Goal: Information Seeking & Learning: Check status

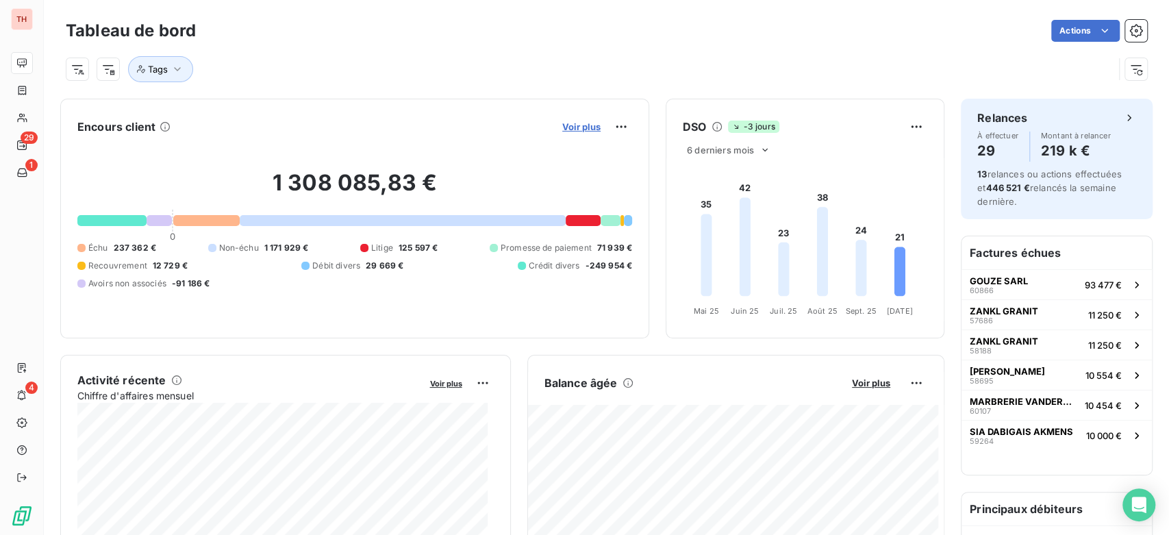
click at [565, 126] on span "Voir plus" at bounding box center [581, 126] width 38 height 11
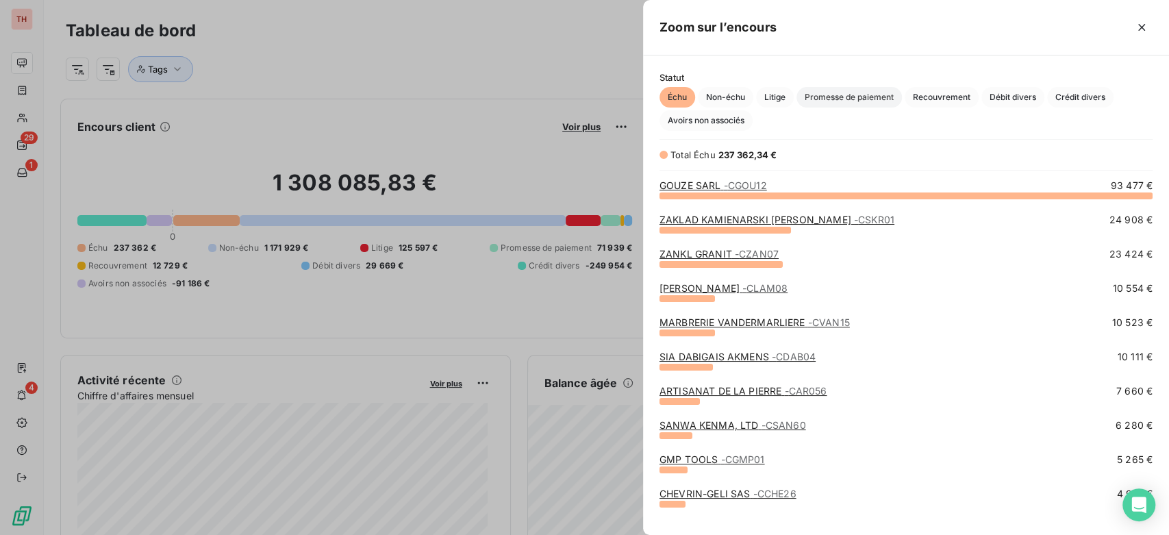
scroll to position [328, 514]
drag, startPoint x: 786, startPoint y: 96, endPoint x: 778, endPoint y: 118, distance: 24.0
click at [785, 96] on span "Litige" at bounding box center [775, 97] width 38 height 21
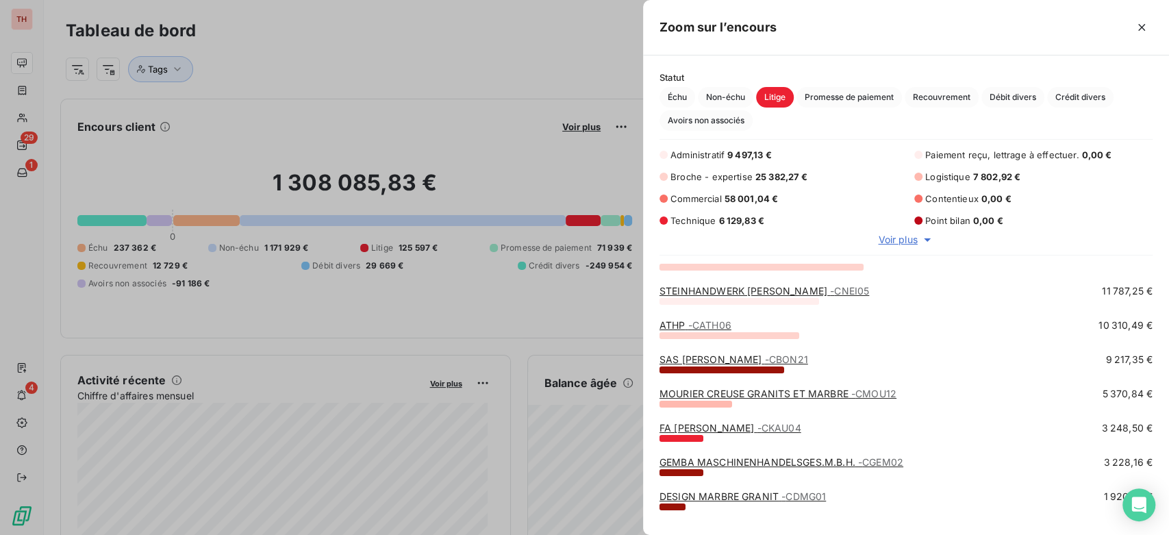
scroll to position [0, 0]
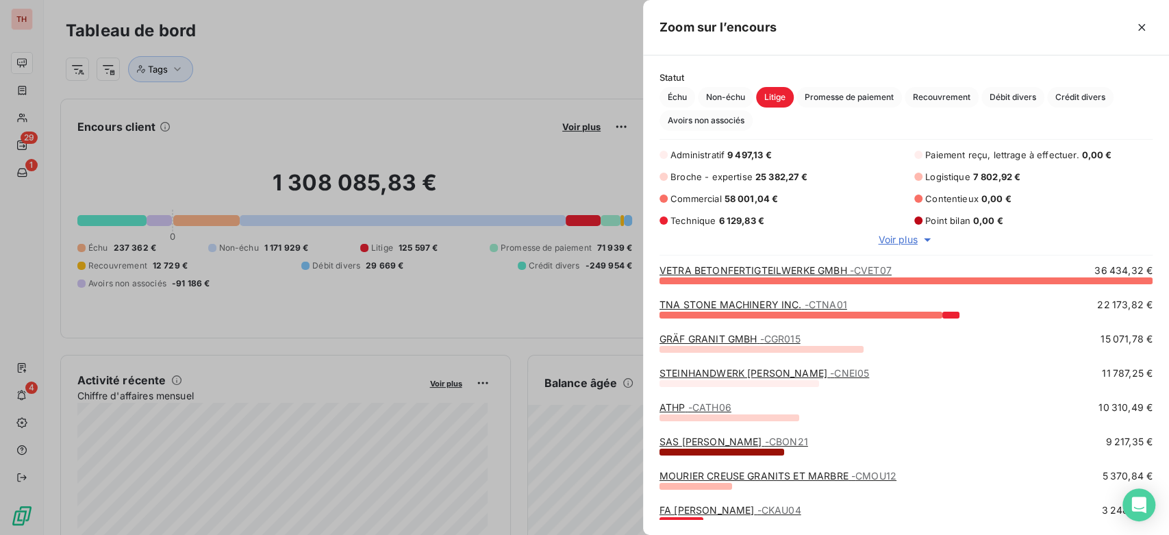
click at [40, 57] on div at bounding box center [584, 267] width 1169 height 535
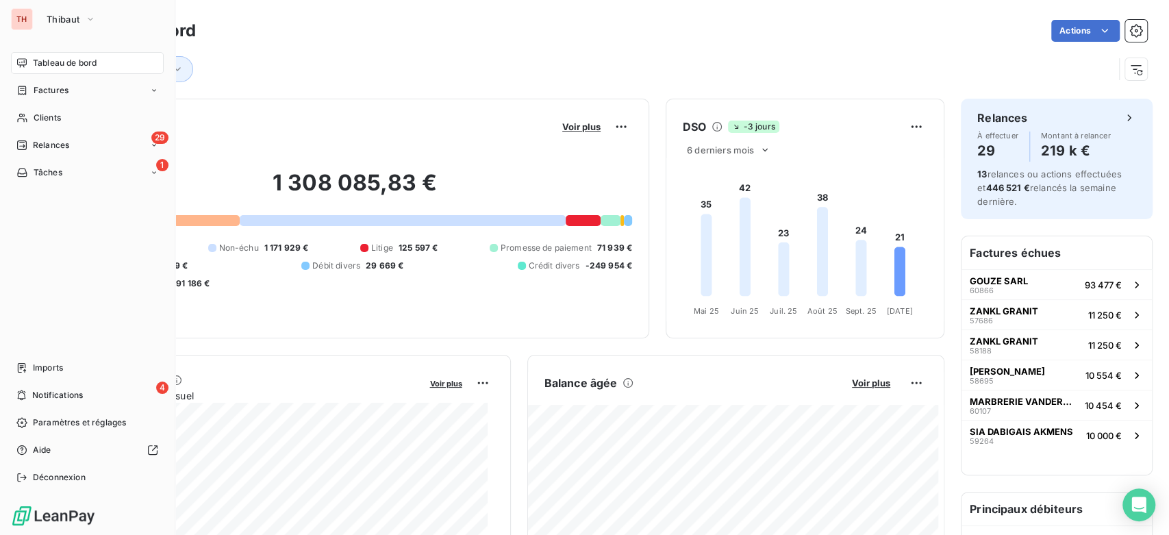
click at [31, 64] on div "Tableau de bord" at bounding box center [87, 63] width 153 height 22
click at [63, 62] on span "Tableau de bord" at bounding box center [65, 63] width 64 height 12
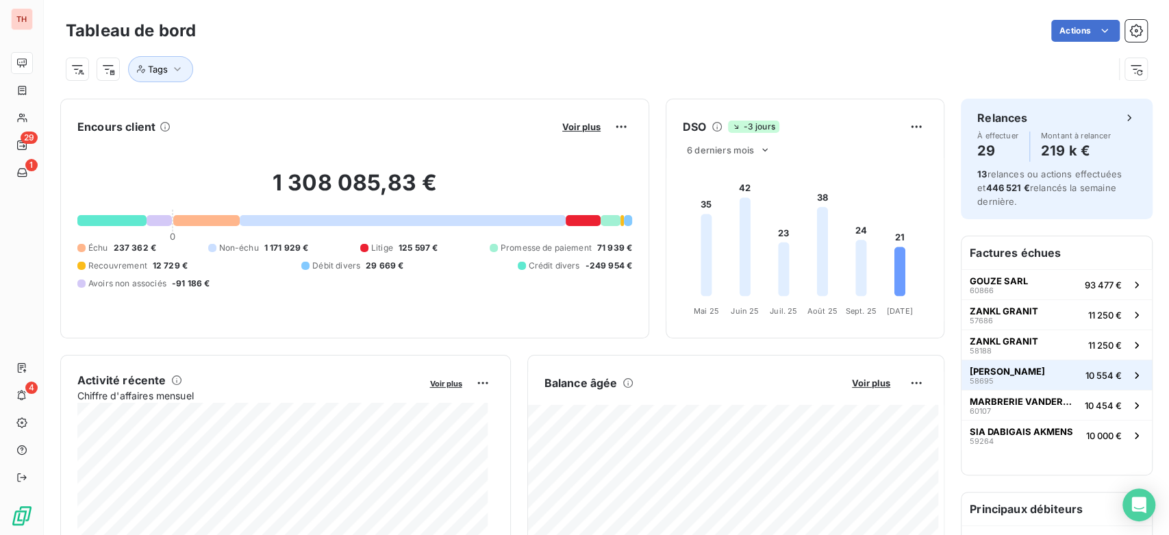
click at [1021, 368] on span "[PERSON_NAME]" at bounding box center [1006, 371] width 75 height 11
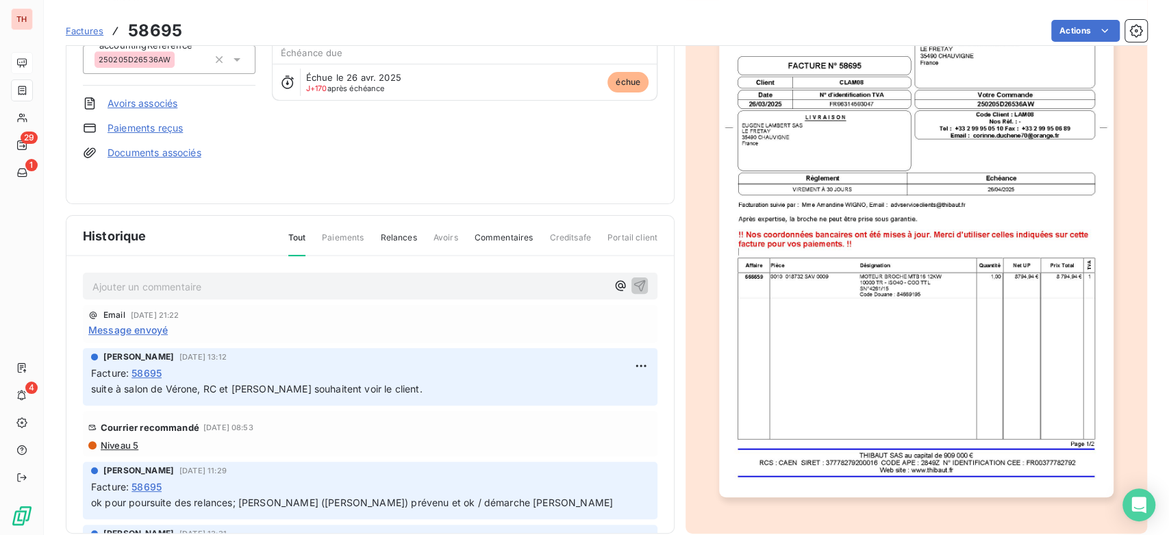
scroll to position [153, 0]
click at [119, 320] on span "Message envoyé" at bounding box center [127, 327] width 79 height 14
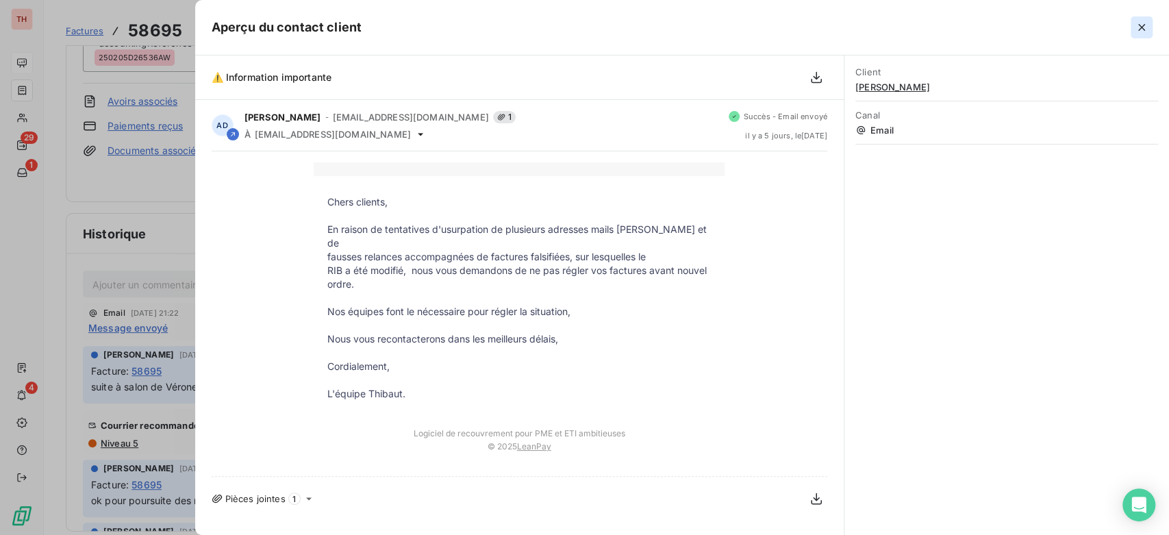
click at [1145, 25] on icon "button" at bounding box center [1141, 28] width 14 height 14
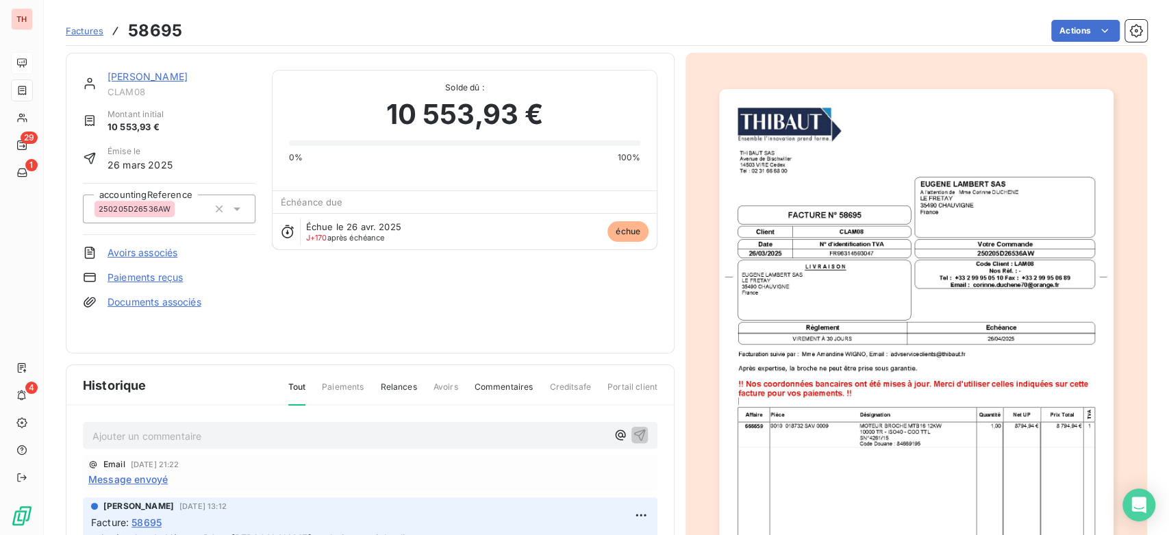
scroll to position [0, 0]
click at [144, 80] on link "[PERSON_NAME]" at bounding box center [147, 77] width 80 height 12
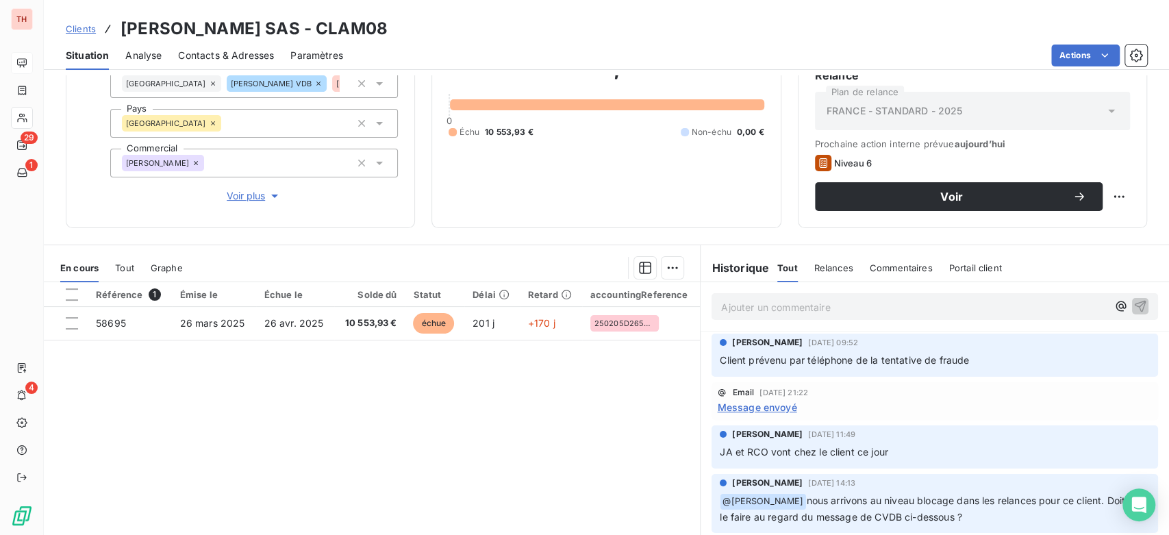
scroll to position [112, 0]
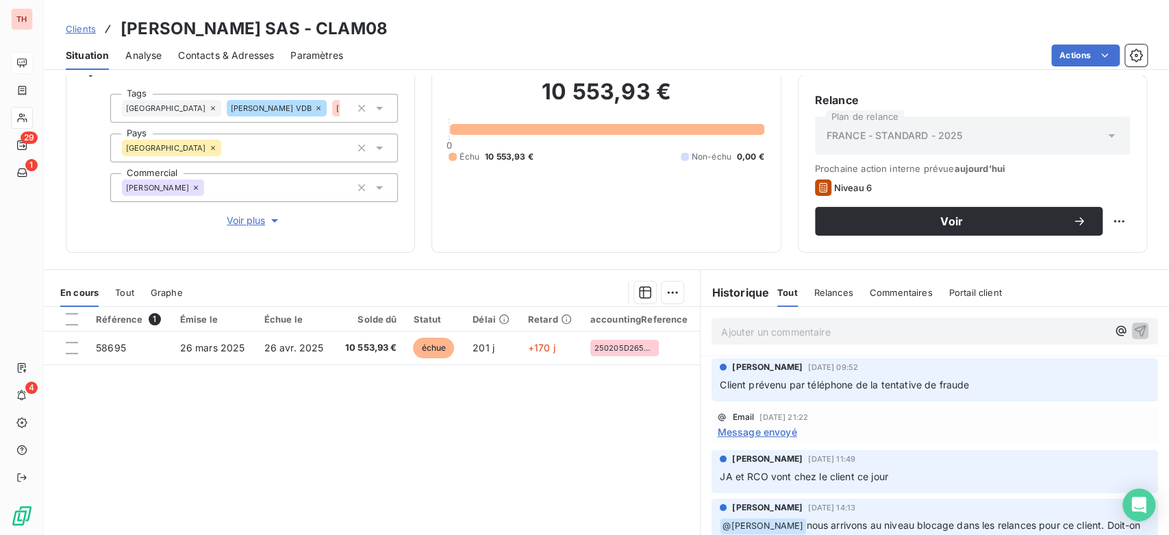
click at [852, 186] on span "Niveau 6" at bounding box center [853, 187] width 38 height 11
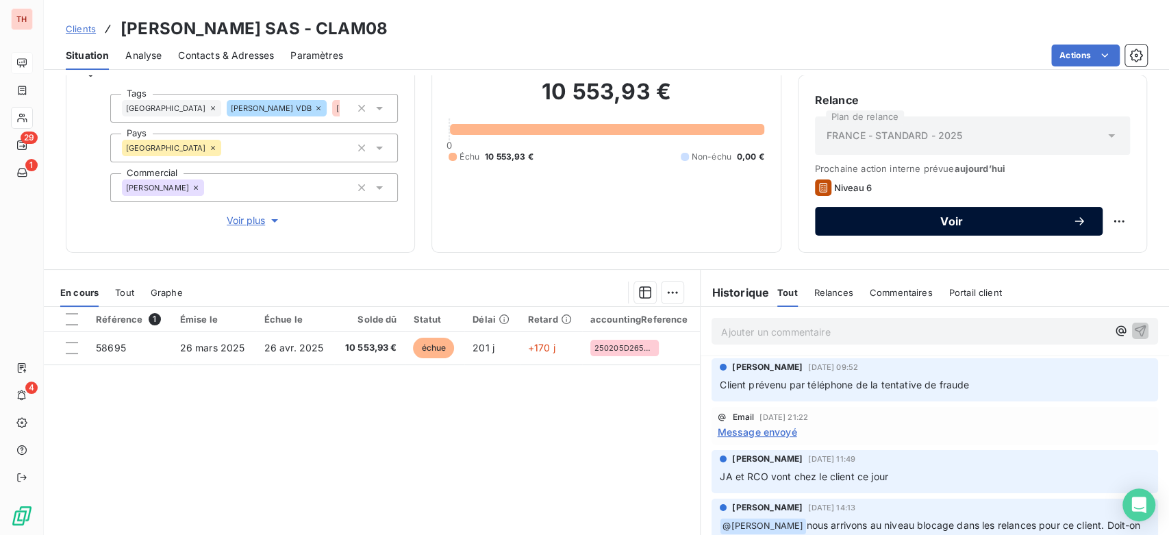
click at [947, 216] on span "Voir" at bounding box center [951, 221] width 241 height 11
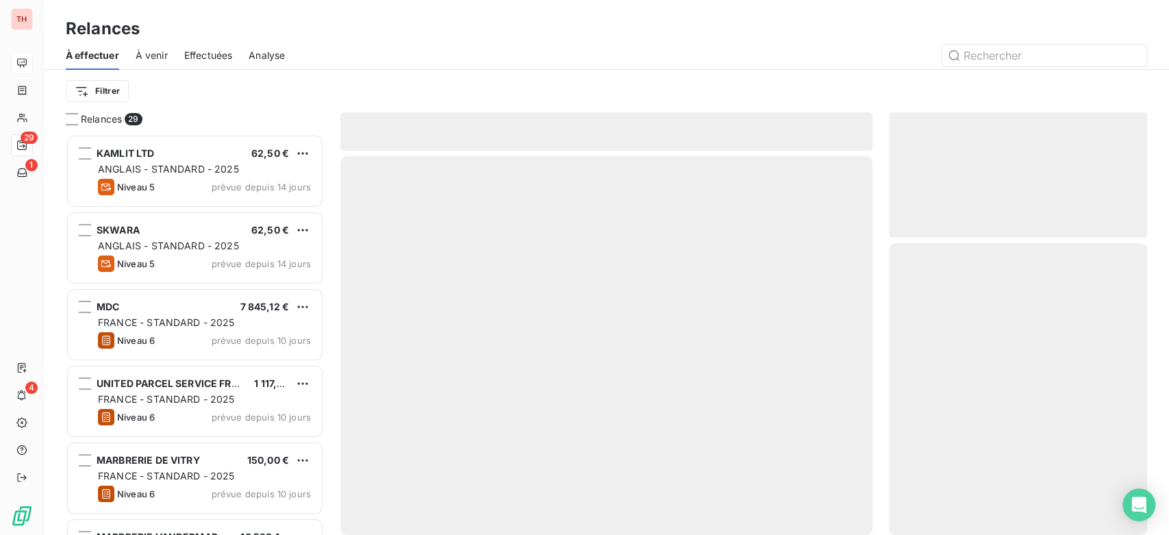
scroll to position [389, 246]
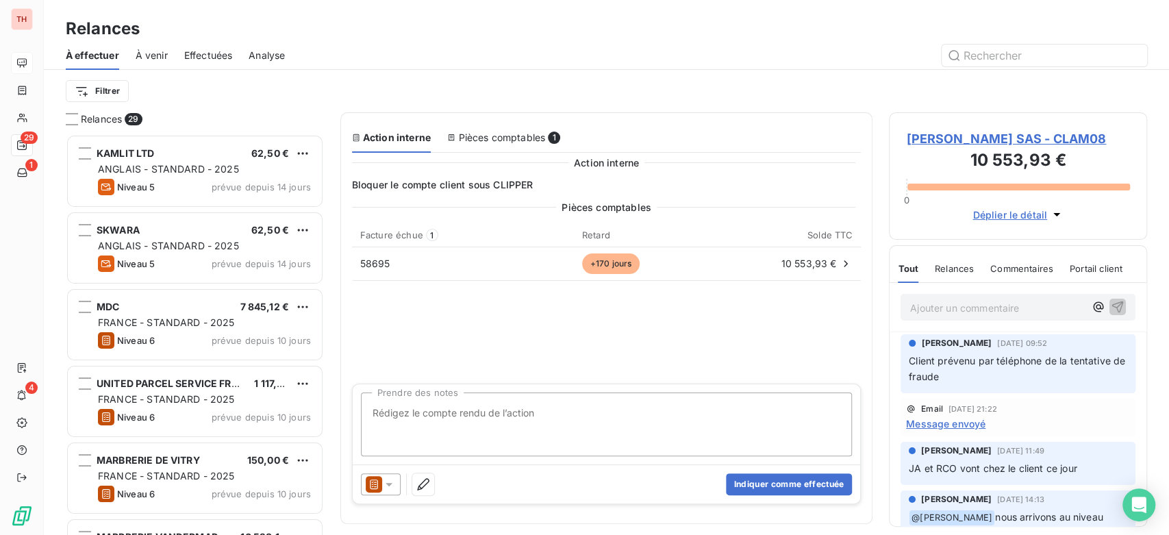
click at [496, 139] on div "Pièces comptables 1" at bounding box center [503, 138] width 113 height 14
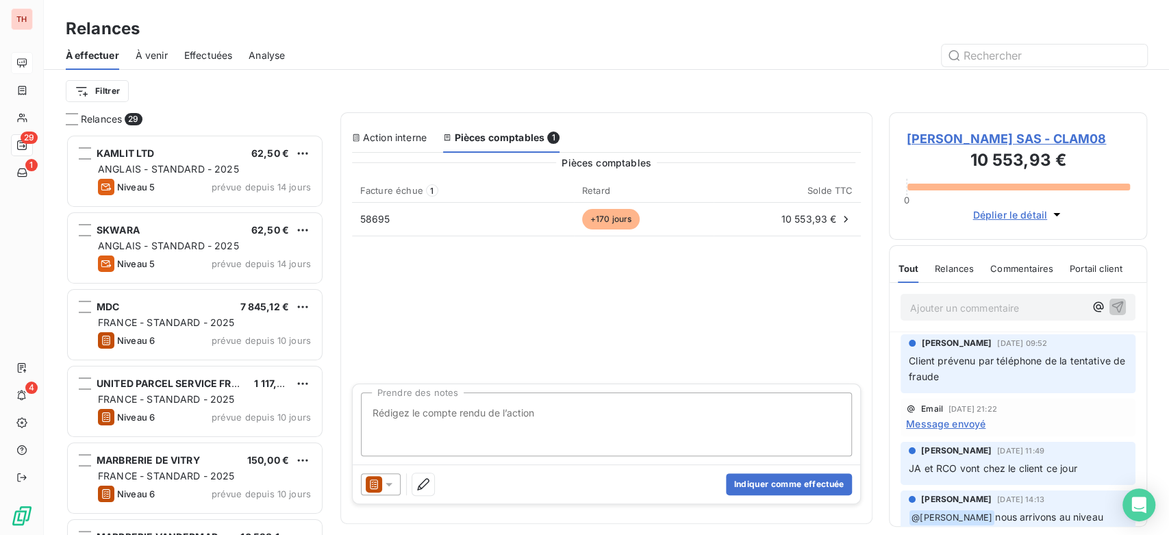
click at [387, 135] on div "Action interne" at bounding box center [389, 138] width 75 height 14
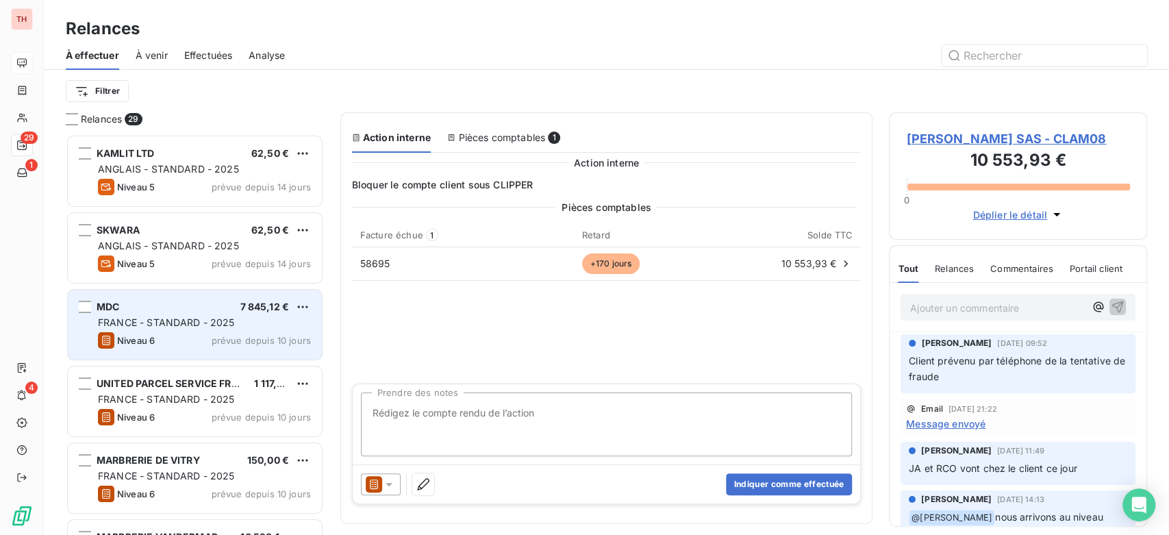
click at [209, 340] on div "Niveau 6 prévue depuis 10 jours" at bounding box center [204, 340] width 213 height 16
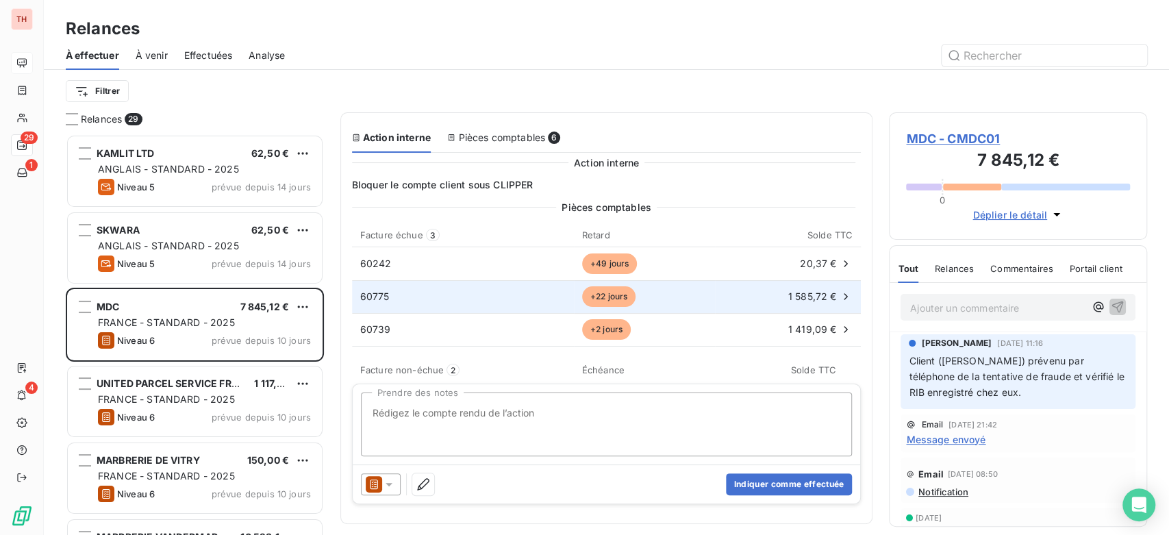
click at [730, 294] on div "1 585,72 €" at bounding box center [787, 297] width 129 height 14
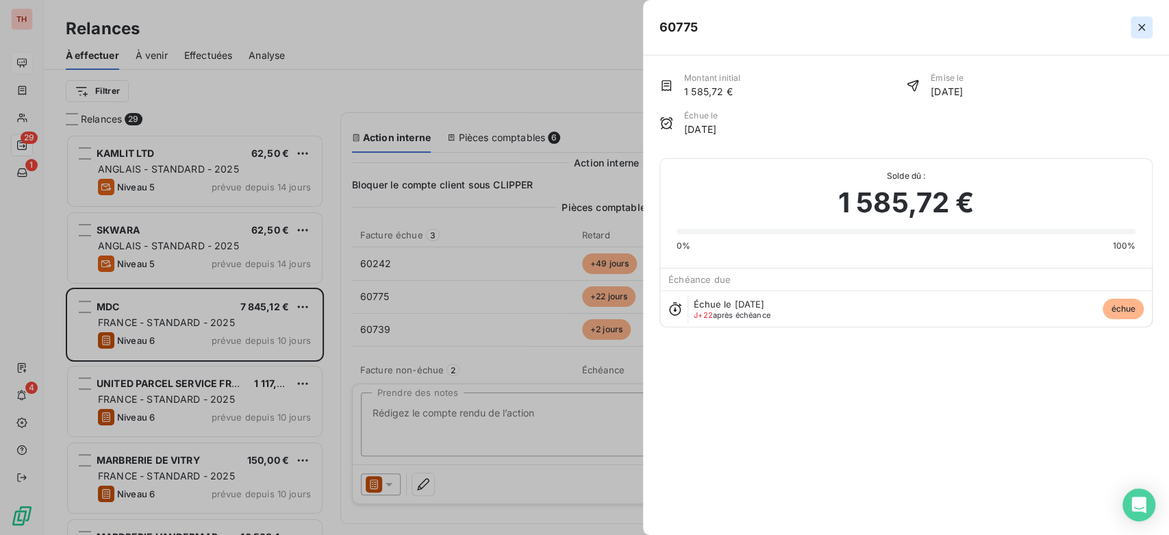
click at [1145, 27] on icon "button" at bounding box center [1141, 28] width 14 height 14
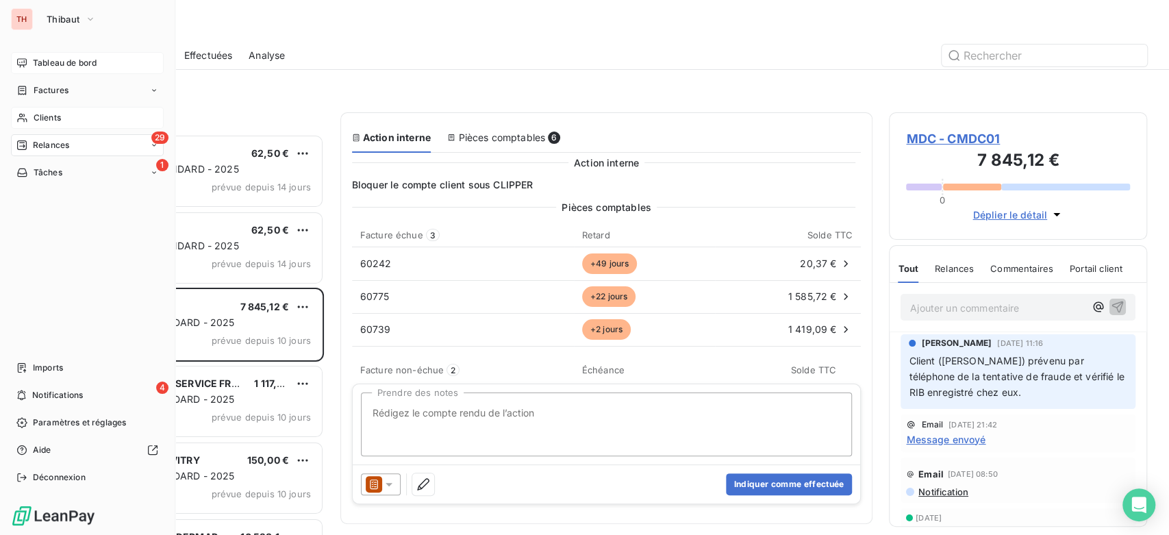
click at [58, 122] on span "Clients" at bounding box center [47, 118] width 27 height 12
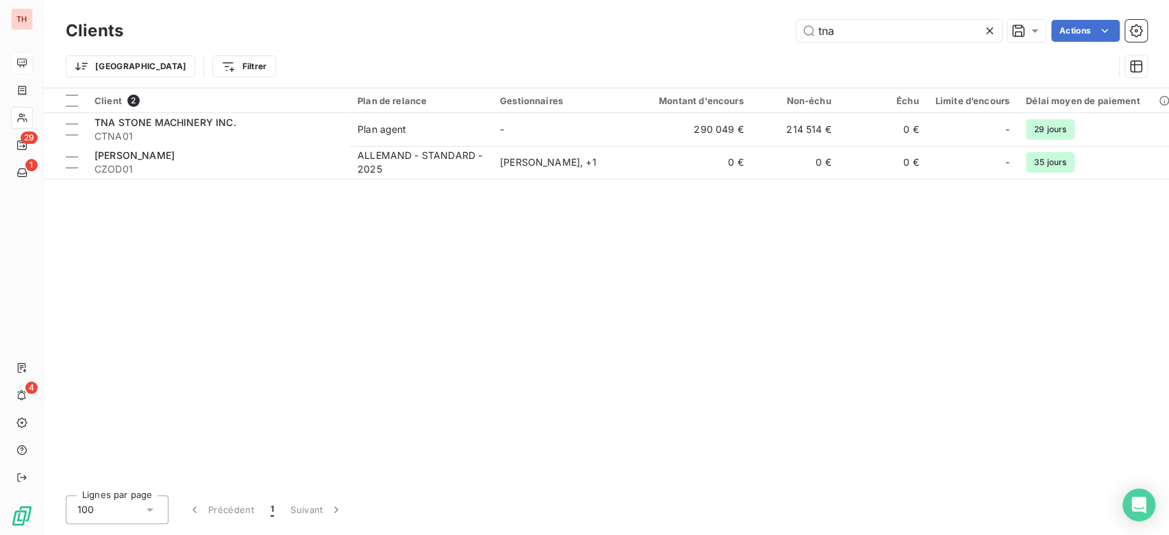
drag, startPoint x: 844, startPoint y: 32, endPoint x: 685, endPoint y: 35, distance: 158.8
click at [674, 34] on div "tna Actions" at bounding box center [643, 31] width 1007 height 22
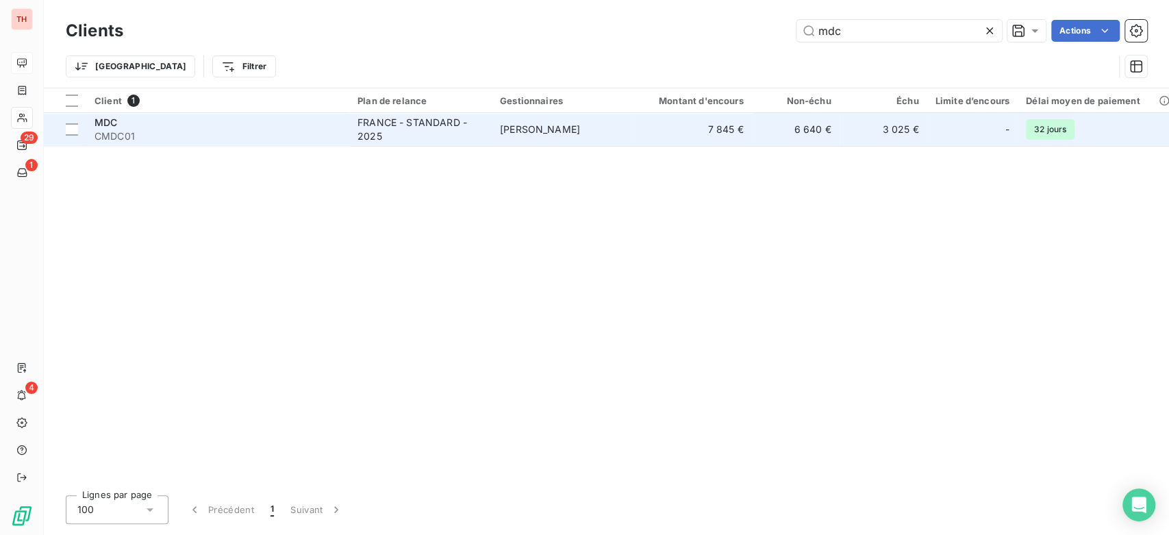
type input "mdc"
click at [267, 127] on div "MDC" at bounding box center [217, 123] width 246 height 14
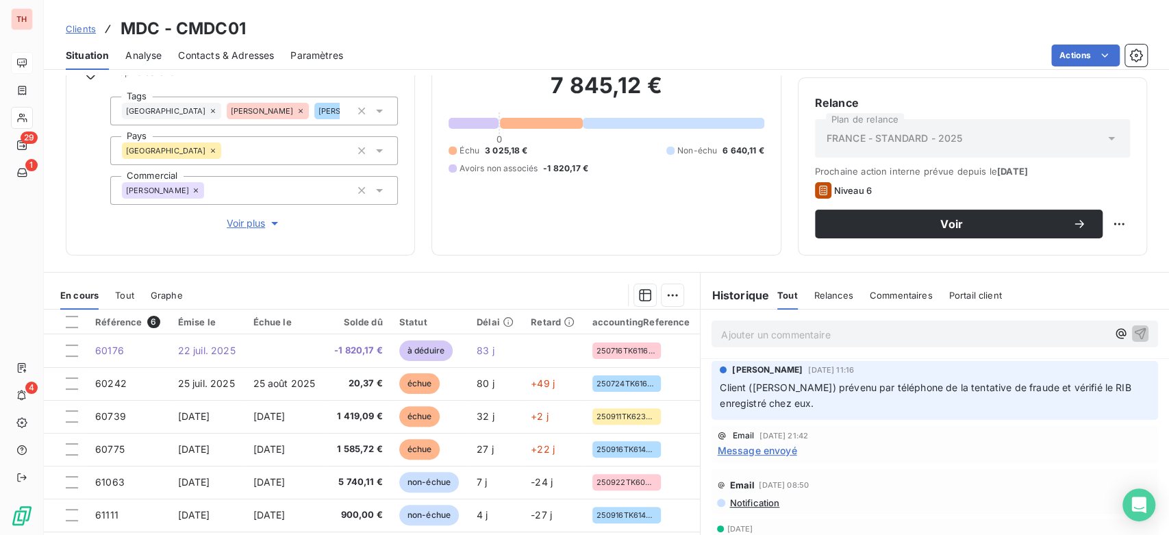
scroll to position [188, 0]
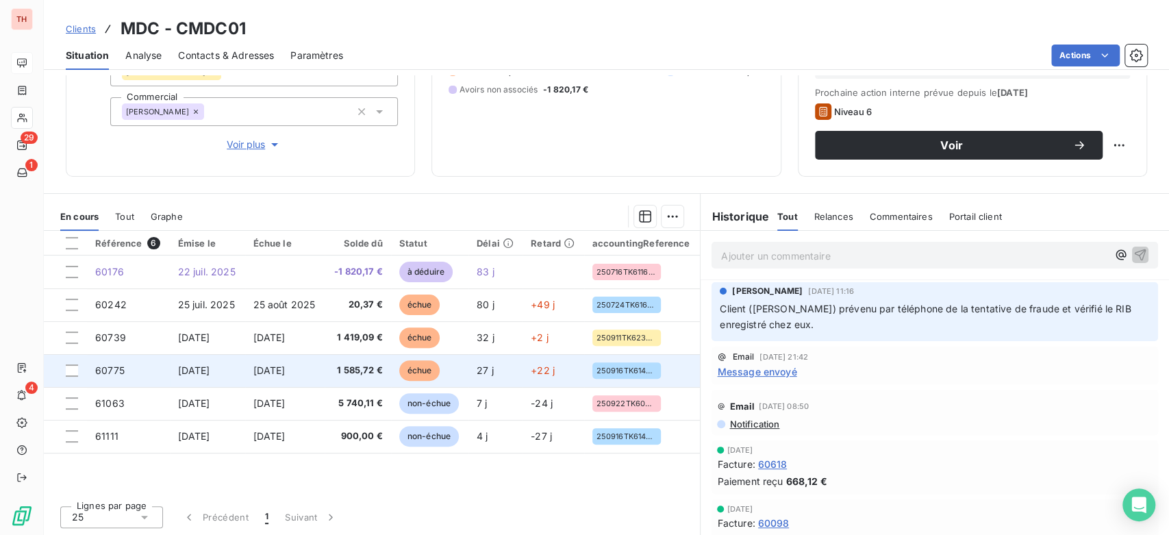
click at [344, 371] on span "1 585,72 €" at bounding box center [357, 371] width 49 height 14
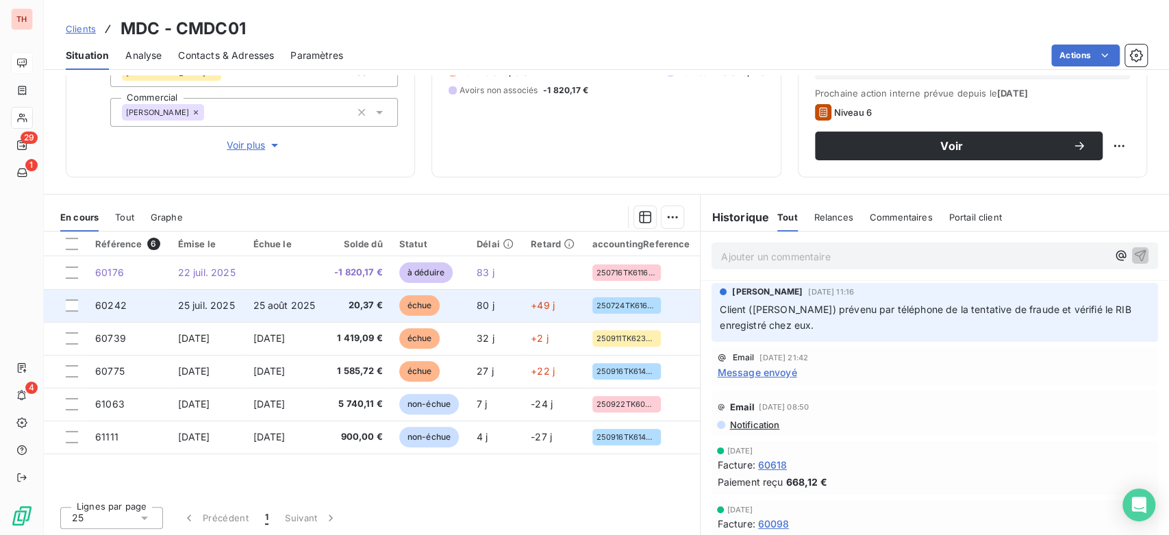
scroll to position [188, 0]
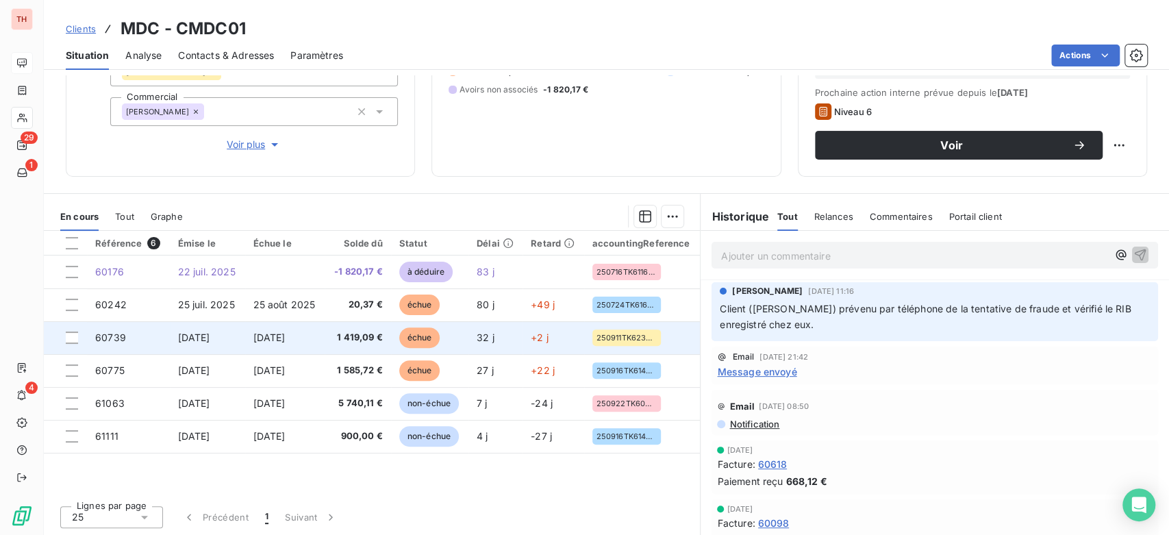
click at [341, 331] on span "1 419,09 €" at bounding box center [357, 338] width 49 height 14
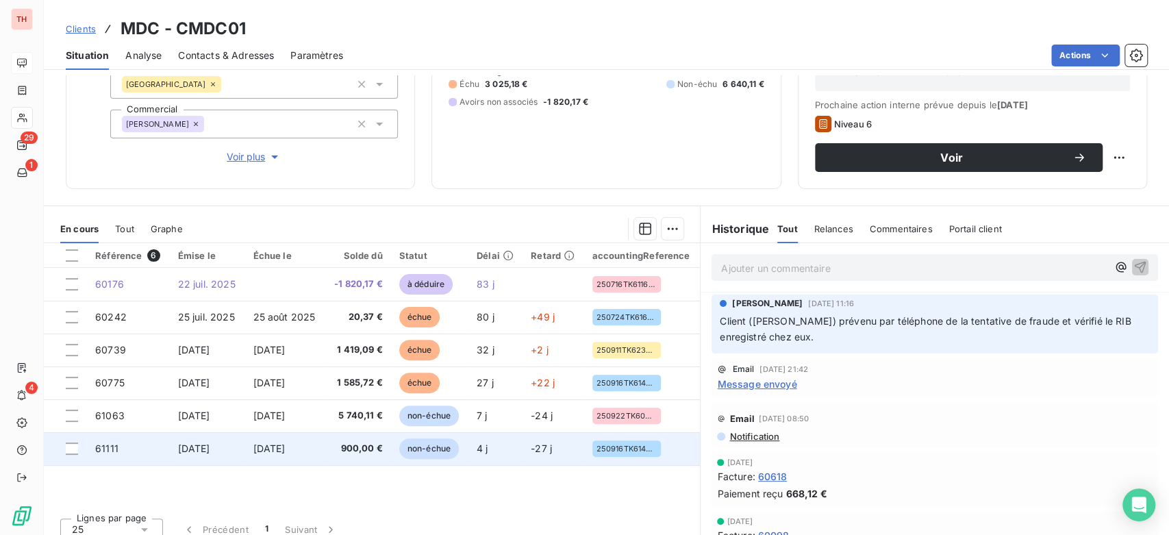
scroll to position [188, 0]
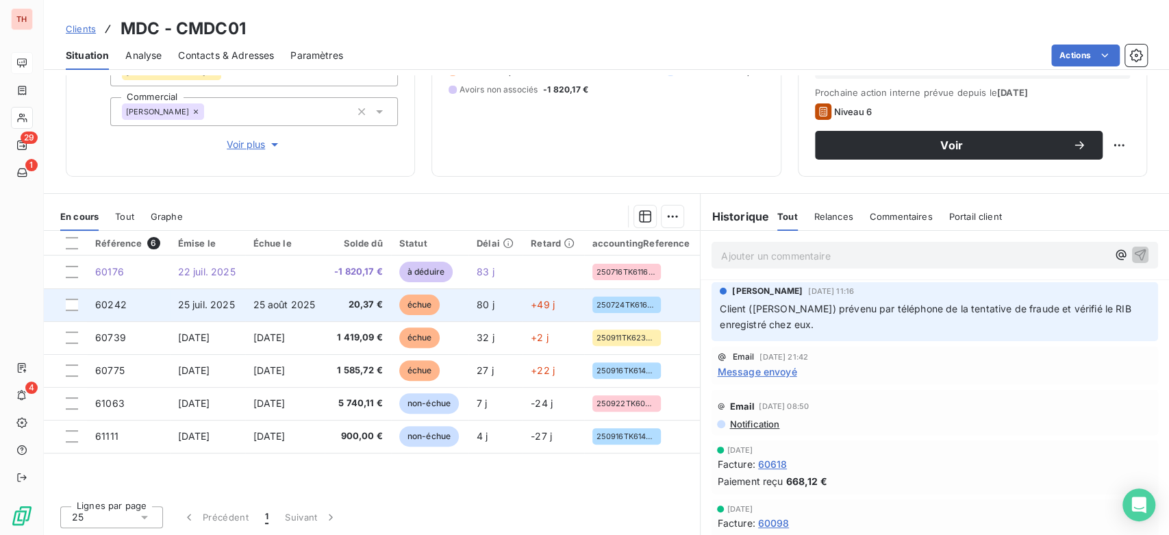
click at [327, 297] on td "20,37 €" at bounding box center [357, 304] width 66 height 33
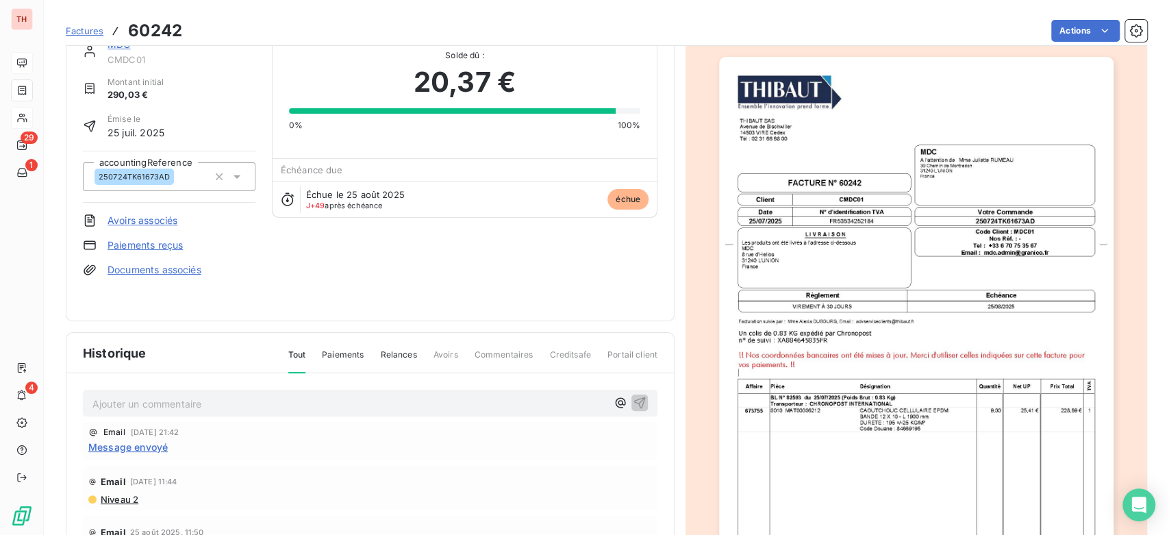
scroll to position [153, 0]
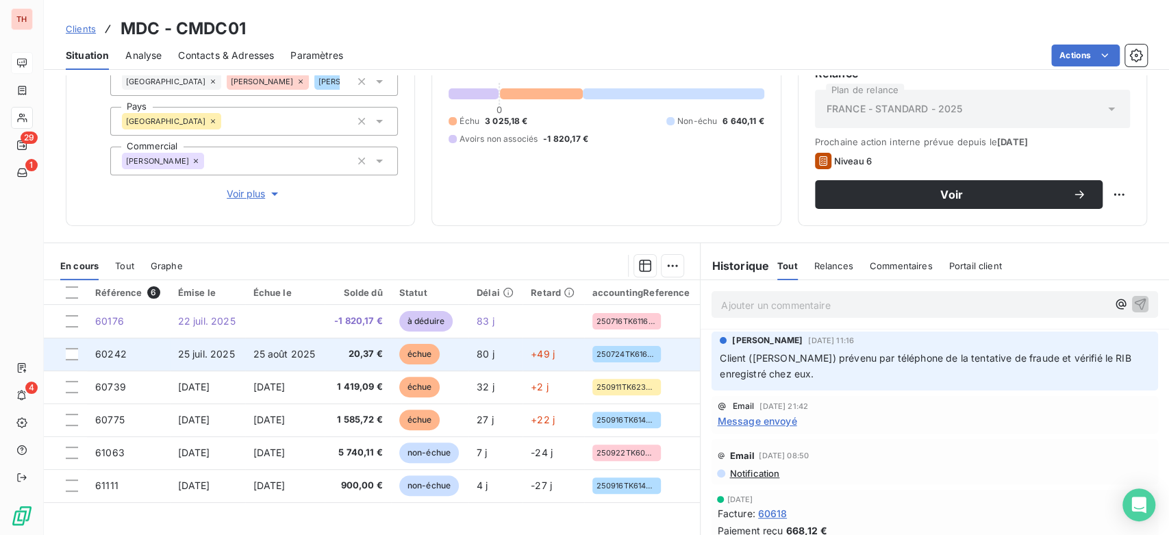
scroll to position [152, 0]
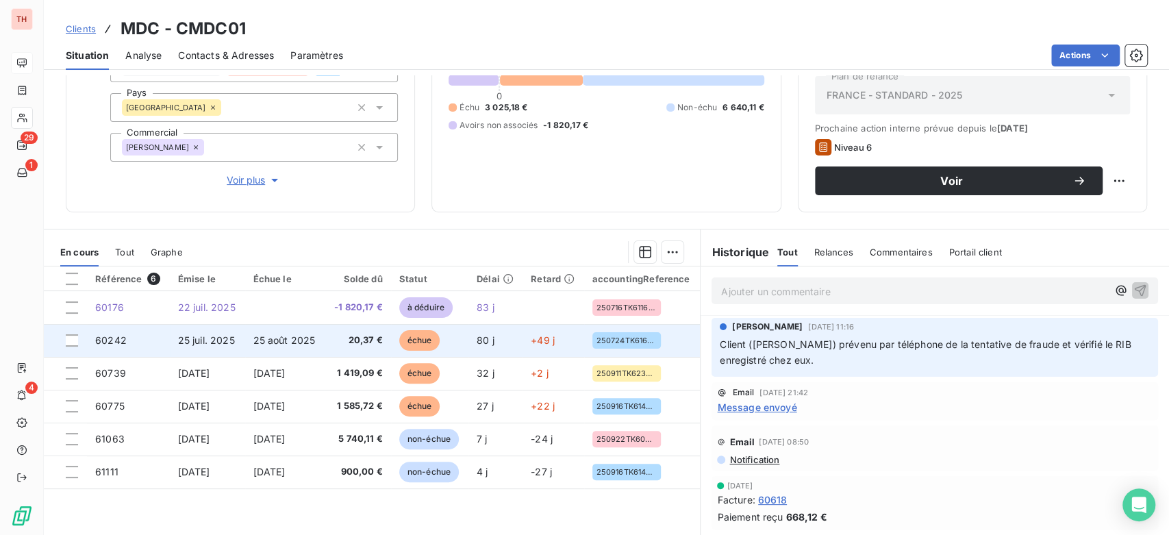
click at [289, 327] on td "25 août 2025" at bounding box center [285, 340] width 80 height 33
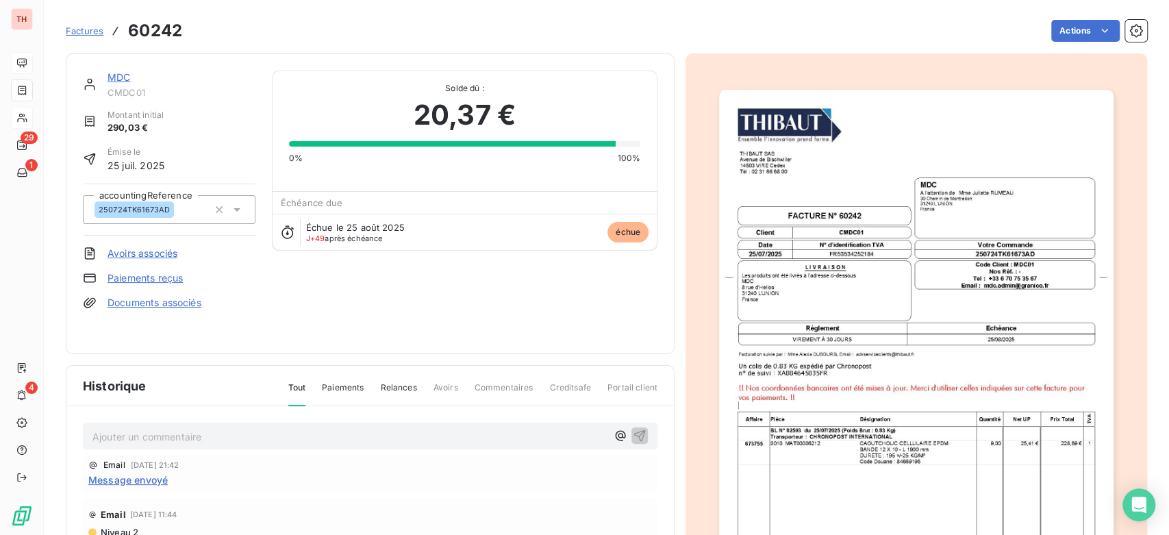
click at [147, 473] on span "Message envoyé" at bounding box center [127, 479] width 79 height 14
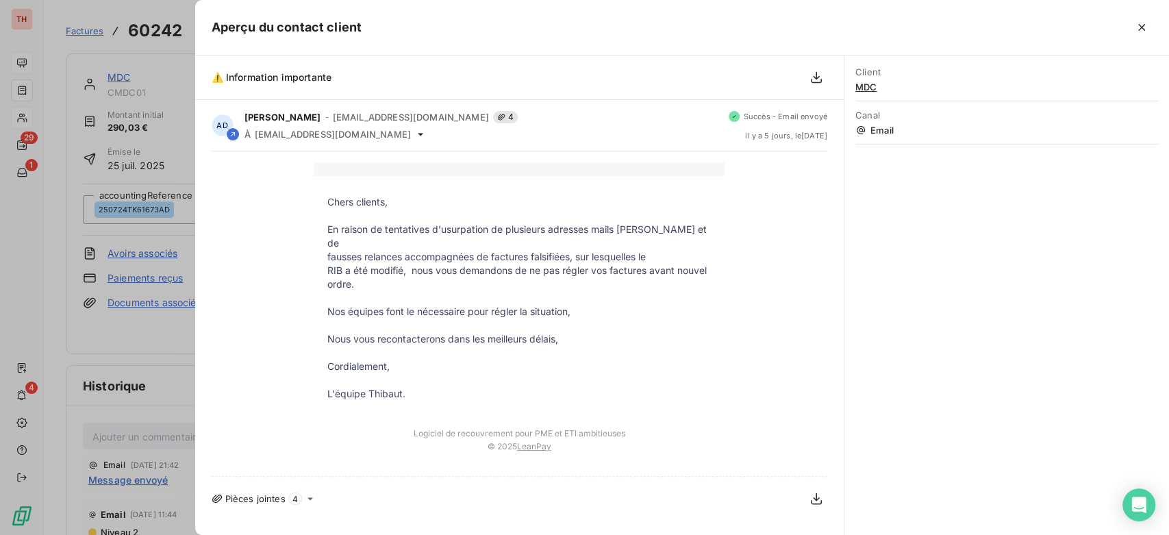
click at [134, 268] on div at bounding box center [584, 267] width 1169 height 535
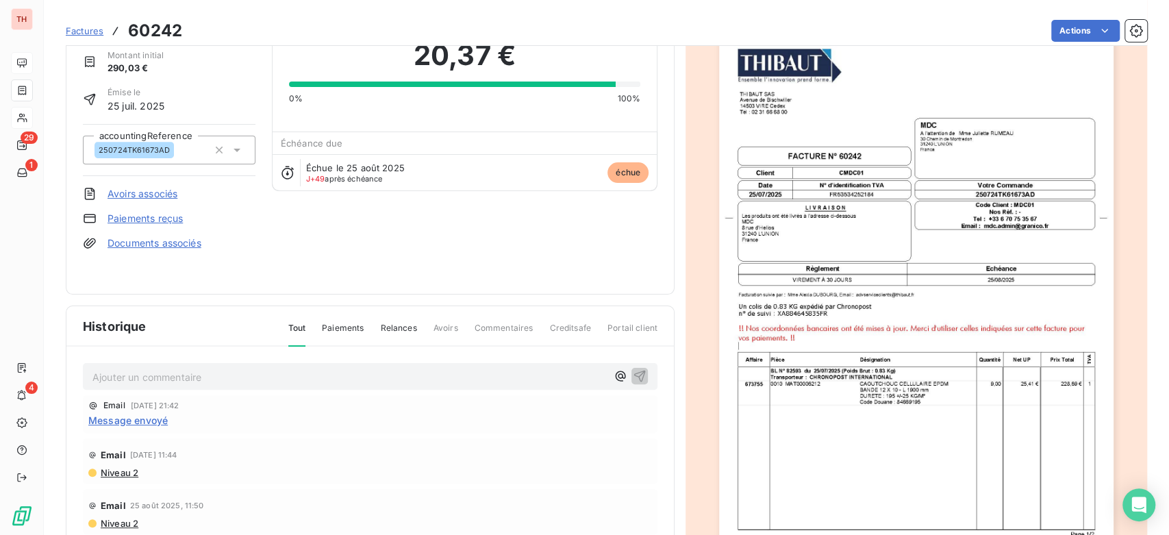
scroll to position [77, 0]
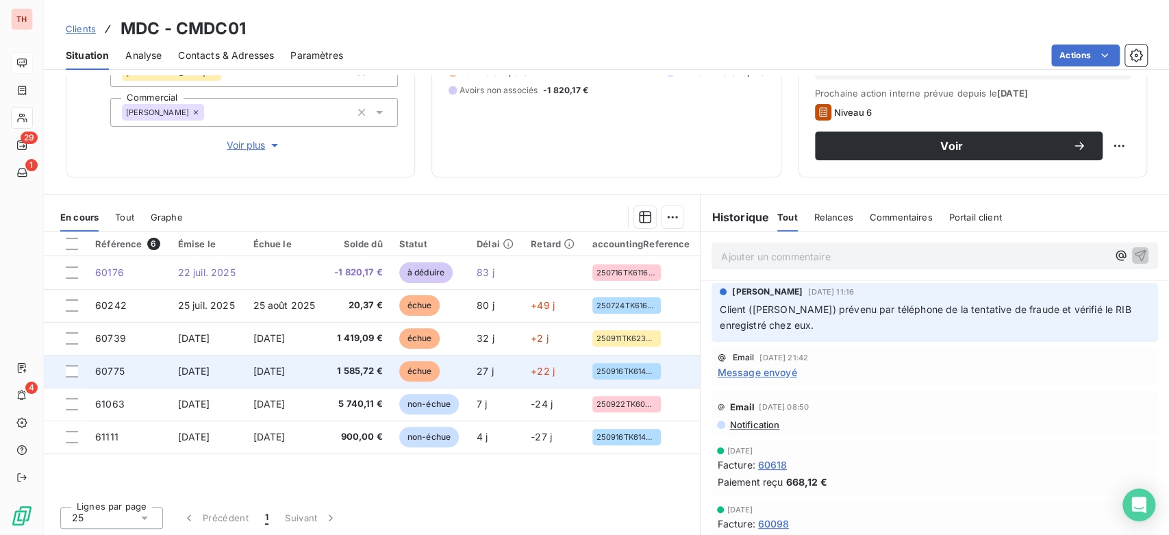
scroll to position [188, 0]
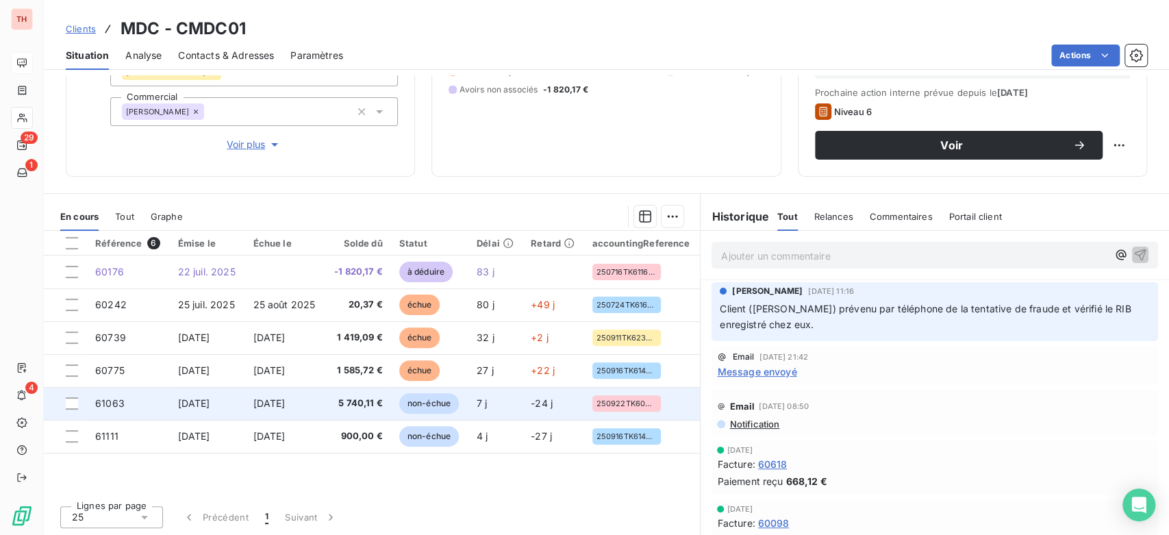
click at [486, 392] on td "7 j" at bounding box center [495, 403] width 54 height 33
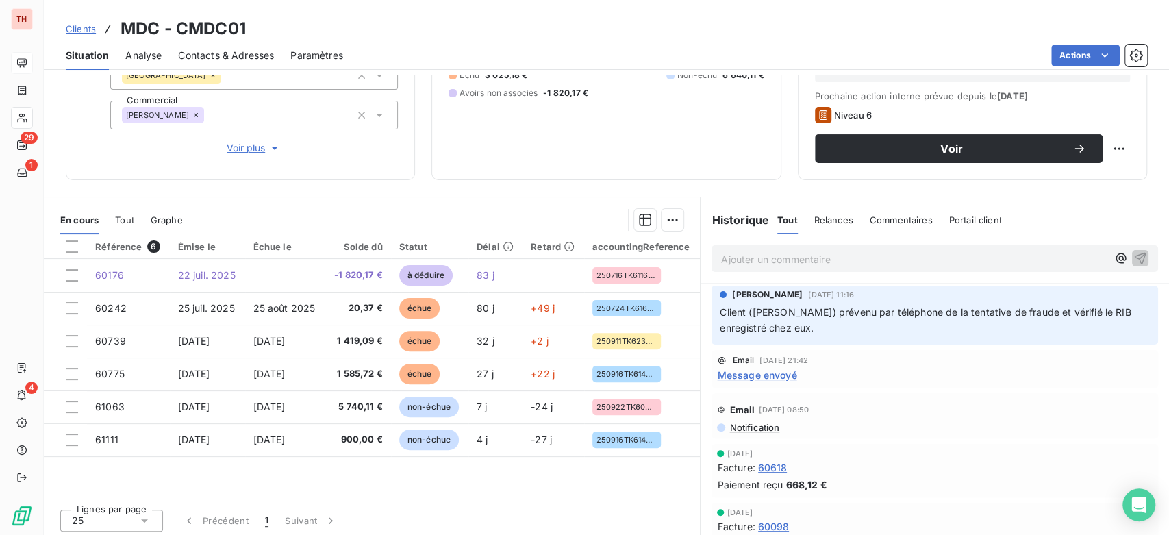
scroll to position [188, 0]
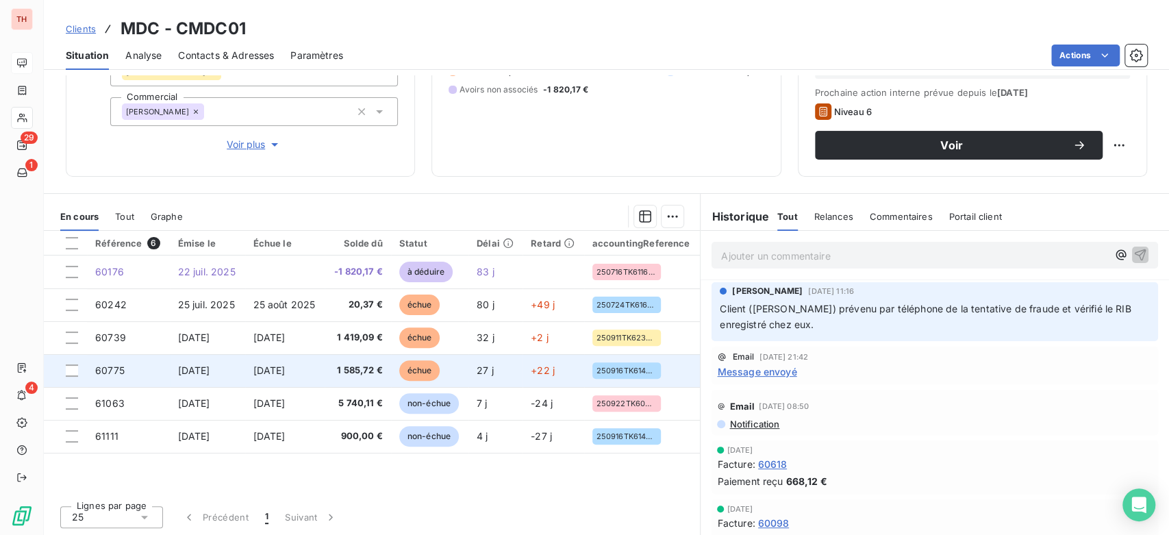
click at [278, 361] on td "21 sept. 2025" at bounding box center [285, 370] width 80 height 33
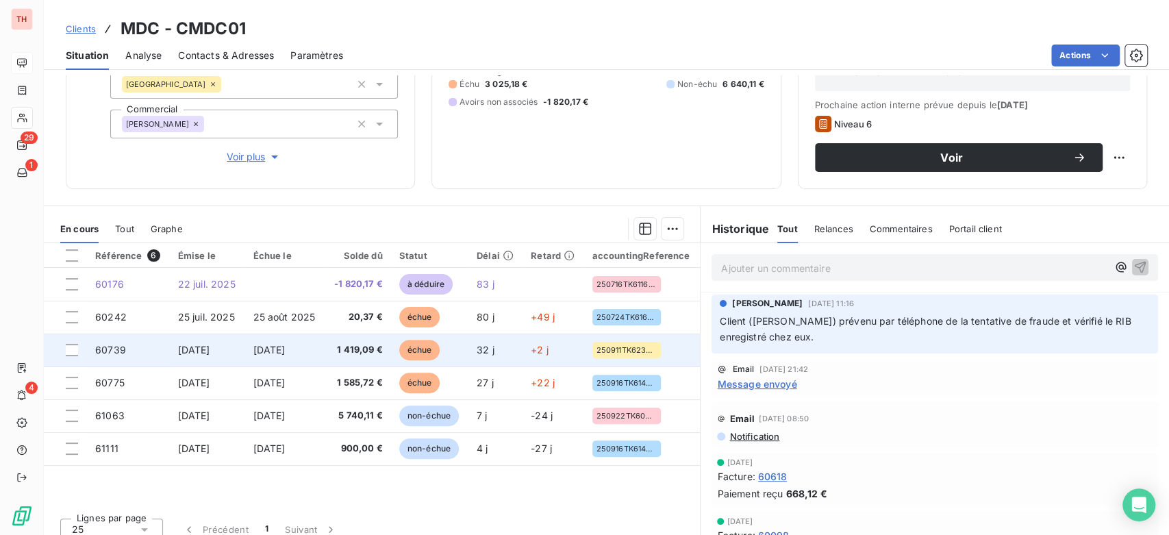
scroll to position [188, 0]
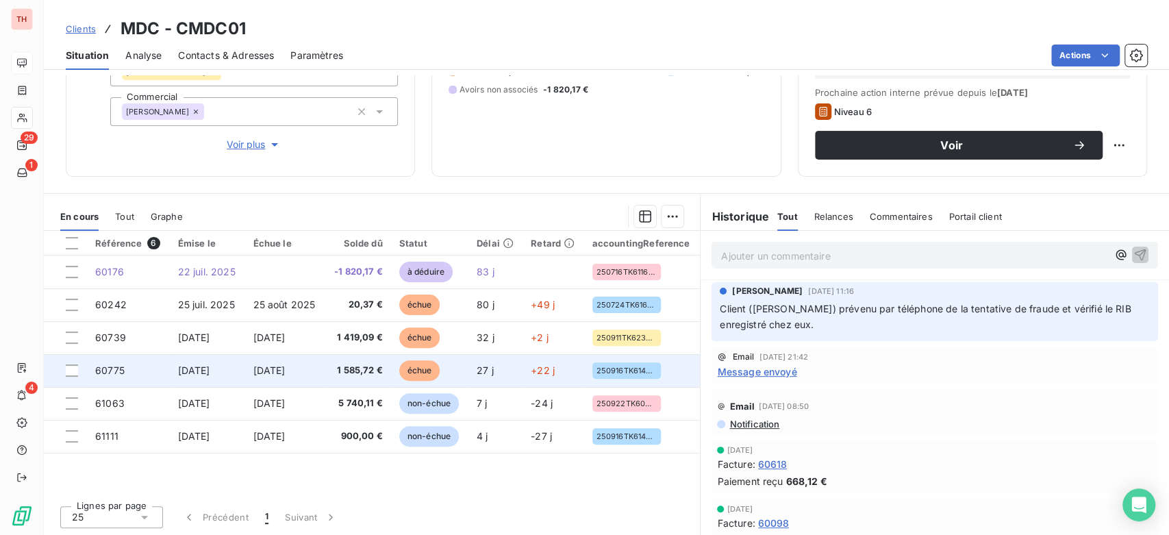
click at [253, 356] on td "21 sept. 2025" at bounding box center [285, 370] width 80 height 33
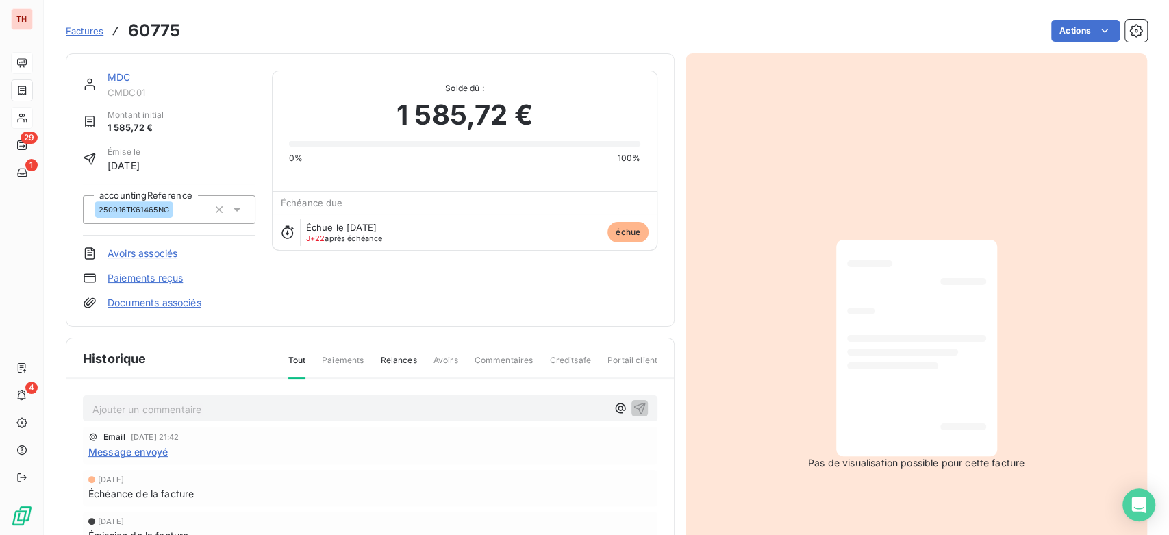
click at [126, 77] on link "MDC" at bounding box center [118, 77] width 23 height 12
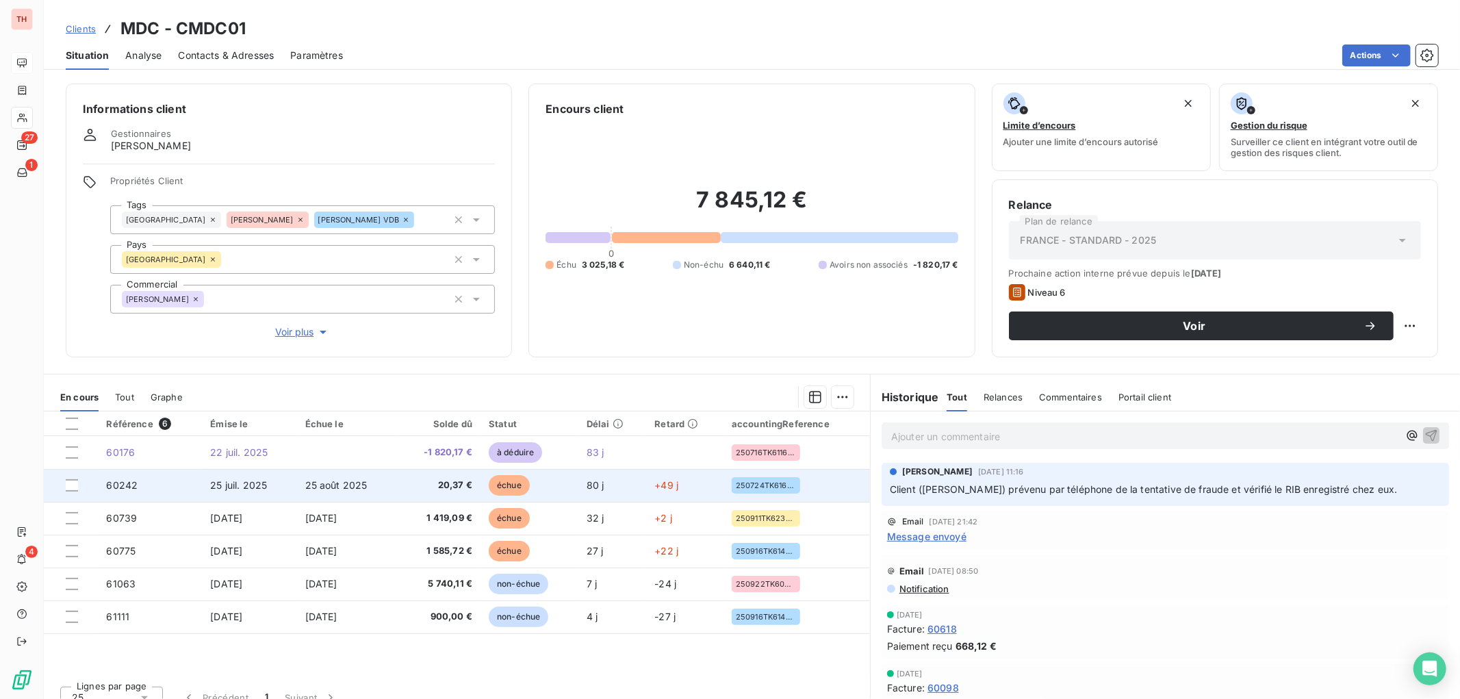
click at [459, 480] on span "20,37 €" at bounding box center [439, 486] width 66 height 14
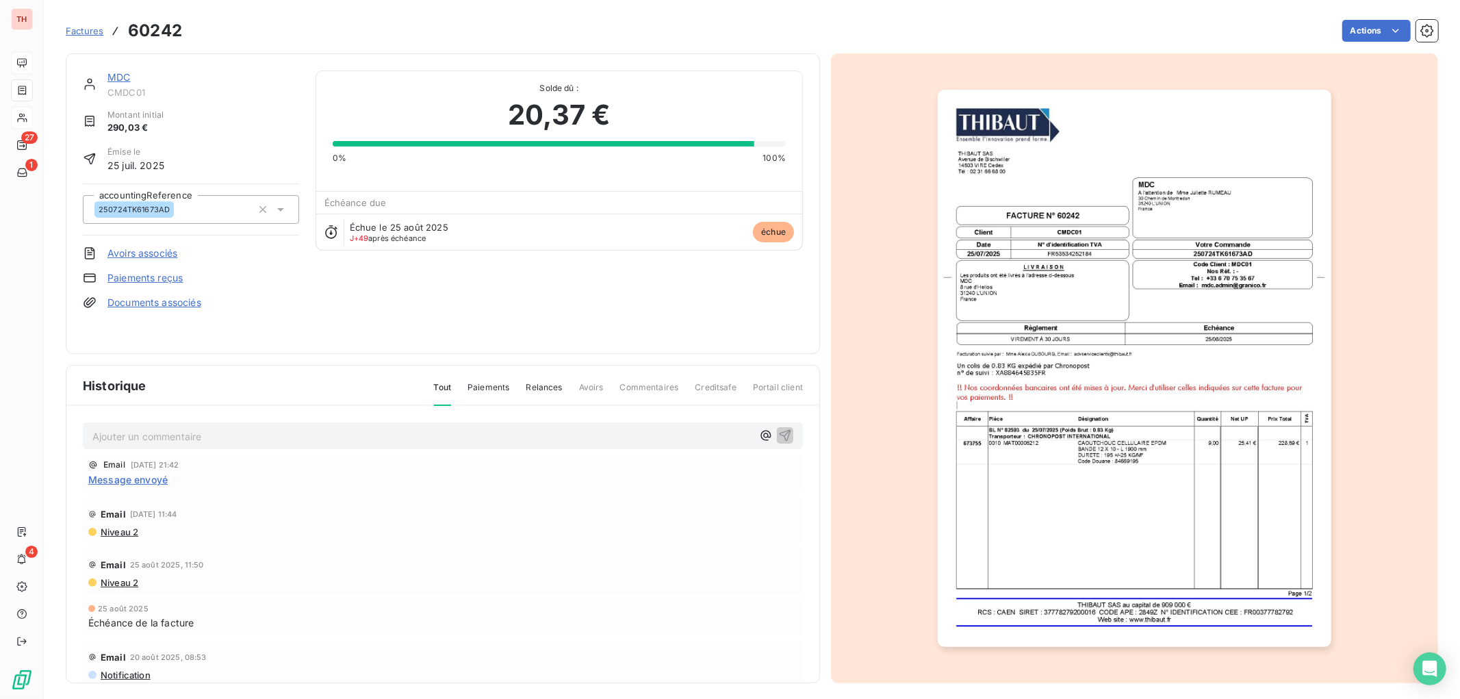
drag, startPoint x: 316, startPoint y: 413, endPoint x: 320, endPoint y: 435, distance: 23.0
click at [317, 413] on div "Ajouter un commentaire ﻿ Email 8 oct. 2025, 21:42 Message envoyé Email 3 sept. …" at bounding box center [442, 564] width 753 height 317
click at [320, 436] on p "Ajouter un commentaire ﻿" at bounding box center [422, 436] width 660 height 17
drag, startPoint x: 314, startPoint y: 436, endPoint x: -18, endPoint y: 427, distance: 332.1
click at [0, 427] on html "TH 27 1 4 Factures 60242 Actions MDC CMDC01 Montant initial 290,03 € Émise le 2…" at bounding box center [730, 349] width 1460 height 699
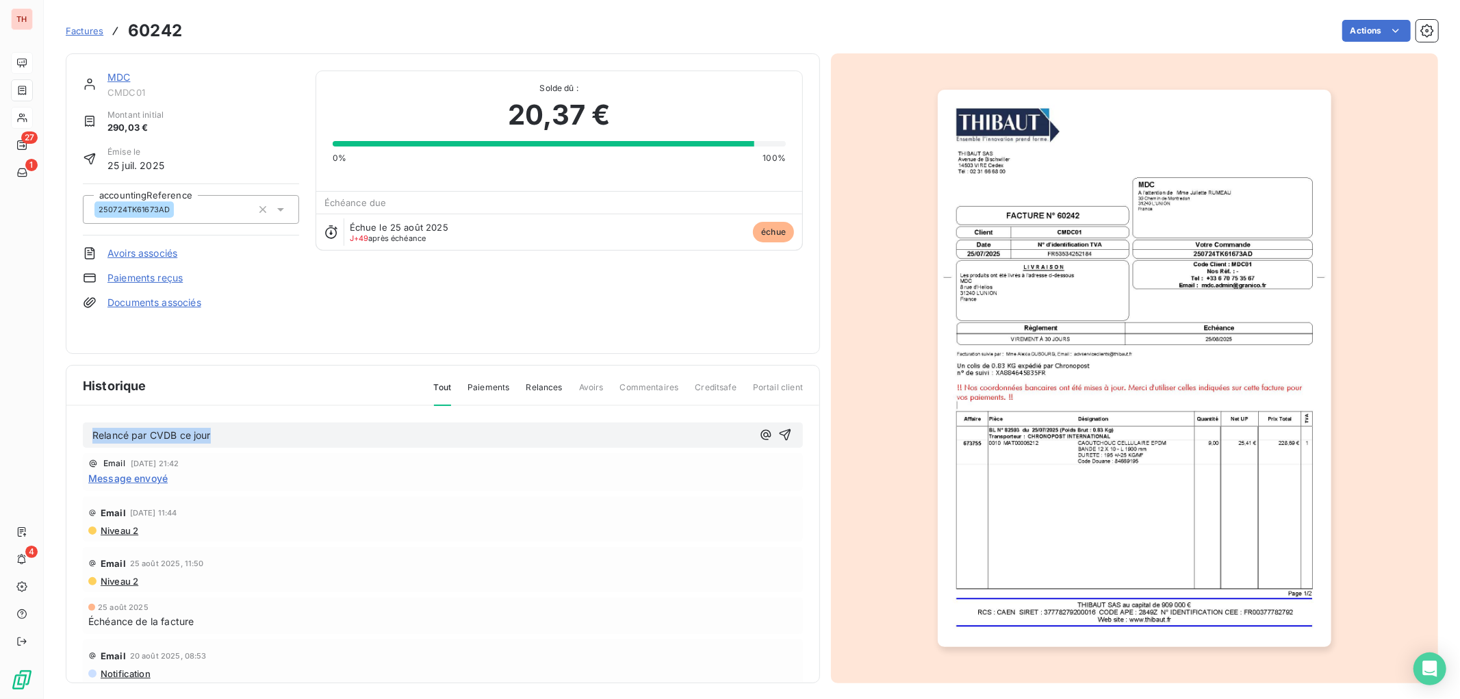
copy span "Relancé par CVDB ce jour"
click at [776, 433] on div "Relancé par CVDB ce jour" at bounding box center [443, 434] width 720 height 25
click at [780, 435] on icon "button" at bounding box center [786, 435] width 12 height 12
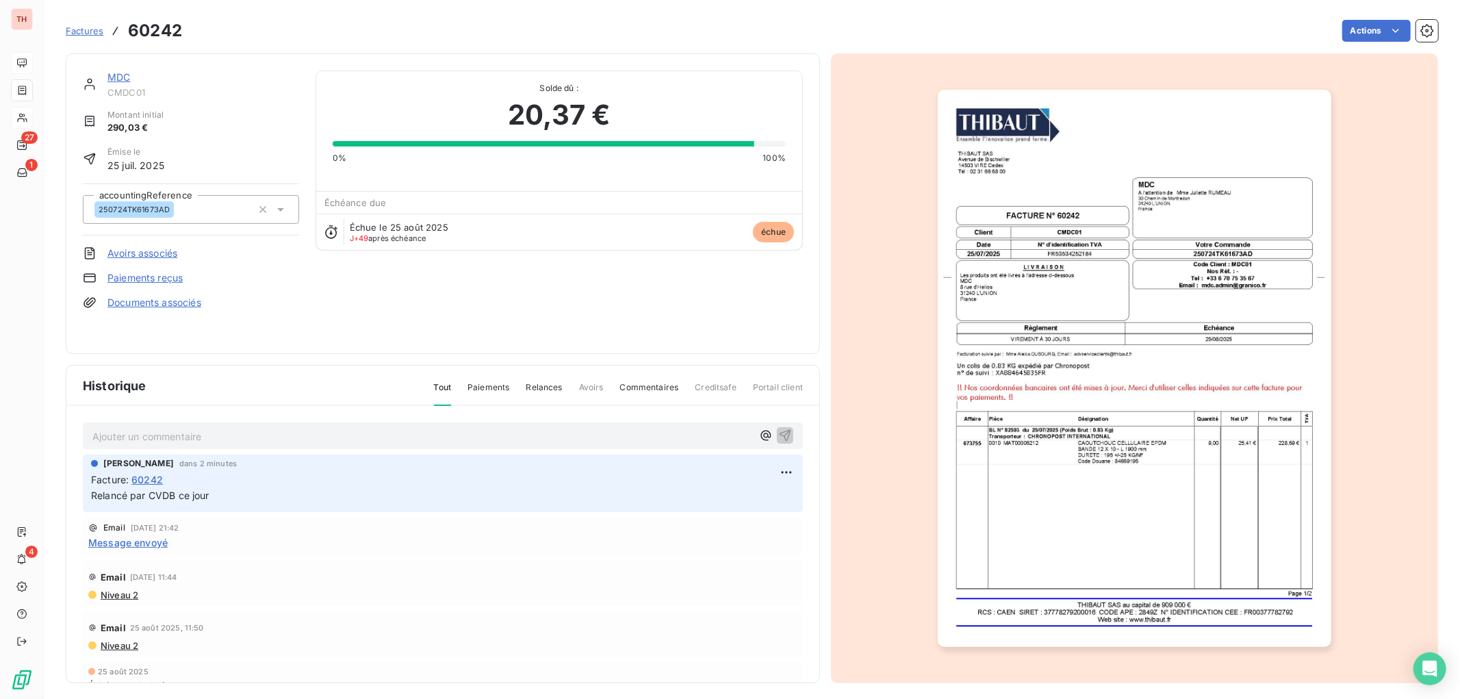
click at [126, 77] on link "MDC" at bounding box center [118, 77] width 23 height 12
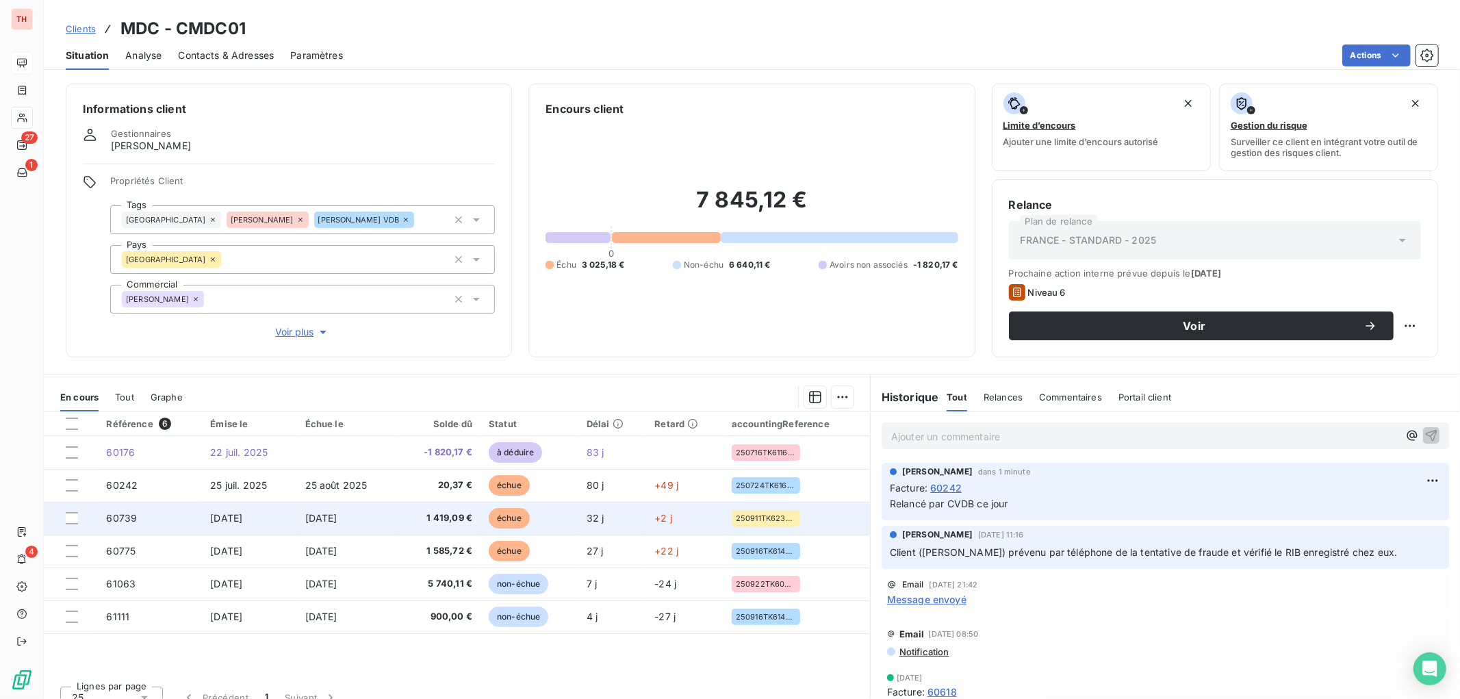
click at [409, 516] on span "1 419,09 €" at bounding box center [439, 518] width 66 height 14
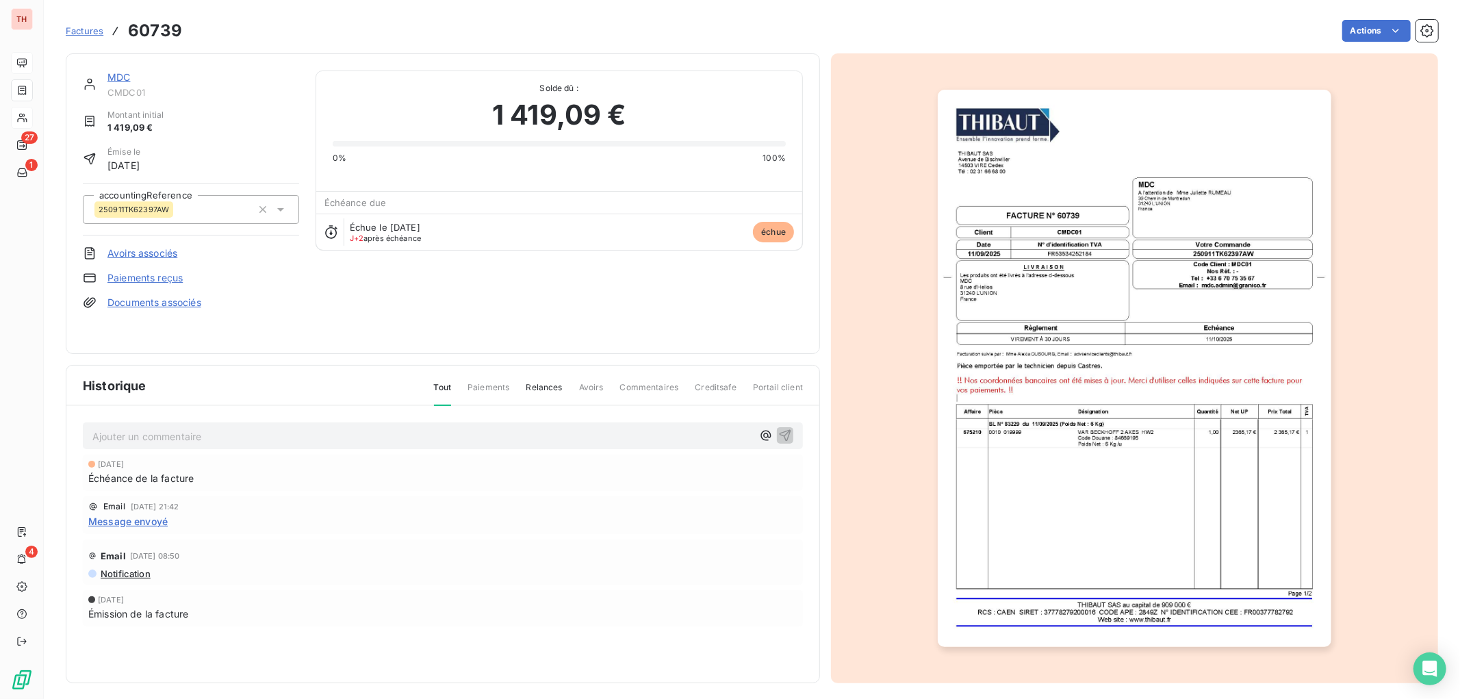
click at [368, 419] on div "Ajouter un commentaire ﻿ 11 oct. 2025 Échéance de la facture Email 8 oct. 2025,…" at bounding box center [442, 543] width 753 height 275
click at [367, 444] on p "Ajouter un commentaire ﻿" at bounding box center [422, 436] width 660 height 17
click at [782, 428] on icon "button" at bounding box center [785, 435] width 14 height 14
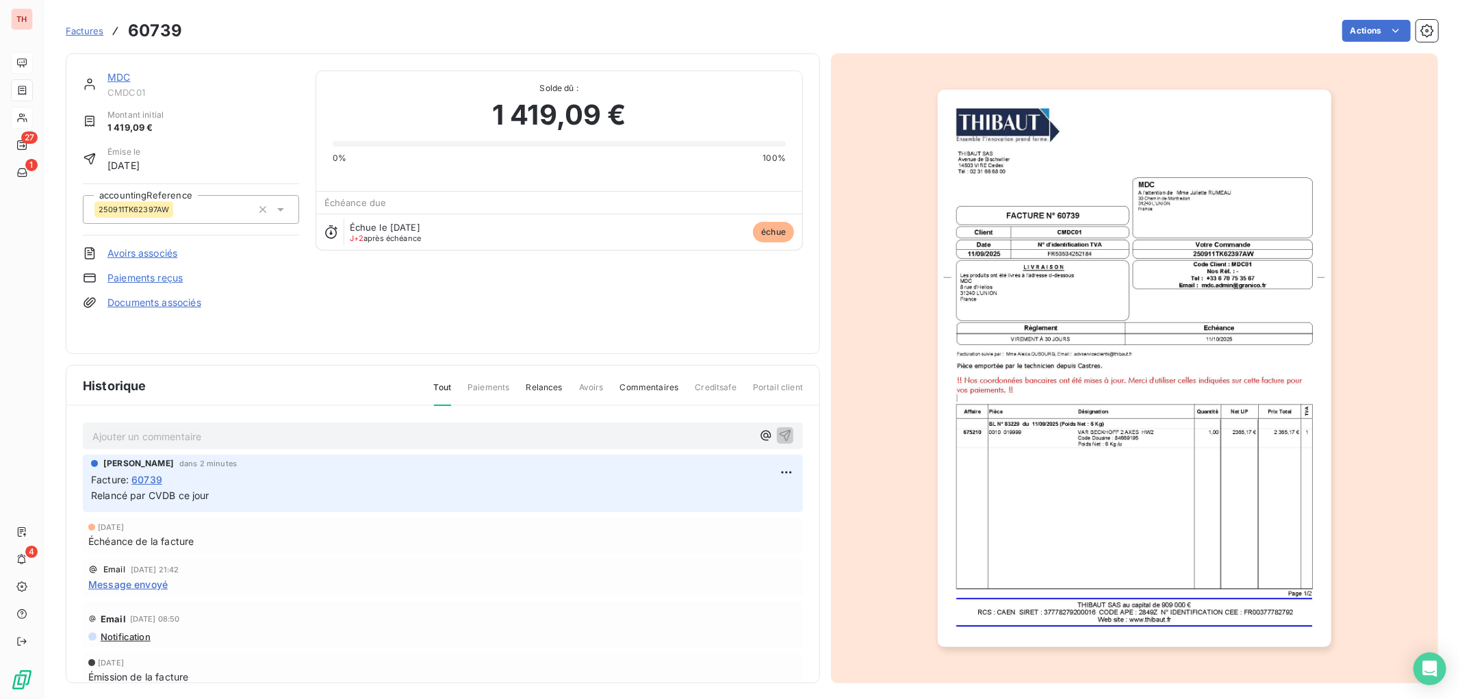
click at [113, 76] on link "MDC" at bounding box center [118, 77] width 23 height 12
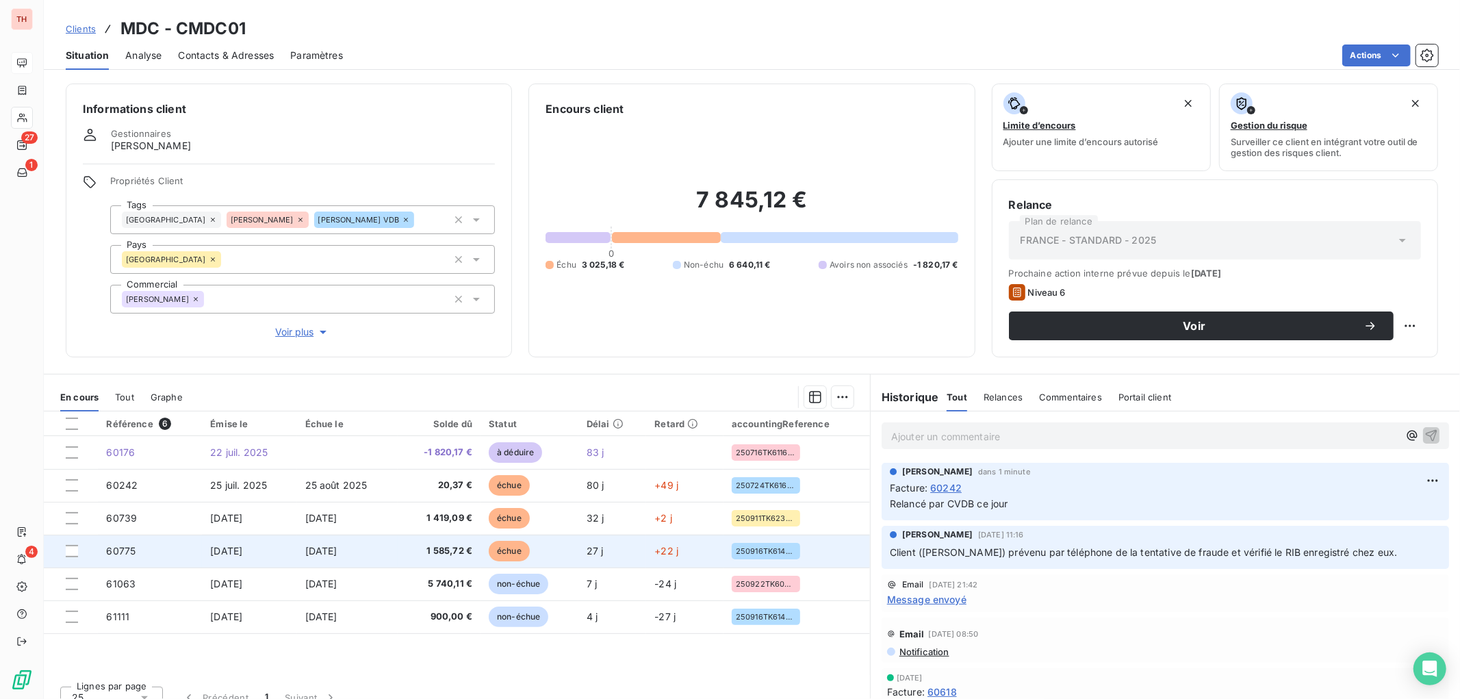
click at [353, 534] on td "21 sept. 2025" at bounding box center [347, 551] width 101 height 33
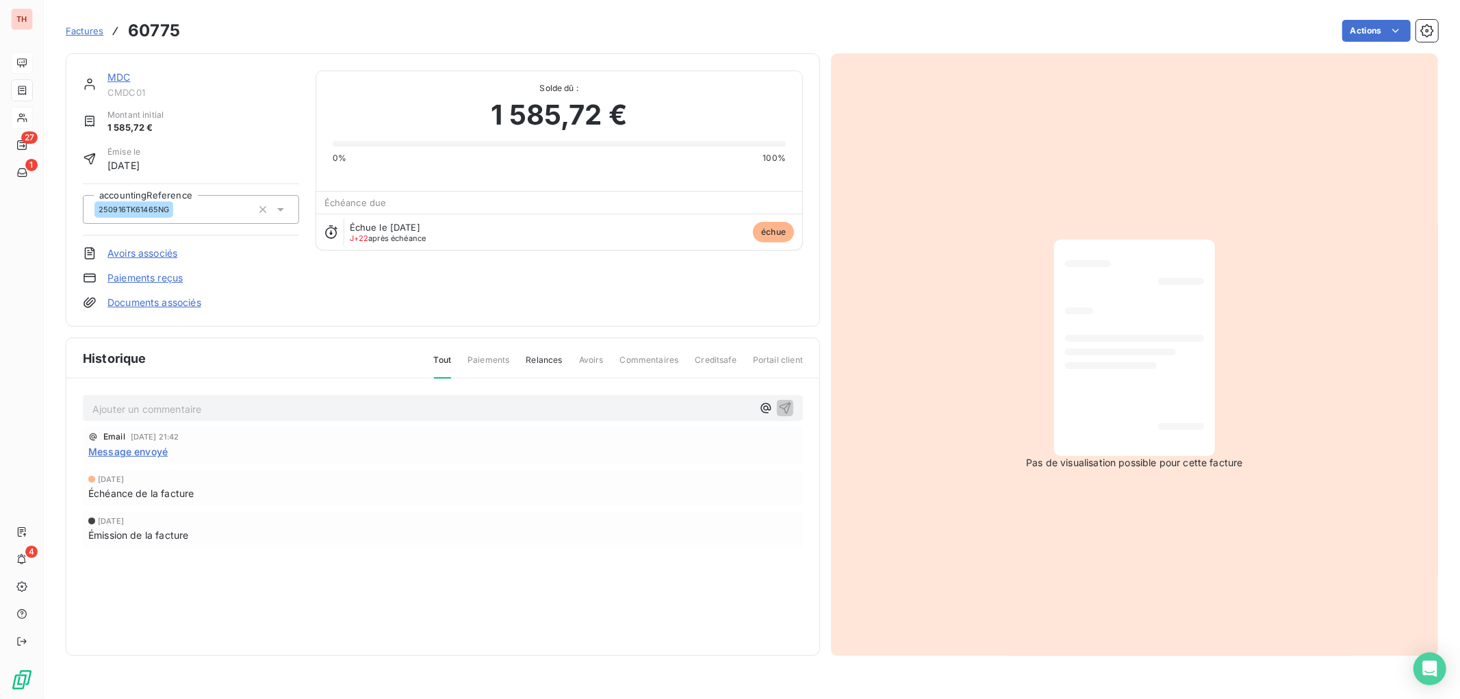
click at [386, 407] on p "Ajouter un commentaire ﻿" at bounding box center [422, 408] width 660 height 17
click at [787, 409] on icon "button" at bounding box center [785, 407] width 14 height 14
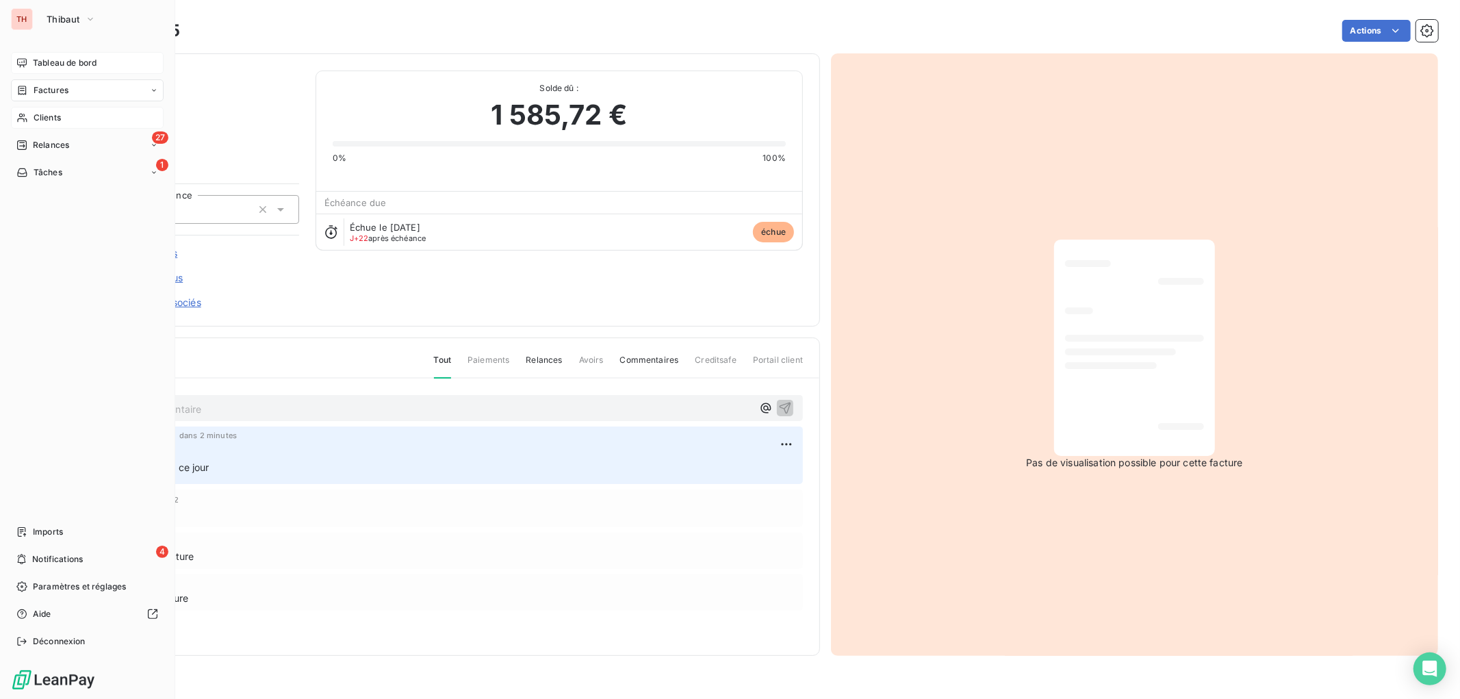
click at [37, 77] on nav "Tableau de bord Factures Clients 27 Relances 1 Tâches" at bounding box center [87, 117] width 153 height 131
click at [44, 71] on div "Tableau de bord" at bounding box center [87, 63] width 153 height 22
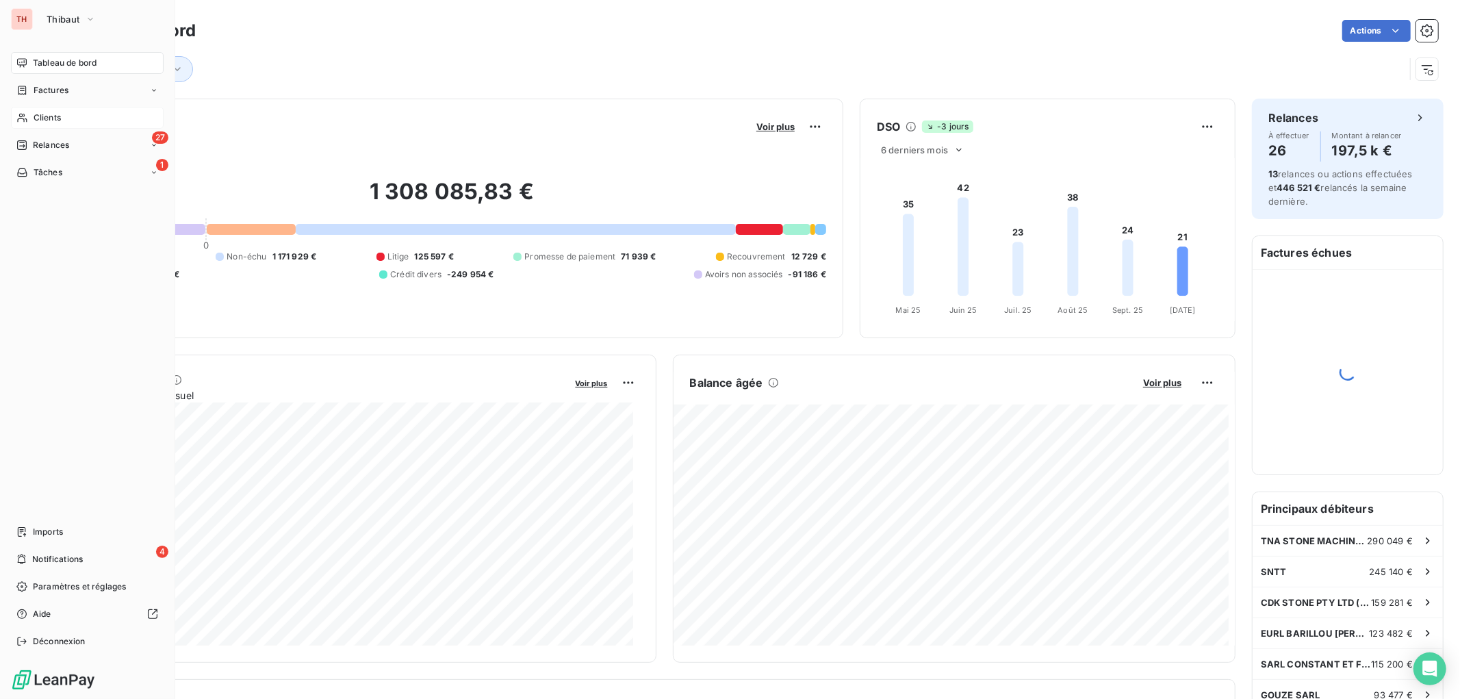
click at [51, 158] on nav "Tableau de bord Factures Clients 27 Relances 1 Tâches" at bounding box center [87, 117] width 153 height 131
click at [55, 151] on div "27 Relances" at bounding box center [87, 145] width 153 height 22
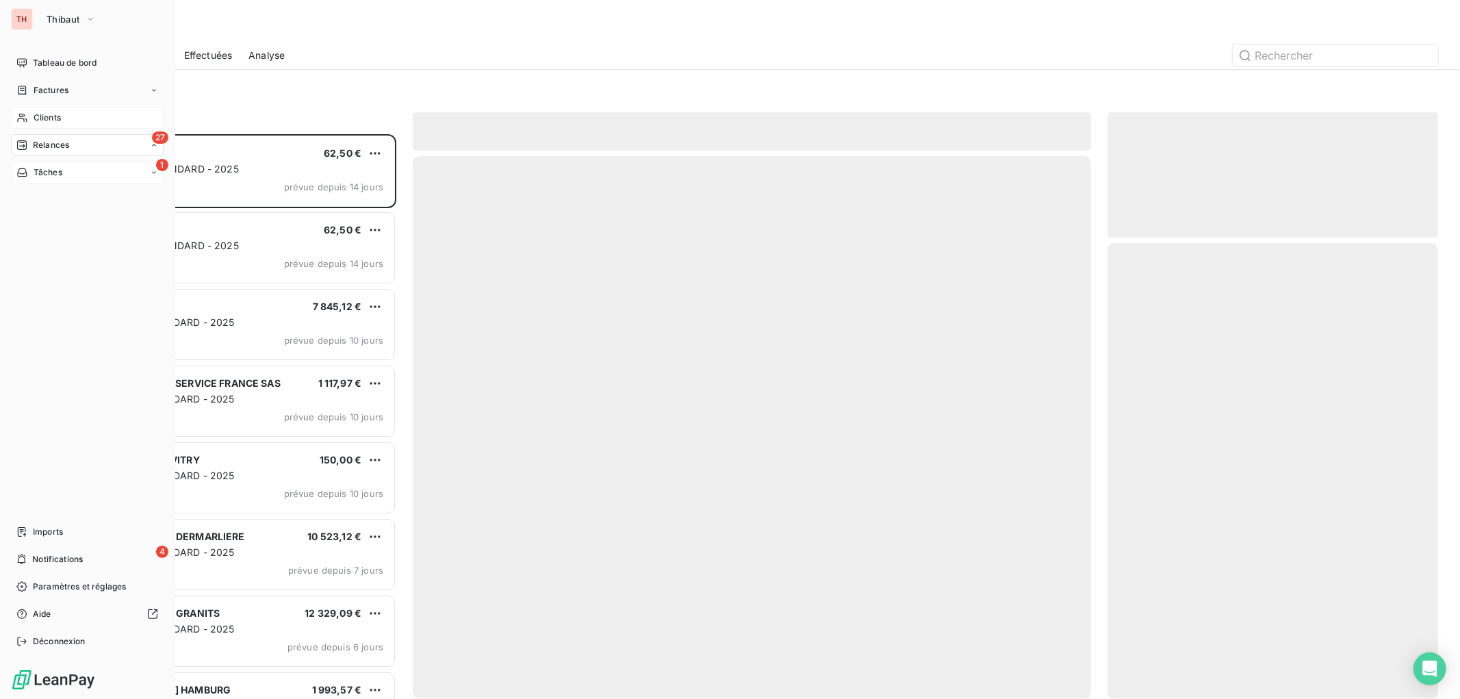
scroll to position [552, 319]
click at [59, 173] on div "TH Thibaut Tableau de bord Factures Clients 27 Relances À effectuer À venir Eff…" at bounding box center [730, 349] width 1460 height 699
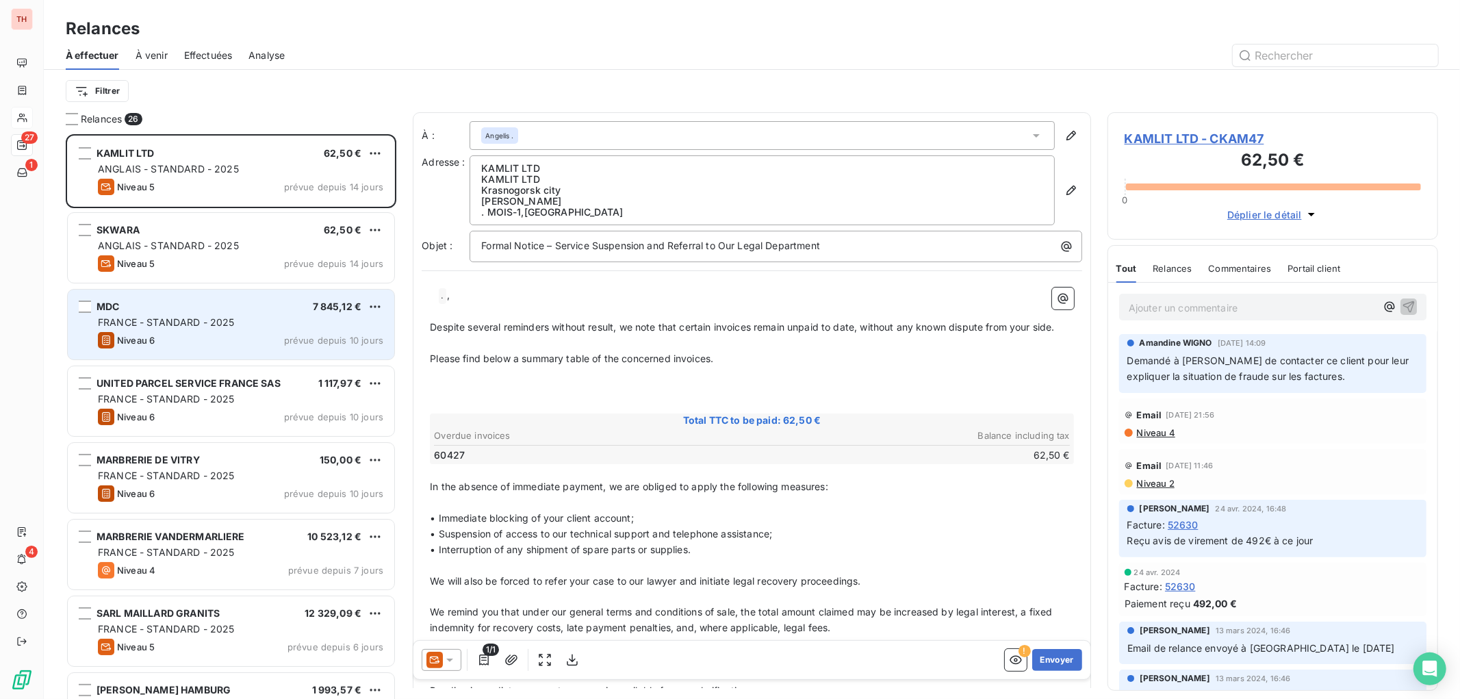
click at [244, 316] on div "FRANCE - STANDARD - 2025" at bounding box center [240, 323] width 285 height 14
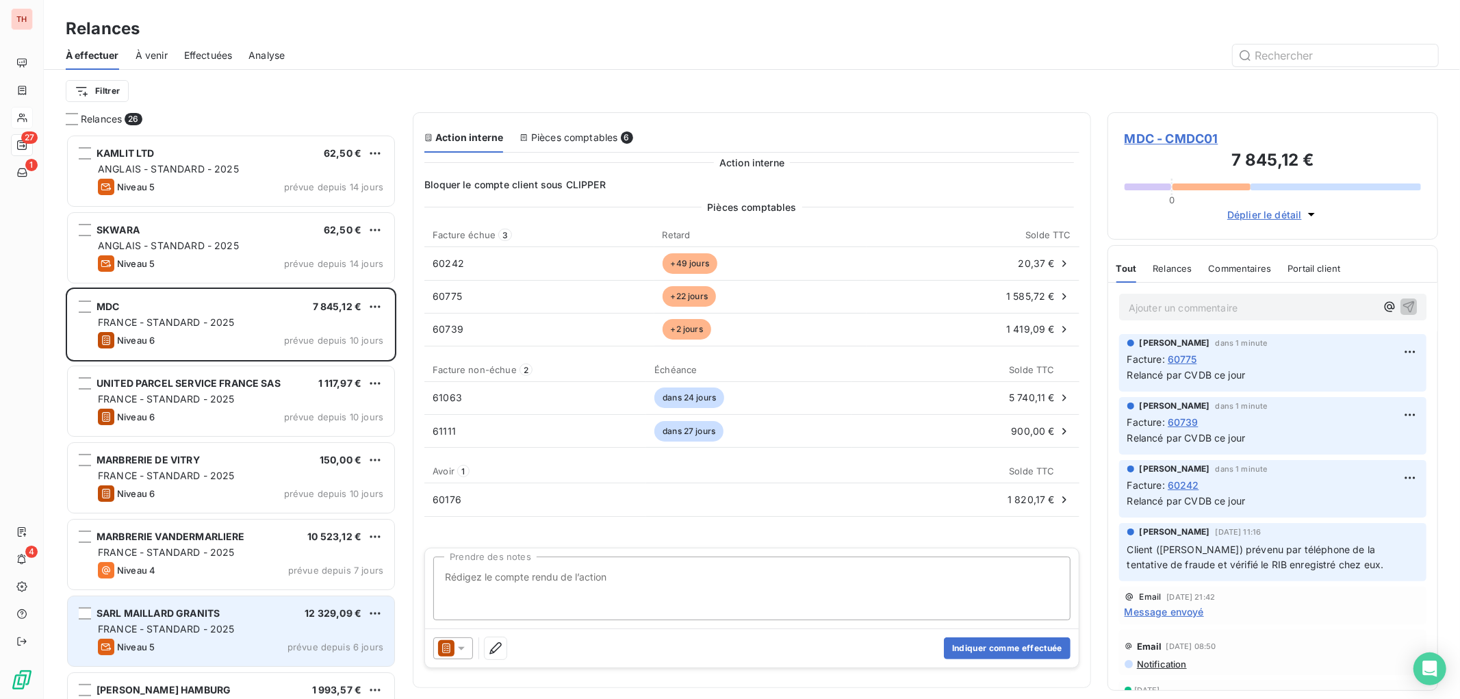
click at [183, 534] on div "FRANCE - STANDARD - 2025" at bounding box center [240, 629] width 285 height 14
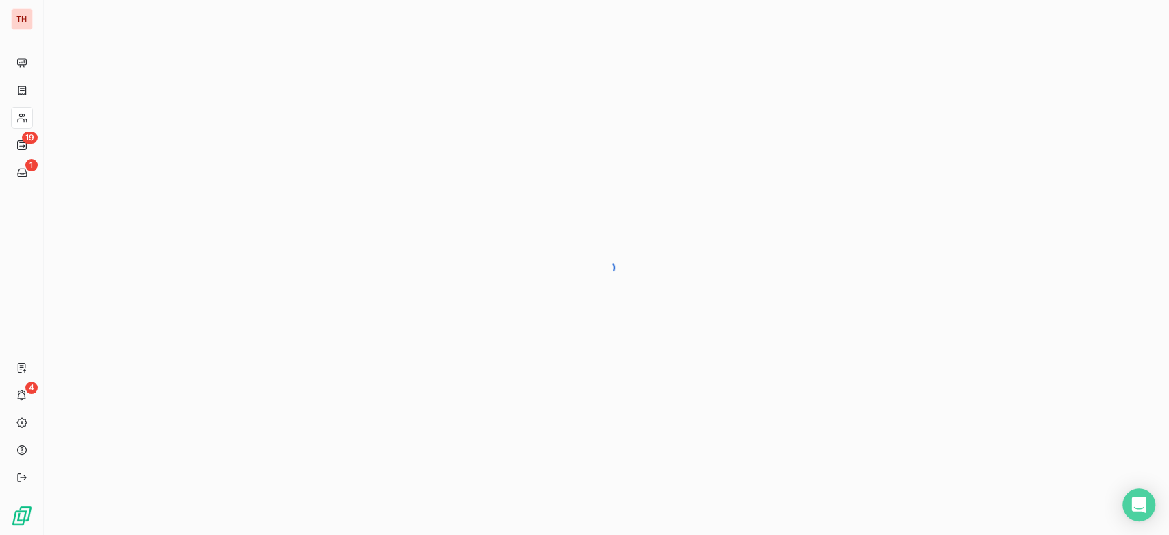
click at [47, 387] on div at bounding box center [606, 267] width 1125 height 535
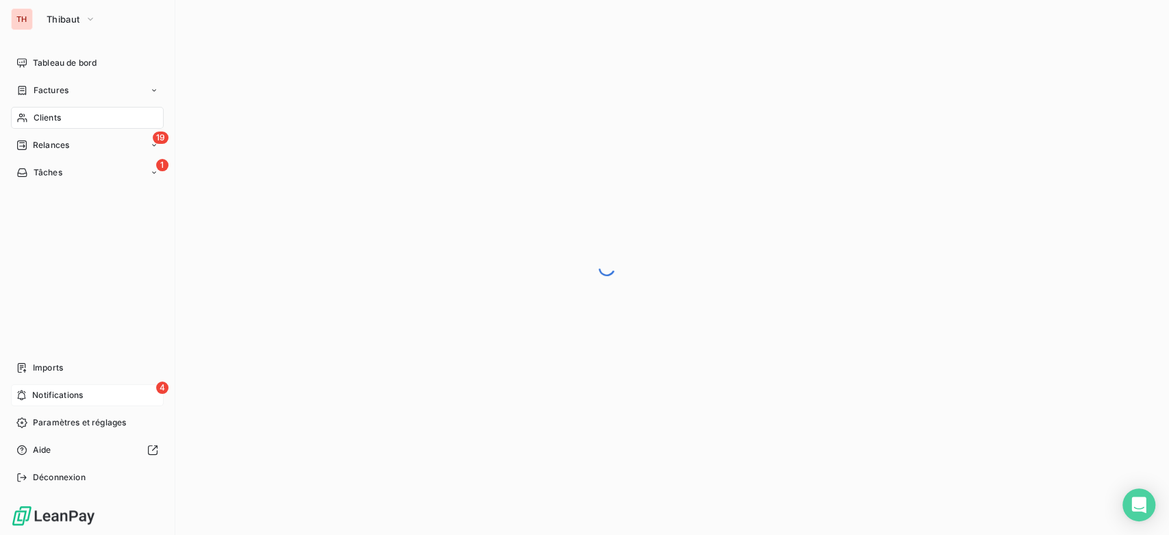
click at [36, 392] on span "Notifications" at bounding box center [57, 395] width 51 height 12
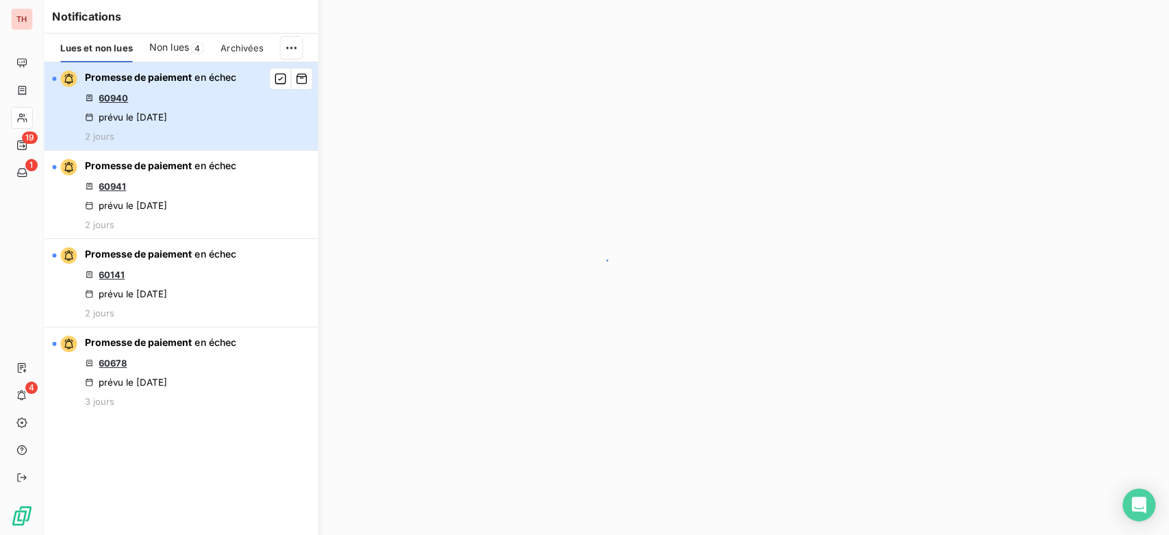
click at [196, 85] on div "Promesse de paiement en échec 60940 prévu le [DATE] 2 jours" at bounding box center [160, 106] width 151 height 71
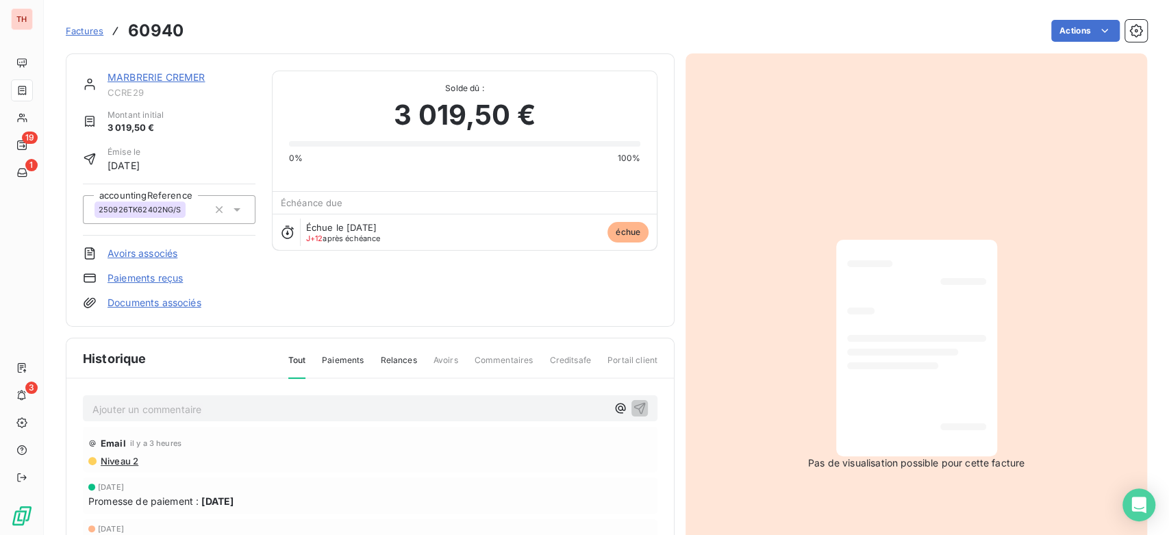
click at [162, 72] on link "MARBRERIE CREMER" at bounding box center [155, 77] width 97 height 12
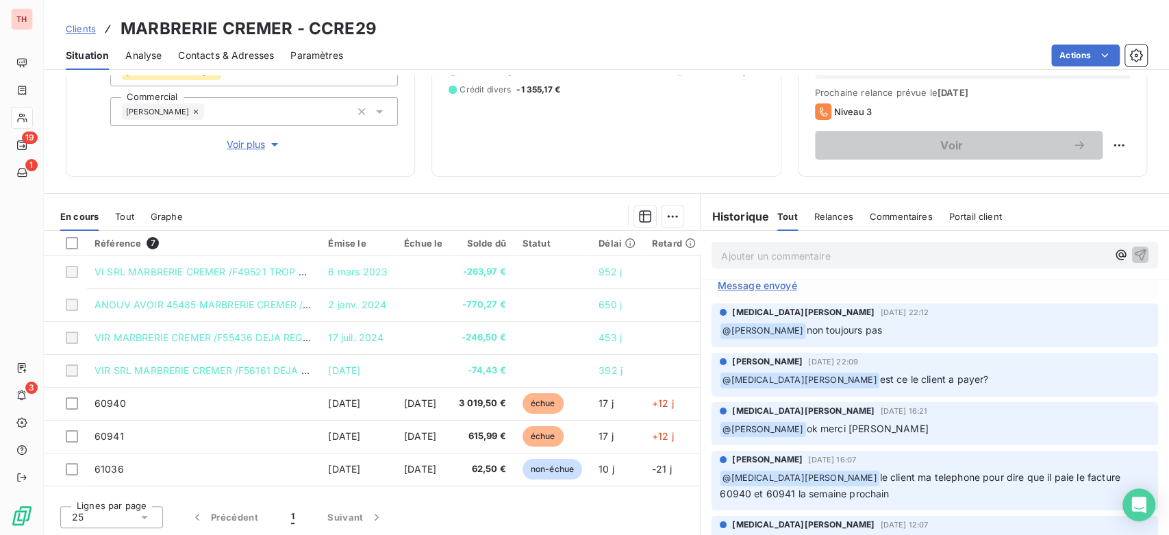
scroll to position [380, 0]
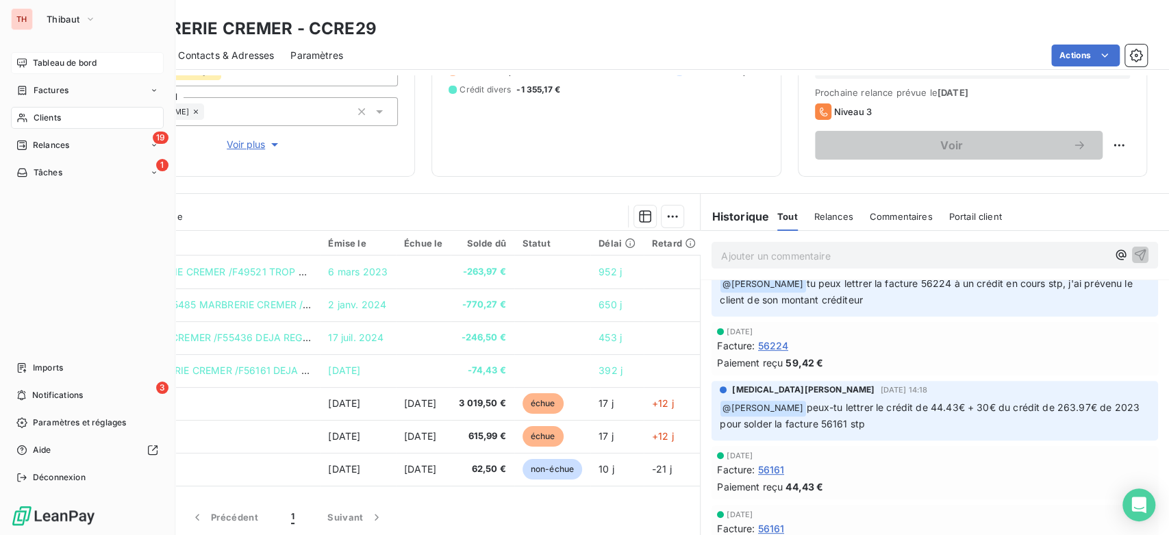
click at [54, 70] on div "Tableau de bord" at bounding box center [87, 63] width 153 height 22
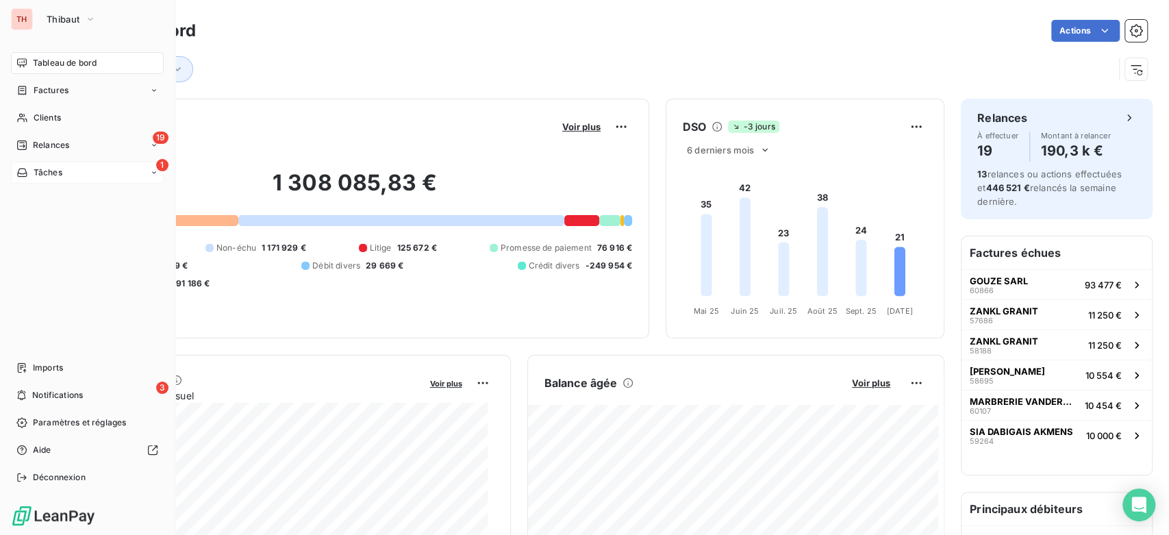
click at [36, 175] on span "Tâches" at bounding box center [48, 172] width 29 height 12
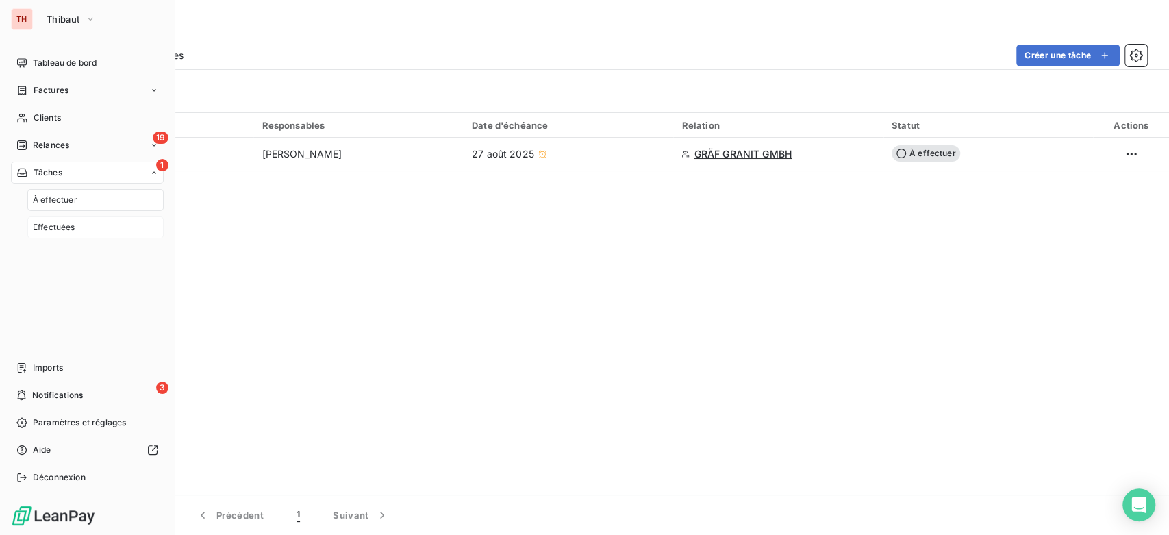
click at [60, 229] on span "Effectuées" at bounding box center [54, 227] width 42 height 12
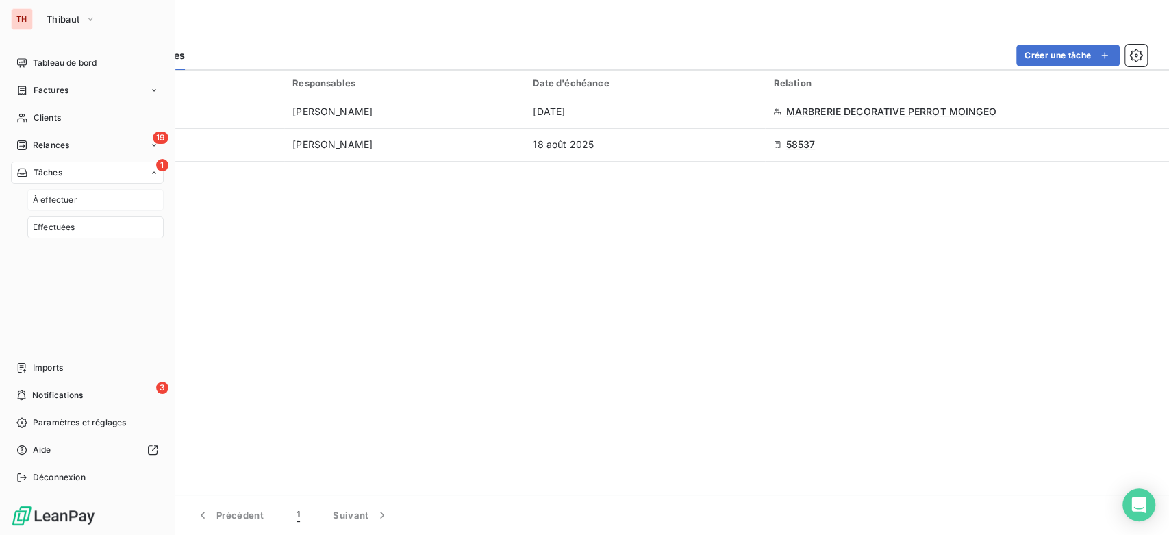
click at [67, 195] on span "À effectuer" at bounding box center [55, 200] width 44 height 12
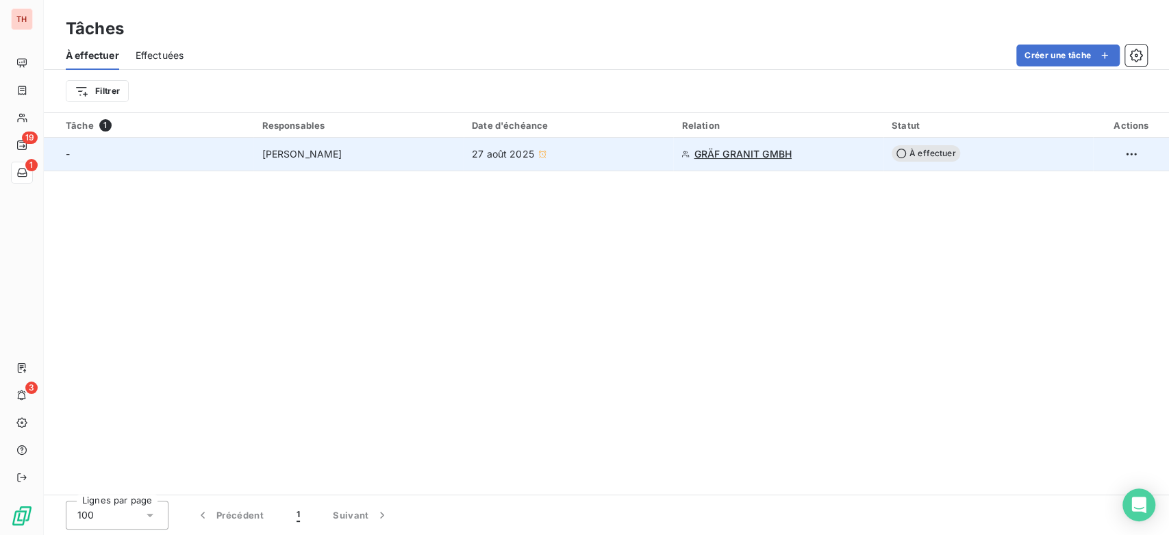
click at [656, 152] on div "27 août 2025" at bounding box center [568, 154] width 193 height 14
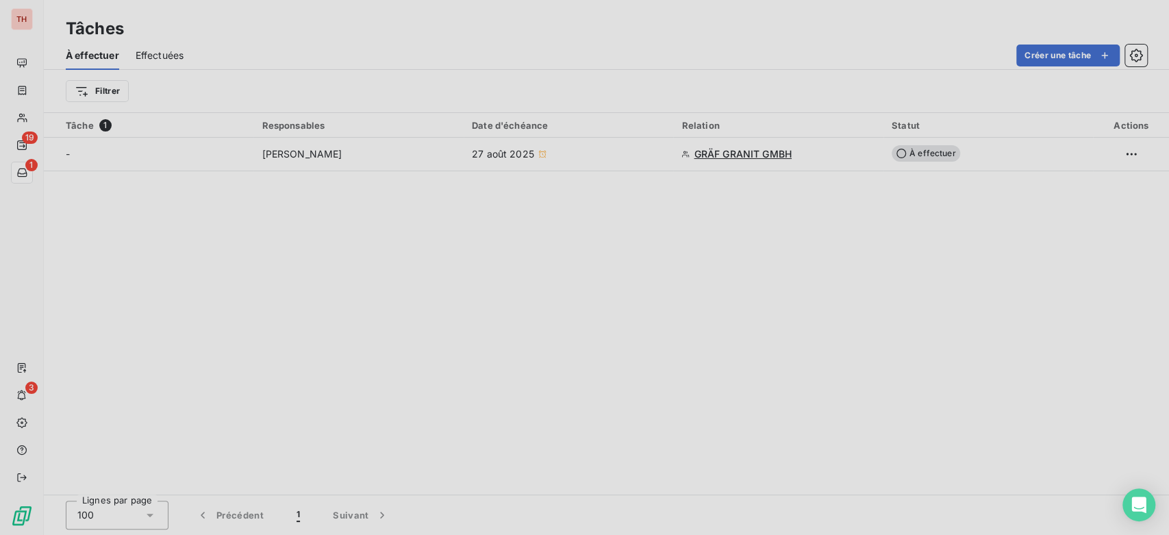
type input "[DATE]"
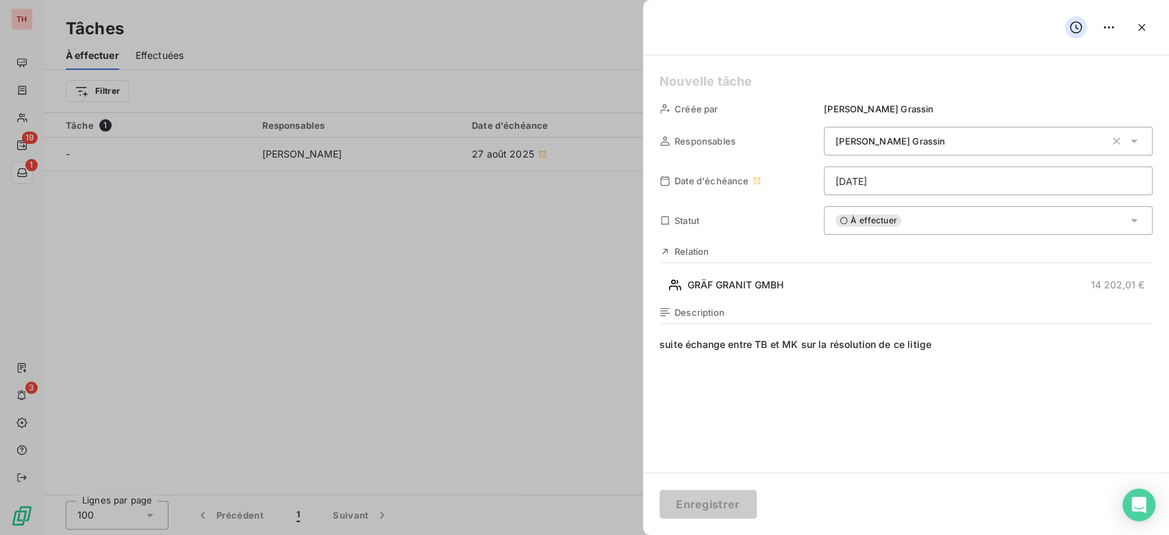
click at [28, 146] on div at bounding box center [584, 267] width 1169 height 535
click at [27, 146] on div at bounding box center [584, 267] width 1169 height 535
click at [1145, 27] on icon "button" at bounding box center [1141, 28] width 14 height 14
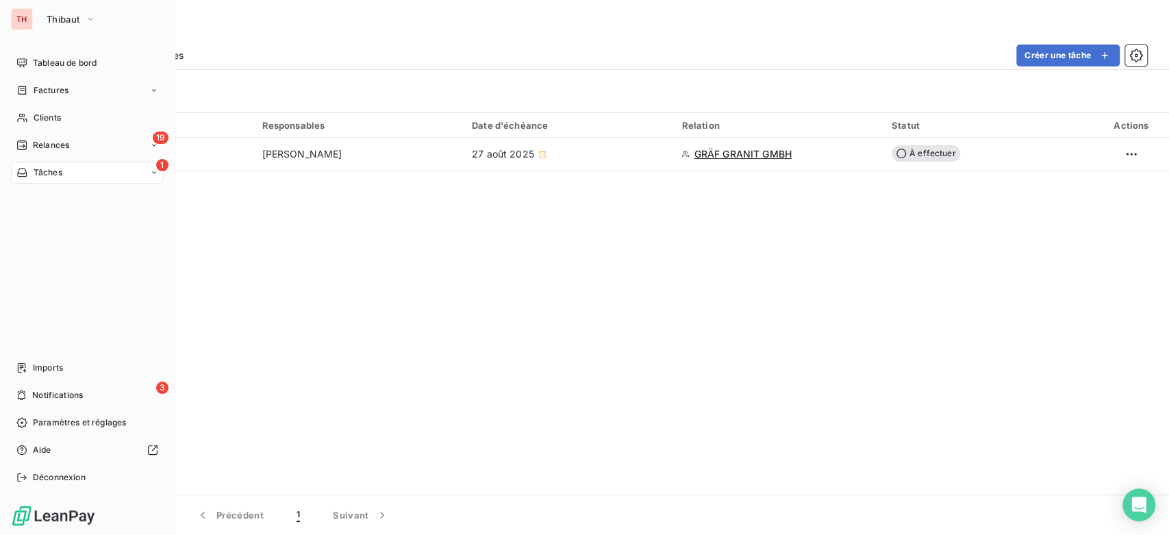
click at [36, 131] on nav "Tableau de bord Factures Clients 19 Relances 1 Tâches" at bounding box center [87, 117] width 153 height 131
click at [55, 146] on span "Relances" at bounding box center [51, 145] width 36 height 12
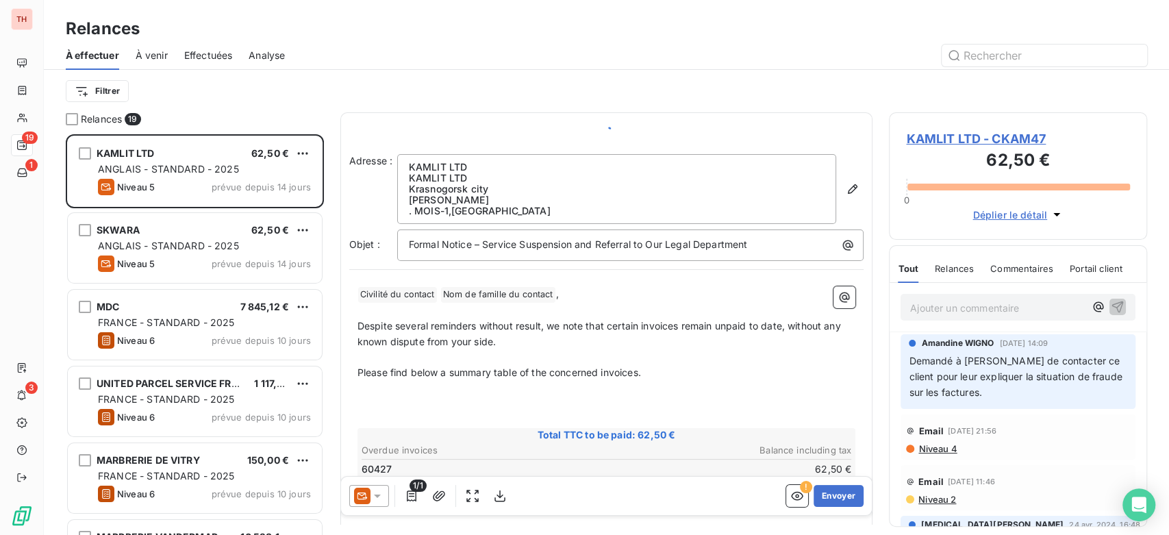
scroll to position [389, 246]
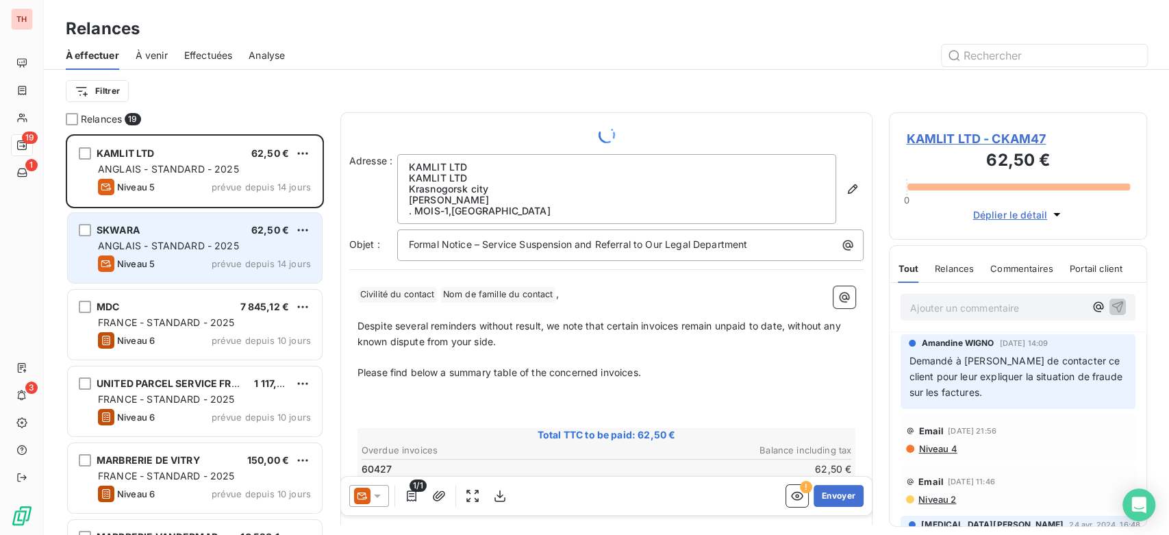
click at [192, 258] on div "Niveau 5 prévue depuis 14 jours" at bounding box center [204, 263] width 213 height 16
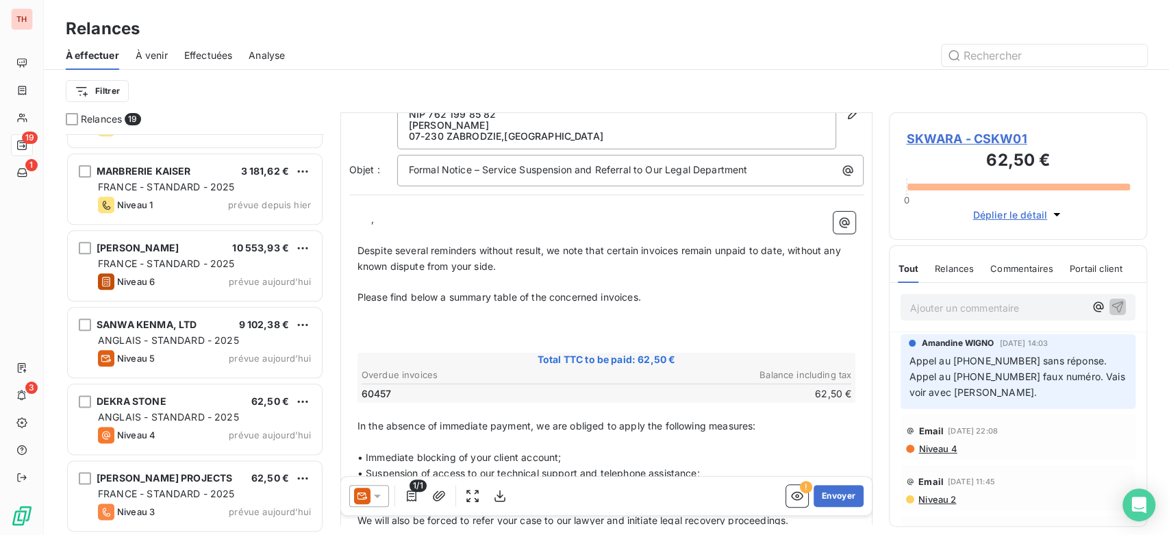
scroll to position [1057, 0]
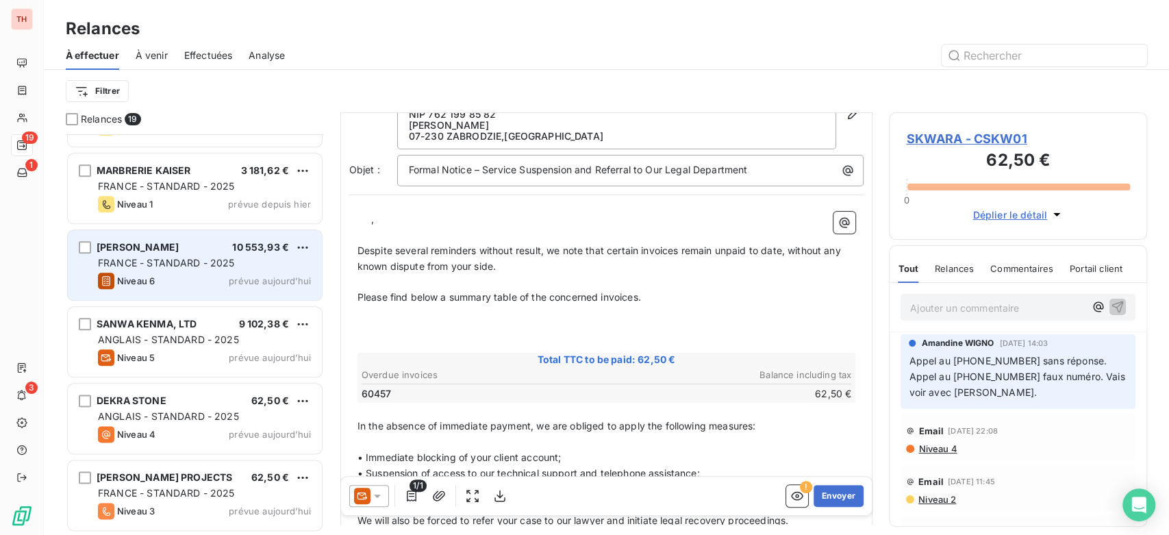
click at [179, 252] on span "[PERSON_NAME]" at bounding box center [138, 247] width 82 height 12
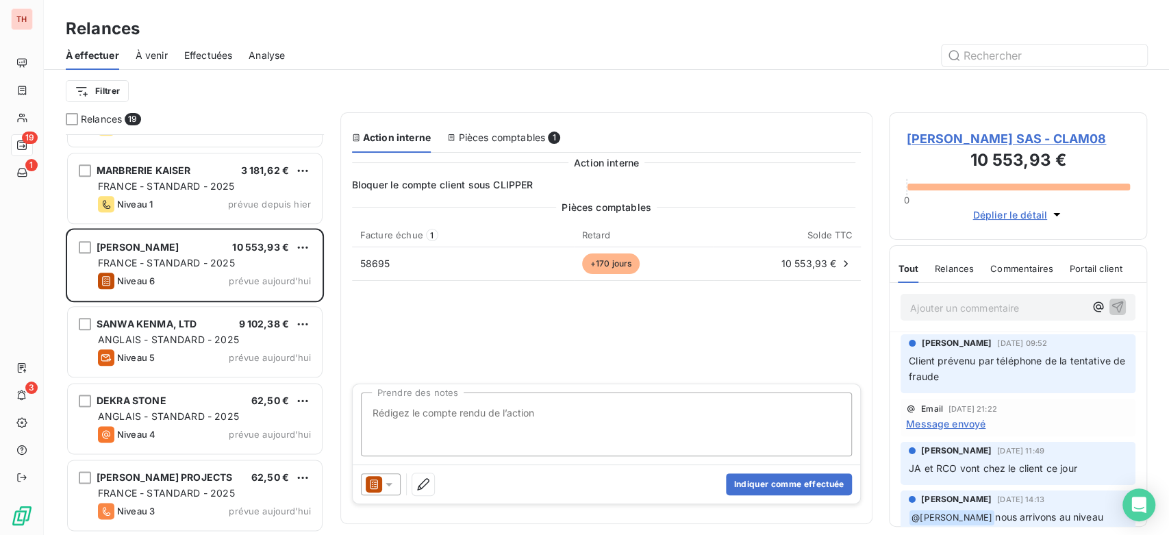
click at [534, 142] on div "Pièces comptables 1" at bounding box center [503, 138] width 113 height 14
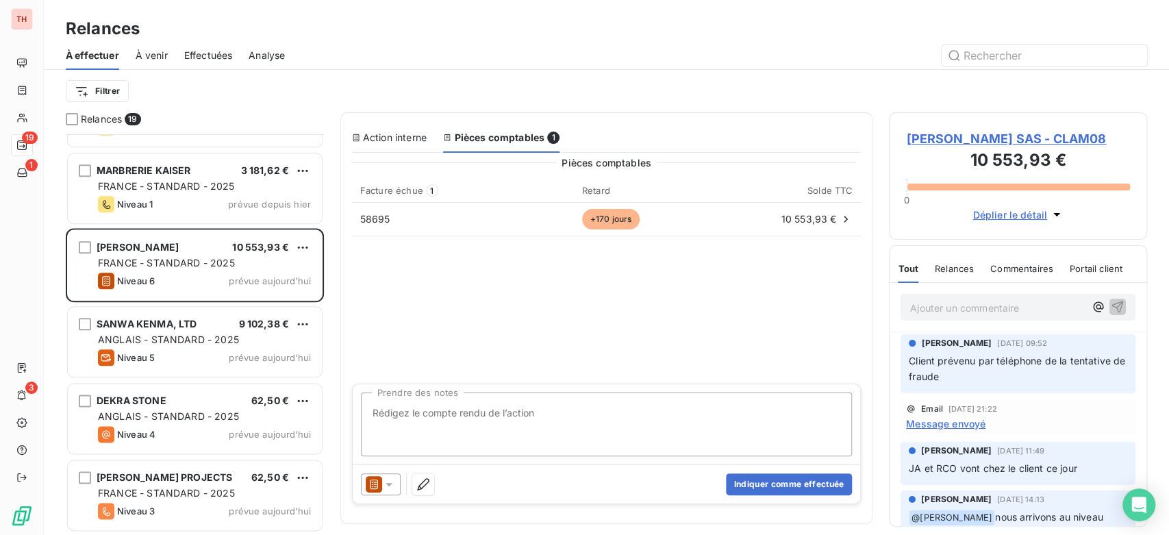
click at [375, 136] on div "Action interne" at bounding box center [389, 138] width 75 height 14
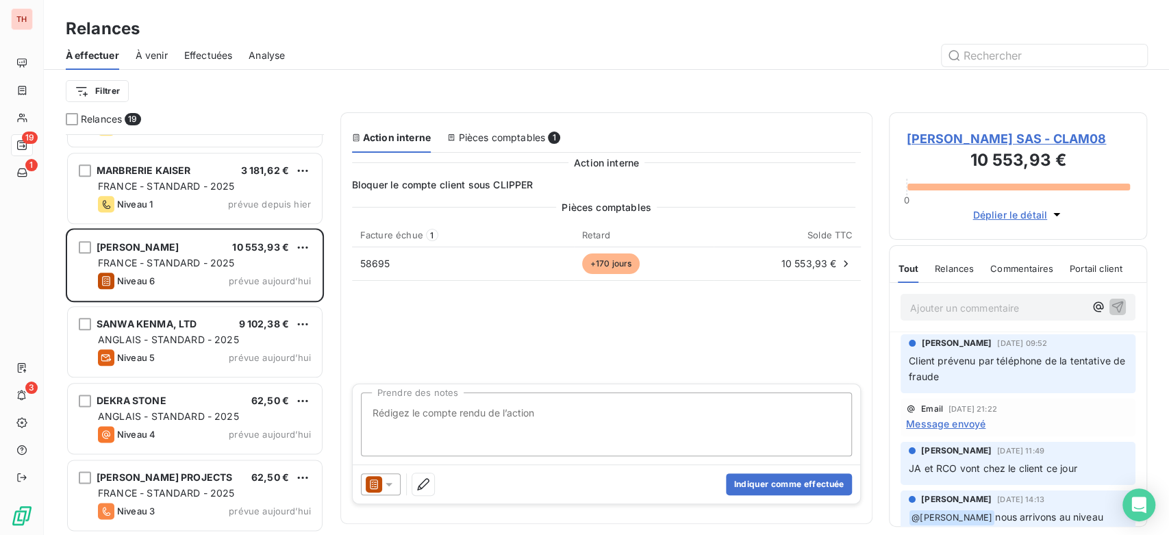
click at [220, 23] on div "Relances" at bounding box center [606, 28] width 1125 height 25
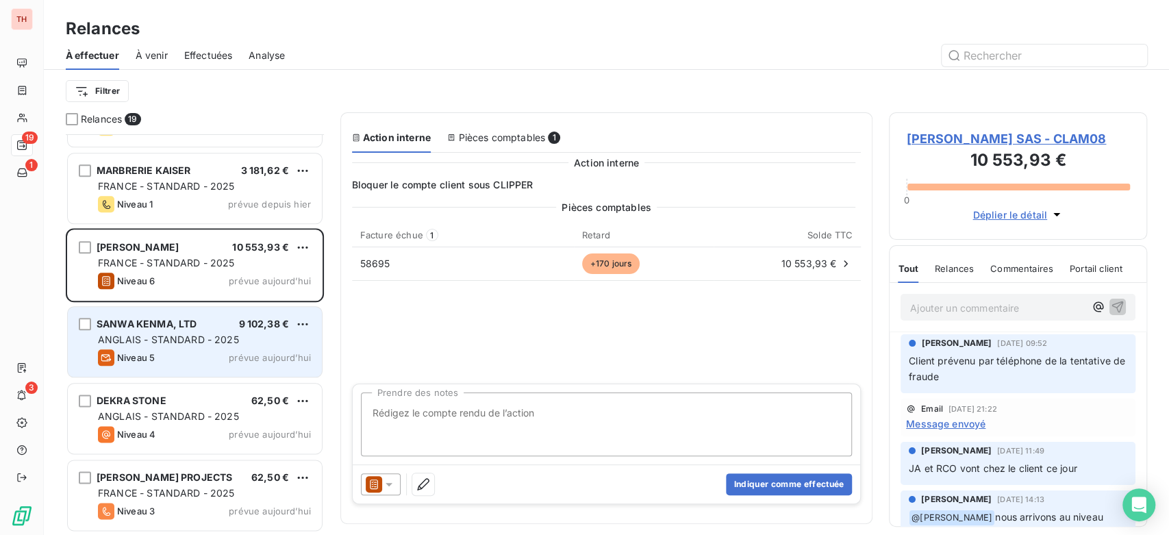
drag, startPoint x: 187, startPoint y: 349, endPoint x: 179, endPoint y: 353, distance: 8.6
click at [182, 353] on div "Niveau 5 prévue aujourd’hui" at bounding box center [204, 357] width 213 height 16
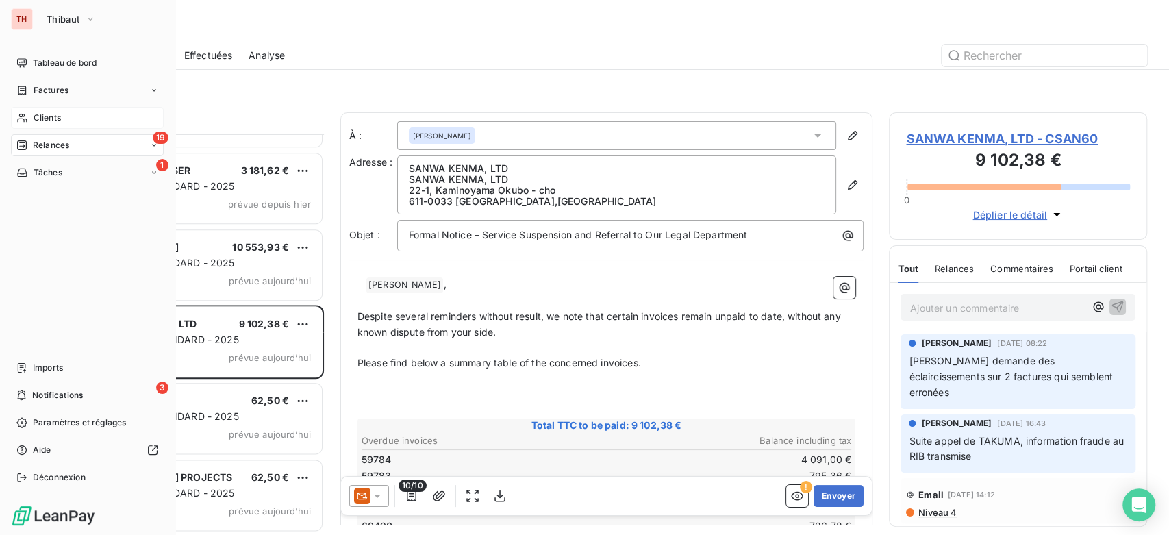
click at [41, 114] on span "Clients" at bounding box center [47, 118] width 27 height 12
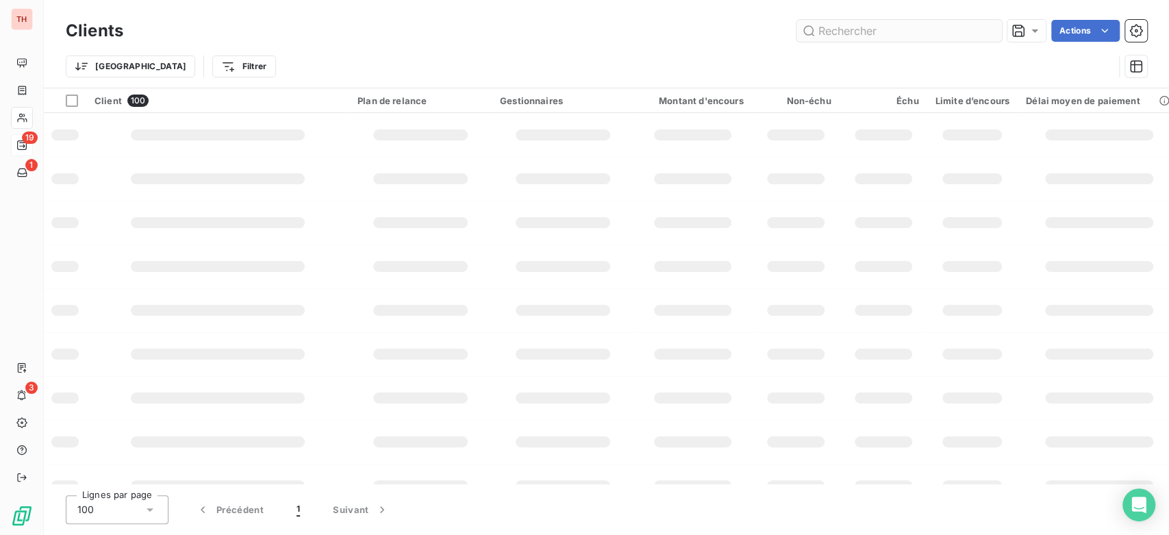
click at [901, 36] on input "text" at bounding box center [898, 31] width 205 height 22
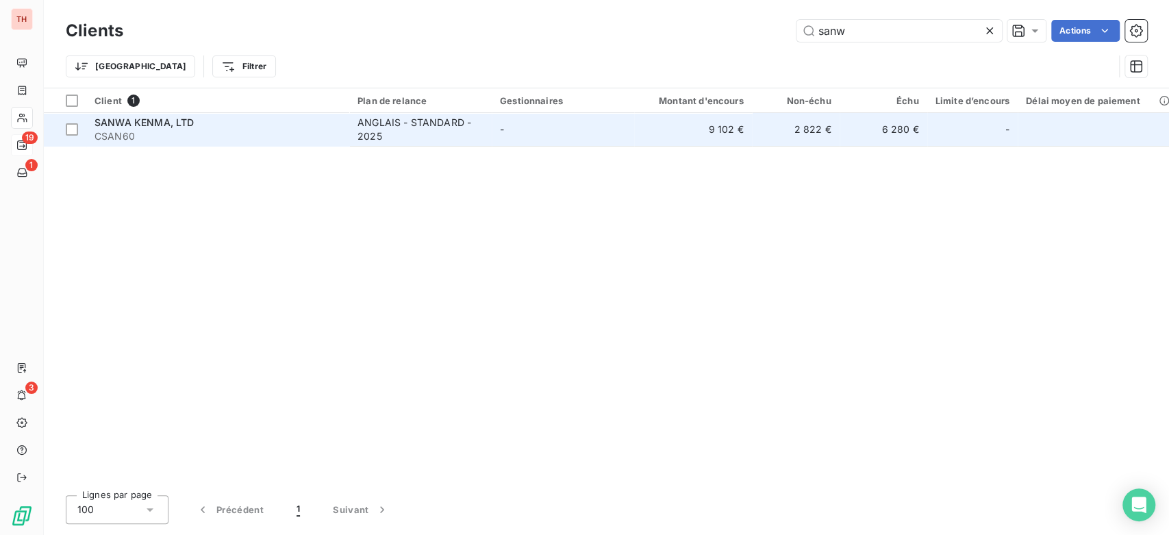
type input "sanw"
click at [238, 129] on span "CSAN60" at bounding box center [217, 136] width 246 height 14
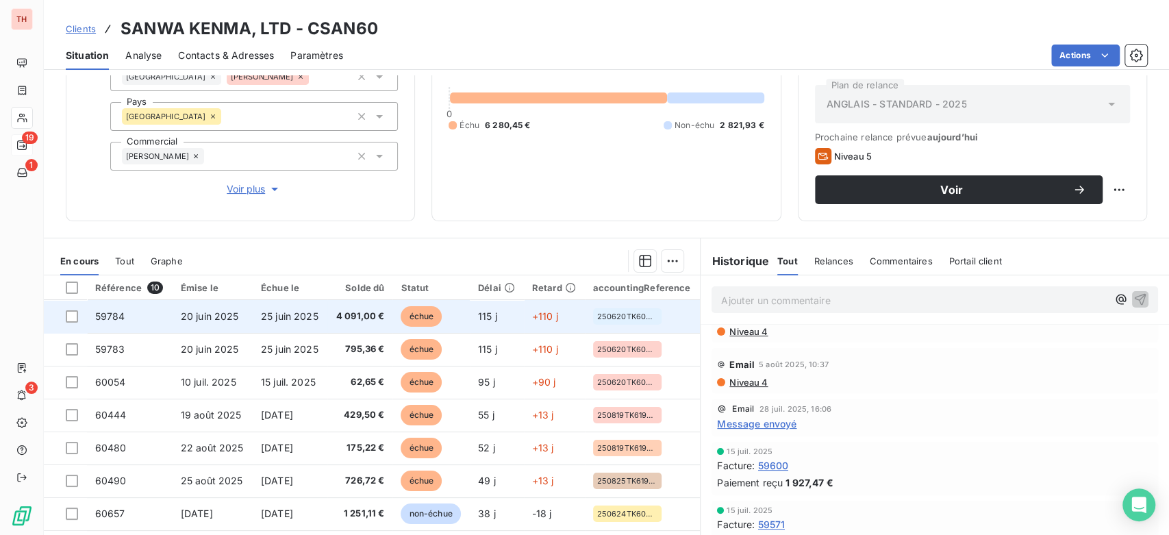
scroll to position [188, 0]
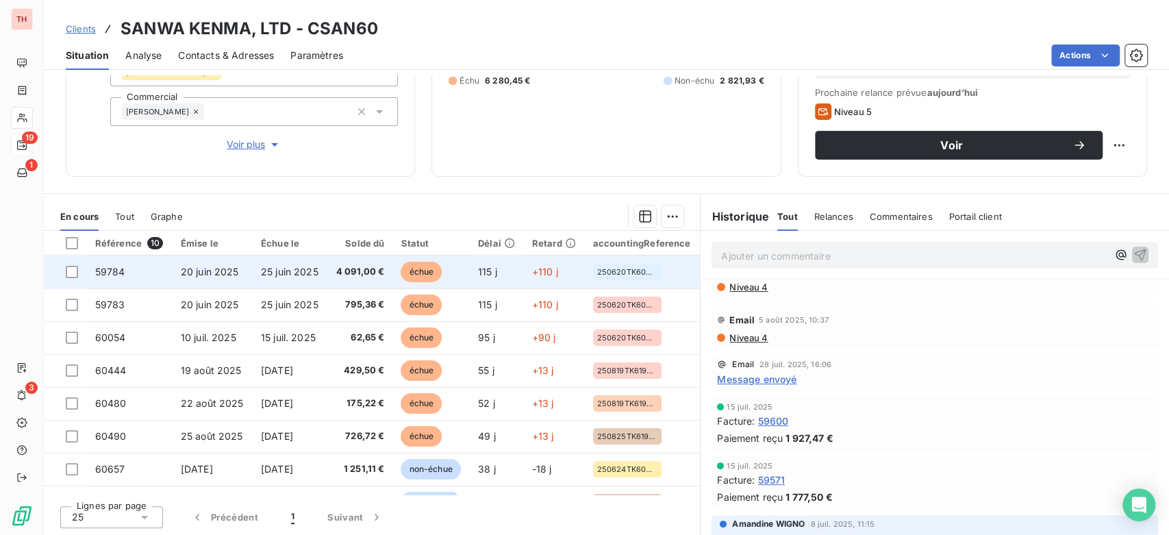
click at [154, 280] on td "59784" at bounding box center [130, 271] width 86 height 33
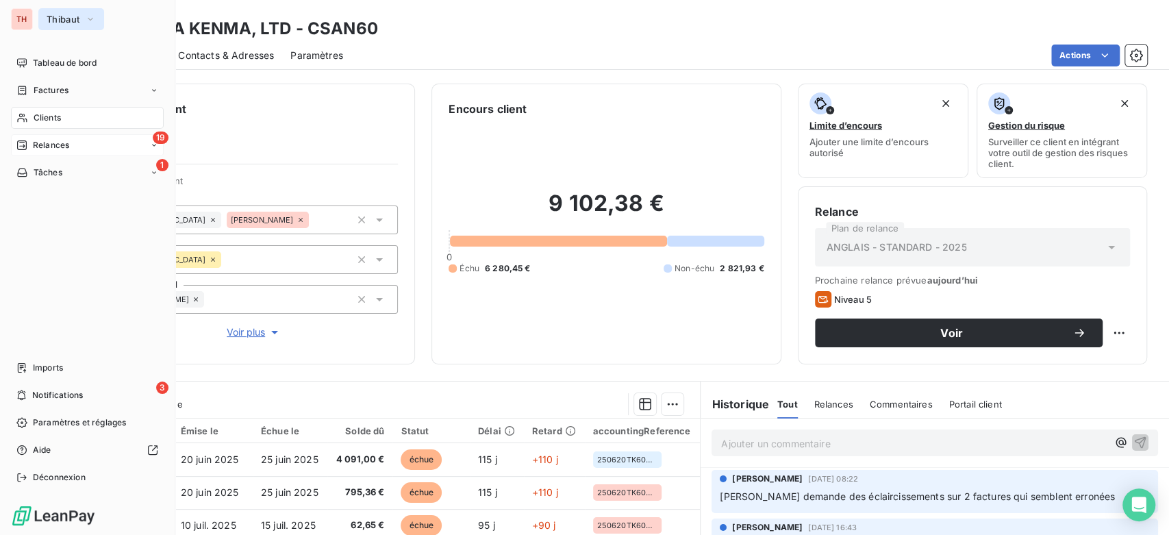
click at [84, 28] on button "Thibaut" at bounding box center [71, 19] width 66 height 22
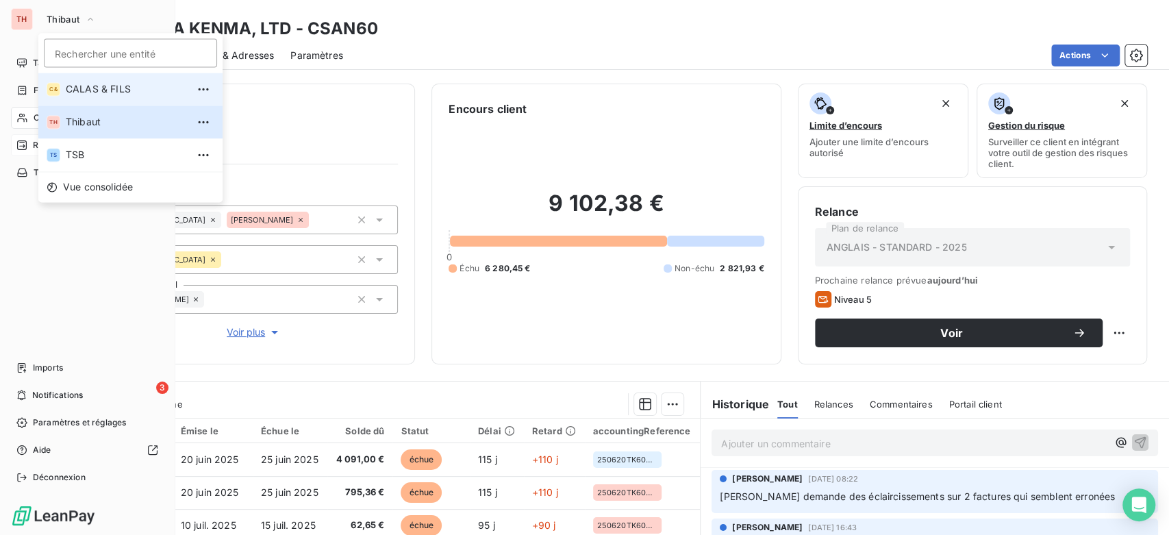
click at [115, 89] on span "CALAS & FILS" at bounding box center [126, 89] width 121 height 14
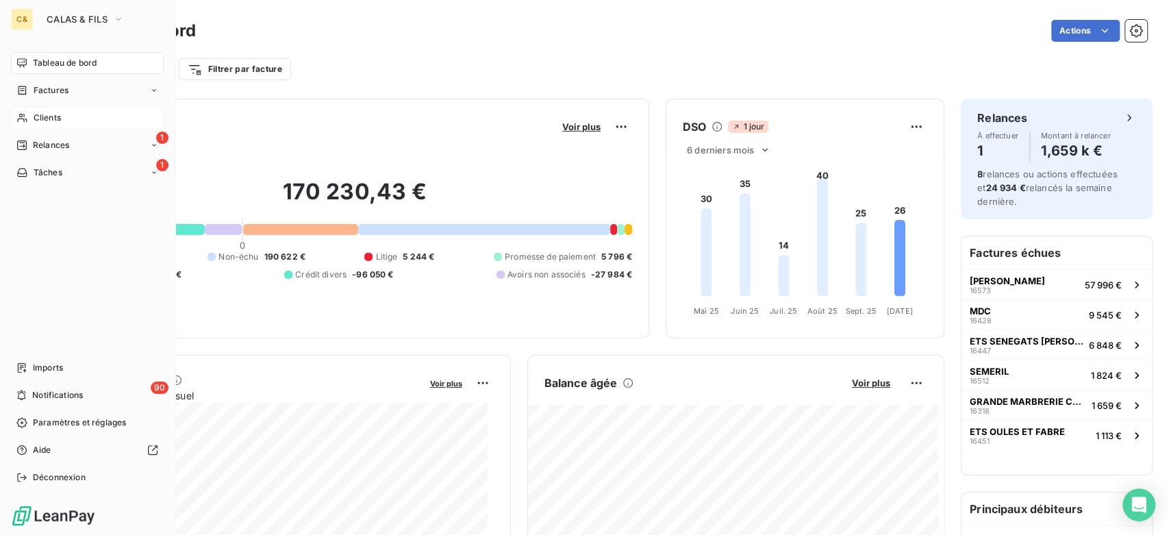
click at [71, 116] on div "Clients" at bounding box center [87, 118] width 153 height 22
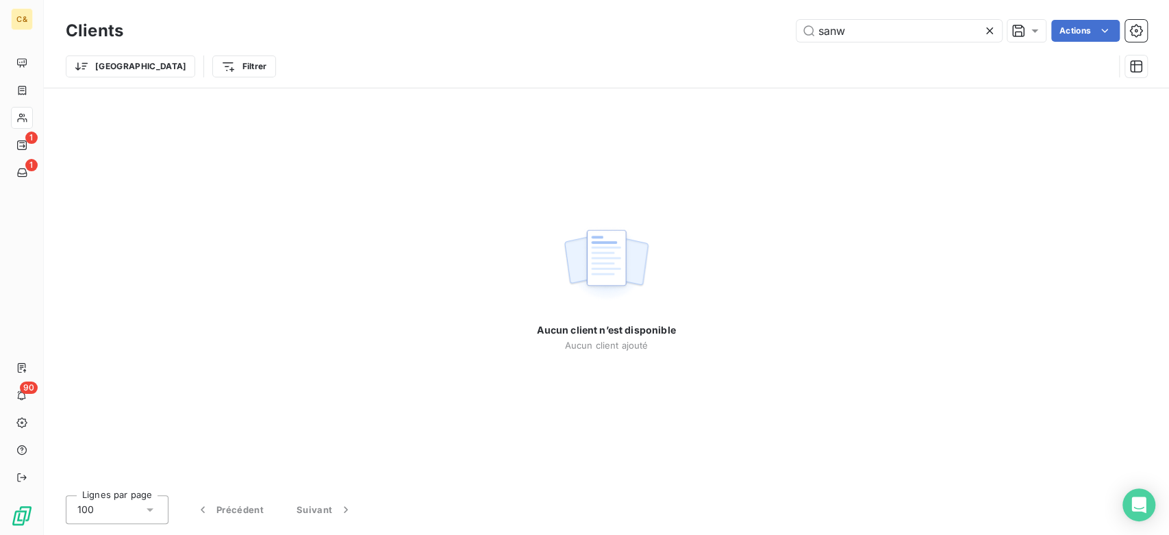
click at [993, 30] on icon at bounding box center [989, 31] width 14 height 14
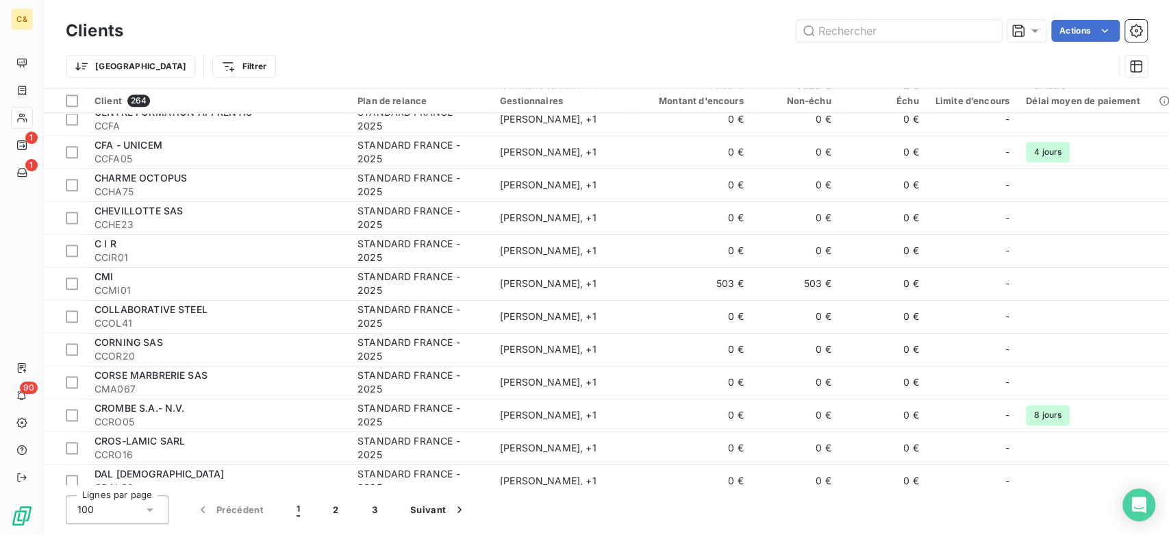
scroll to position [1141, 0]
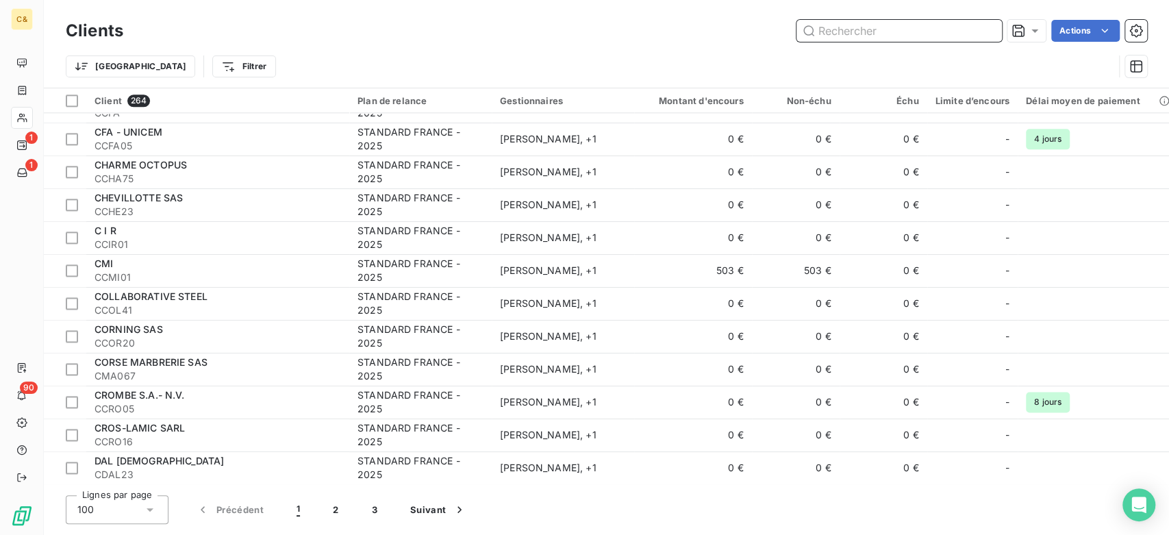
click at [912, 37] on input "text" at bounding box center [898, 31] width 205 height 22
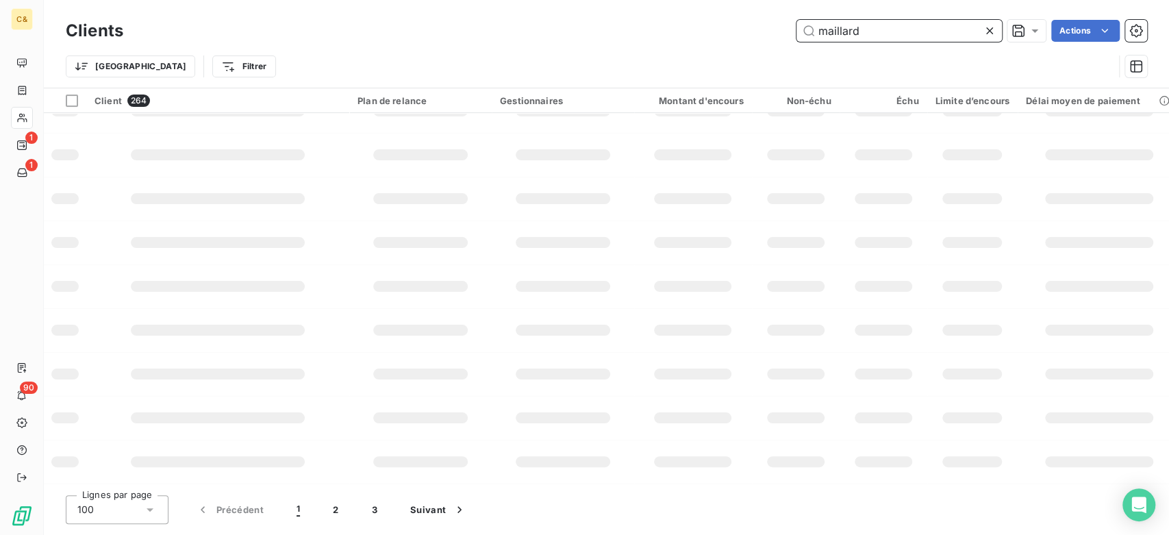
scroll to position [0, 0]
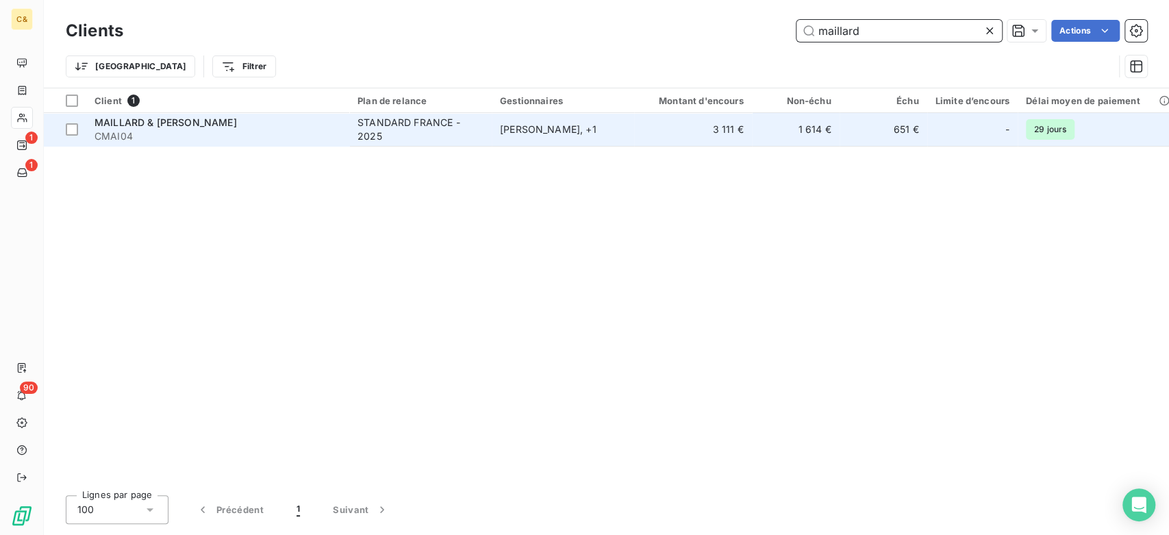
type input "maillard"
click at [312, 140] on span "CMAI04" at bounding box center [217, 136] width 246 height 14
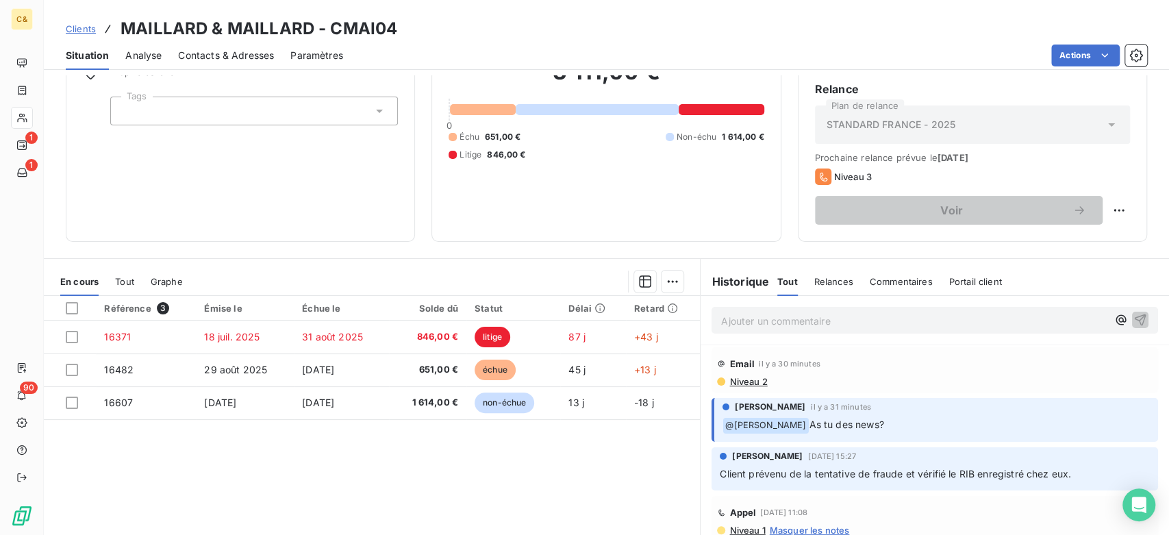
scroll to position [188, 0]
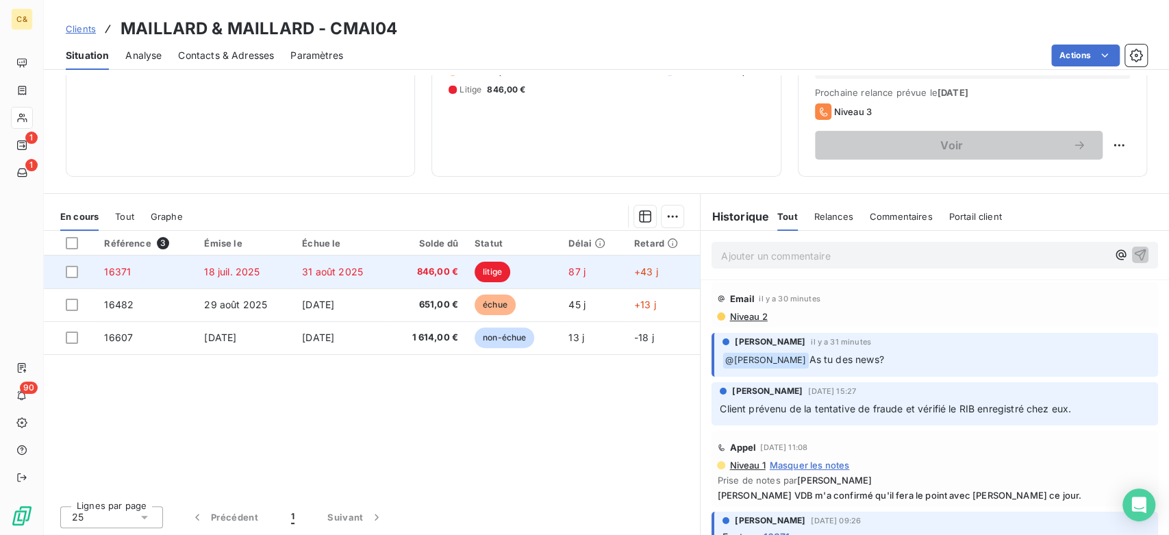
click at [335, 276] on span "31 août 2025" at bounding box center [332, 272] width 61 height 12
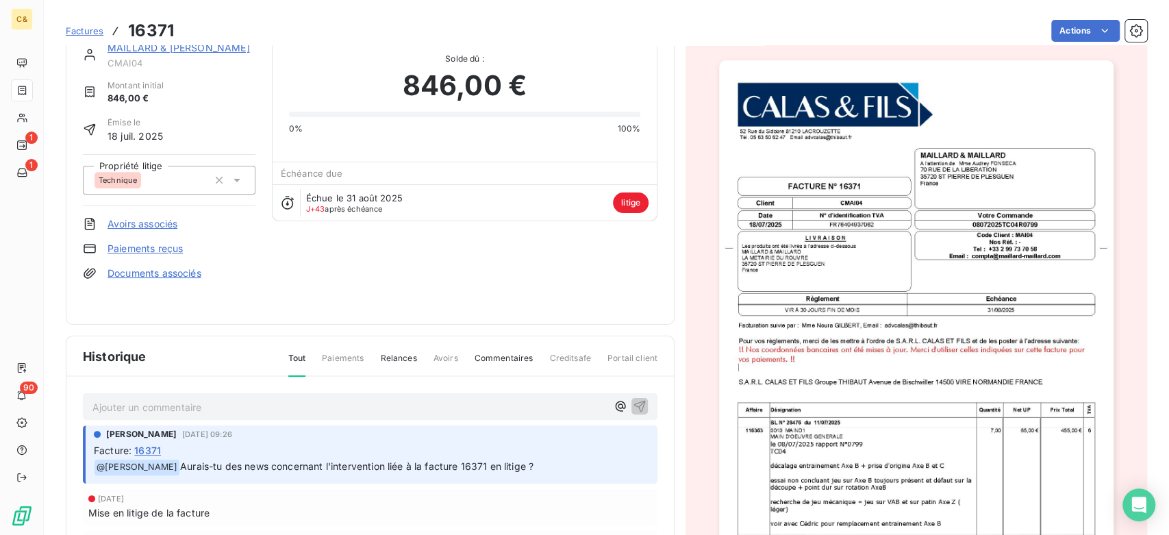
scroll to position [77, 0]
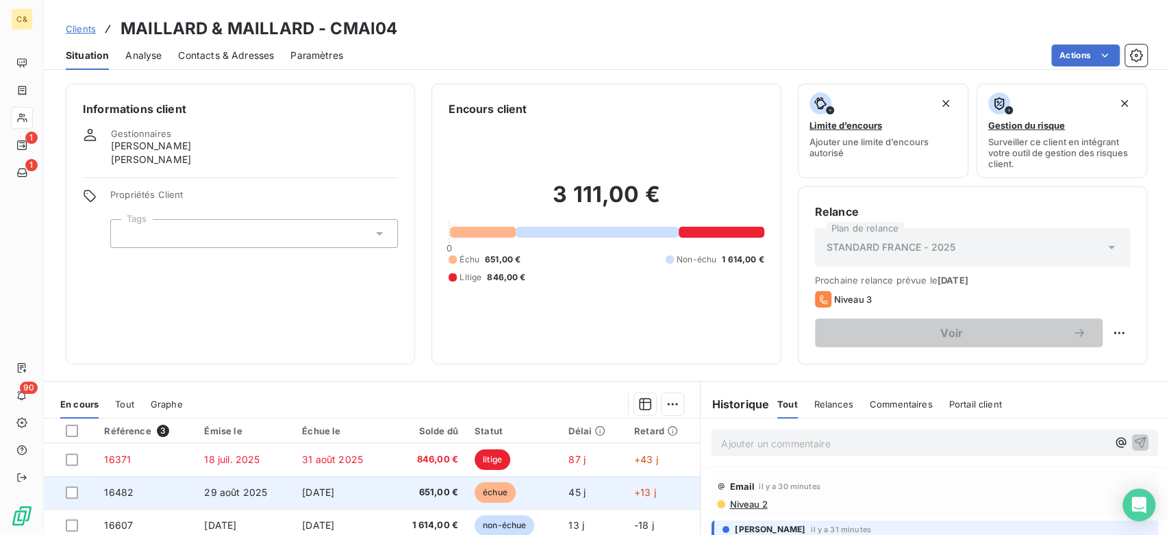
click at [383, 489] on td "[DATE]" at bounding box center [341, 492] width 95 height 33
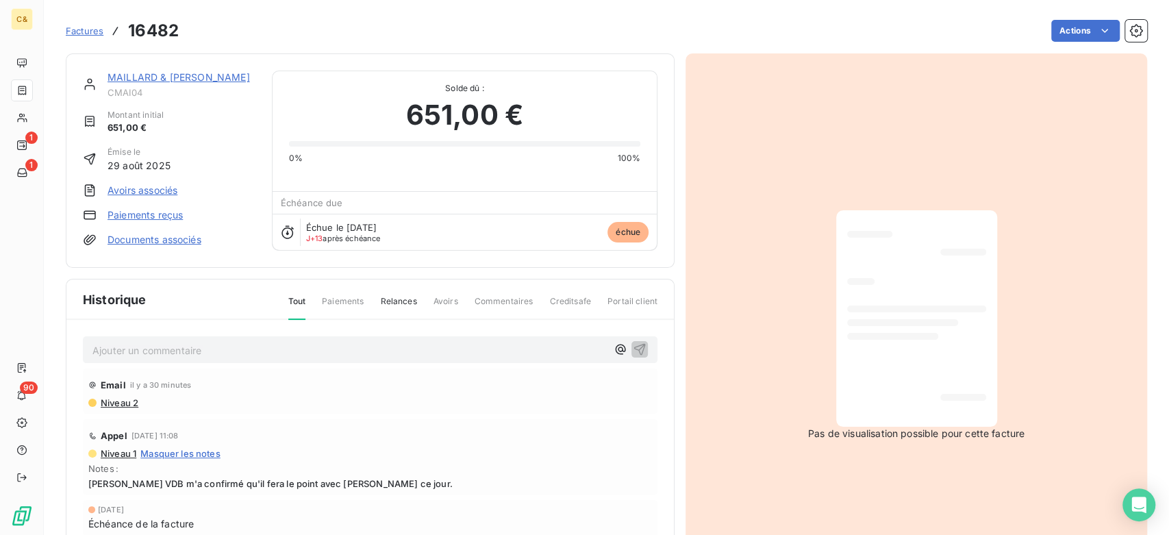
click at [147, 25] on h3 "16482" at bounding box center [153, 30] width 51 height 25
copy h3 "16482"
drag, startPoint x: 94, startPoint y: 33, endPoint x: 105, endPoint y: 36, distance: 11.3
click at [94, 33] on span "Factures" at bounding box center [85, 30] width 38 height 11
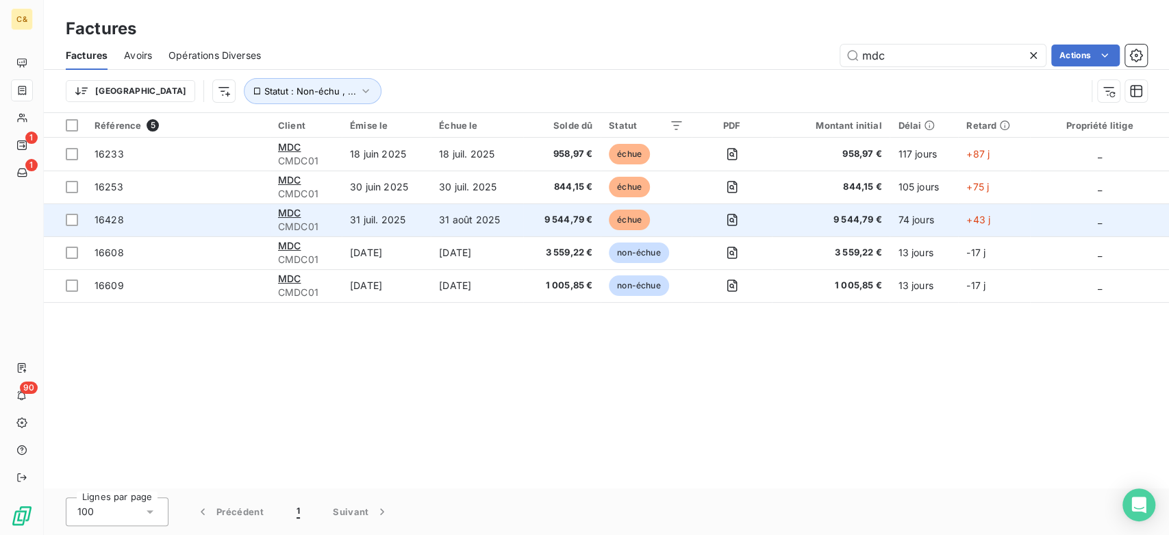
click at [402, 229] on td "31 juil. 2025" at bounding box center [386, 219] width 89 height 33
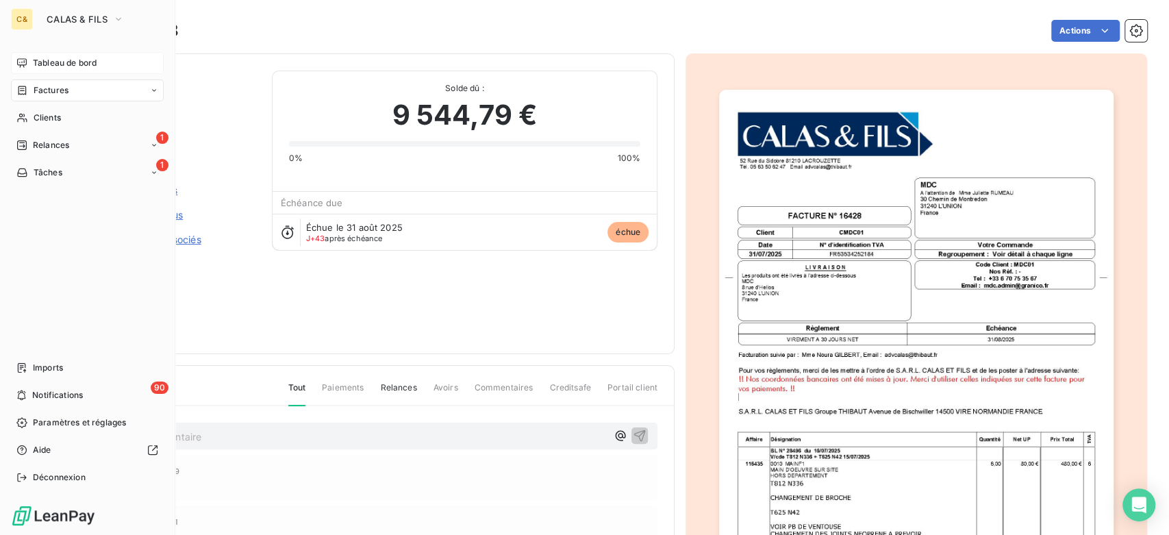
click at [35, 58] on span "Tableau de bord" at bounding box center [65, 63] width 64 height 12
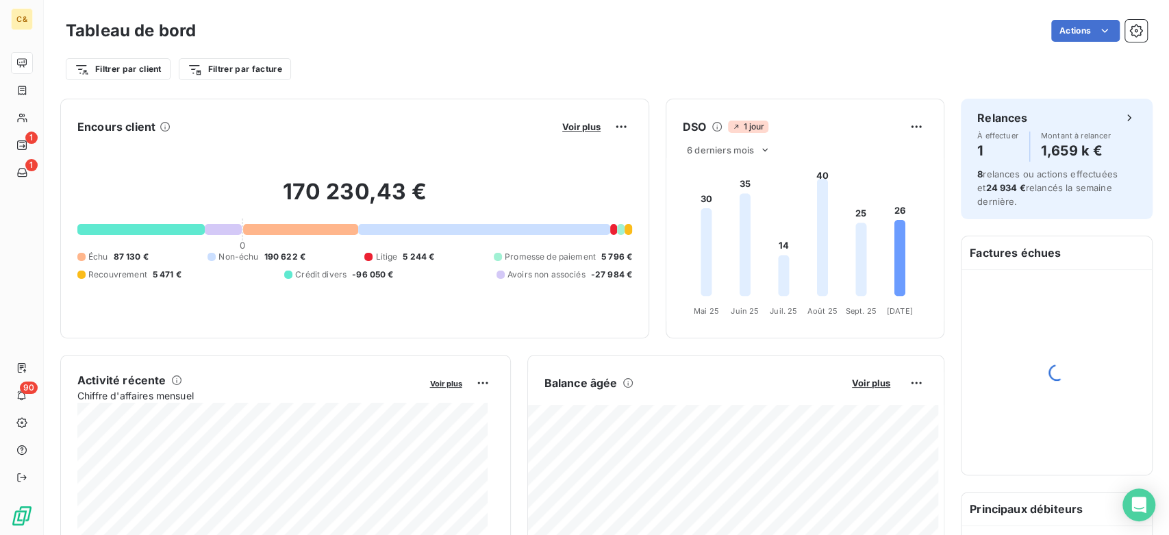
click at [747, 386] on div "Balance âgée" at bounding box center [690, 382] width 293 height 16
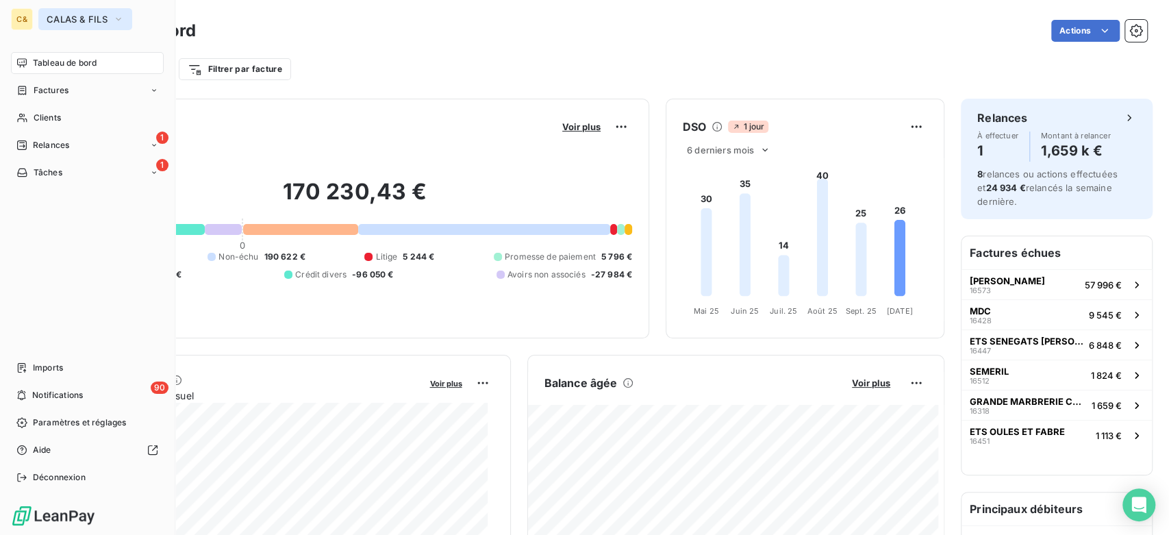
click at [44, 17] on button "CALAS & FILS" at bounding box center [85, 19] width 94 height 22
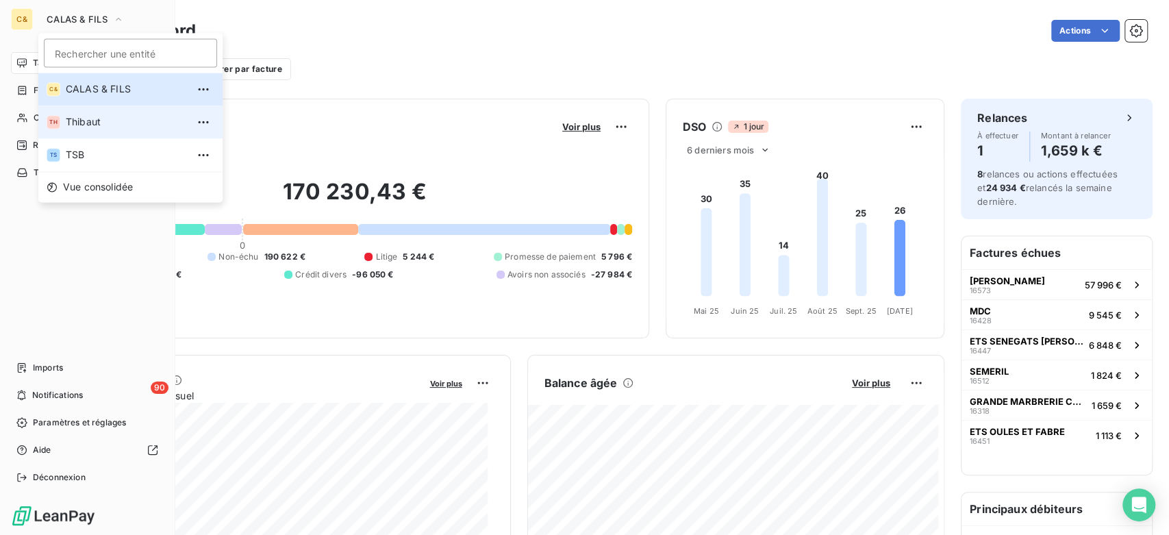
click at [77, 118] on span "Thibaut" at bounding box center [126, 122] width 121 height 14
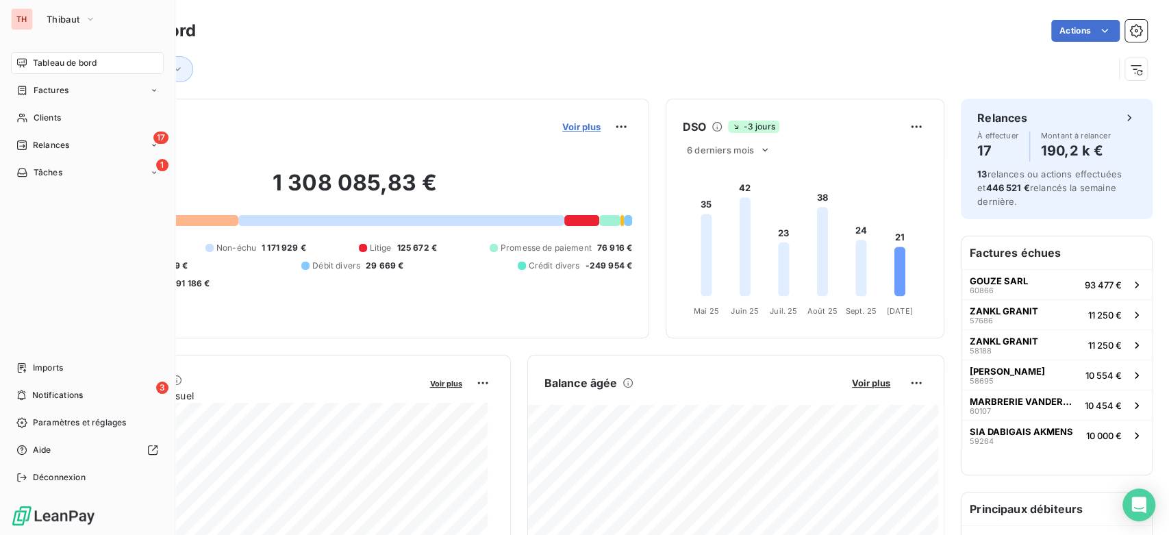
click at [581, 127] on span "Voir plus" at bounding box center [581, 126] width 38 height 11
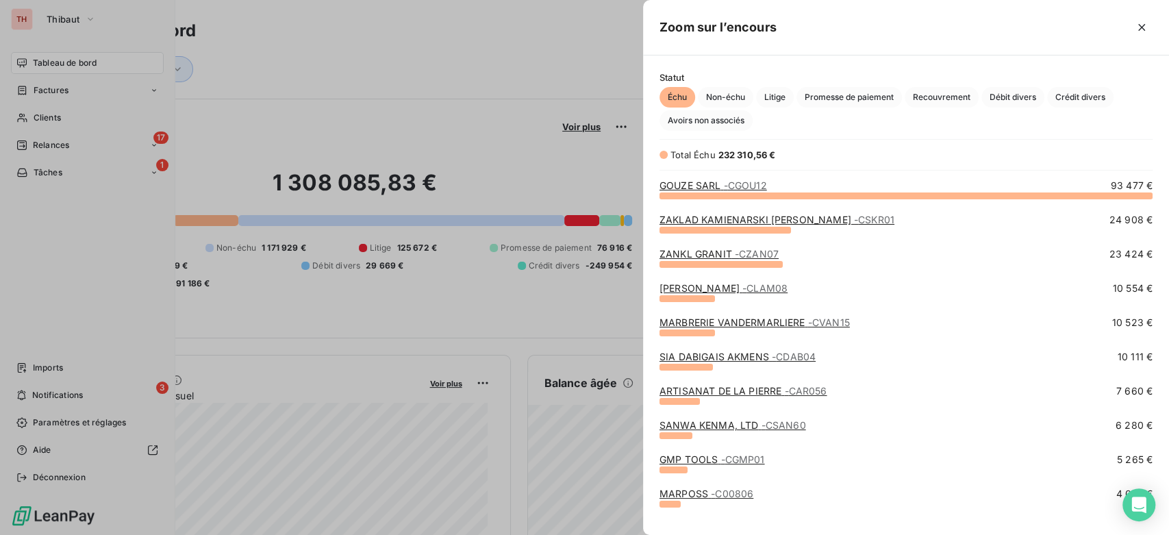
scroll to position [328, 514]
click at [741, 97] on span "Non-échu" at bounding box center [725, 97] width 55 height 21
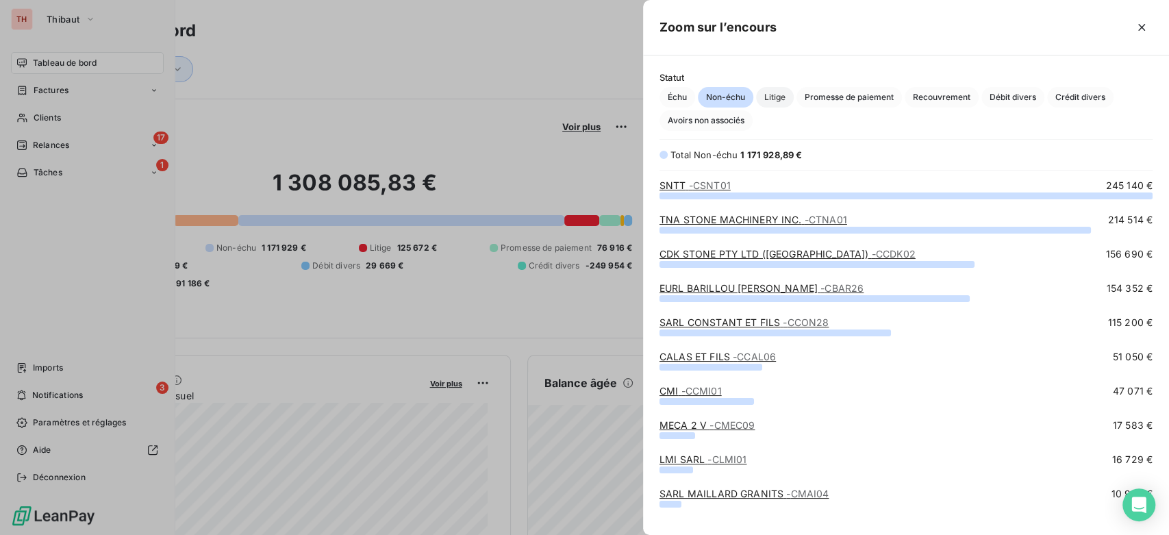
click at [766, 96] on span "Litige" at bounding box center [775, 97] width 38 height 21
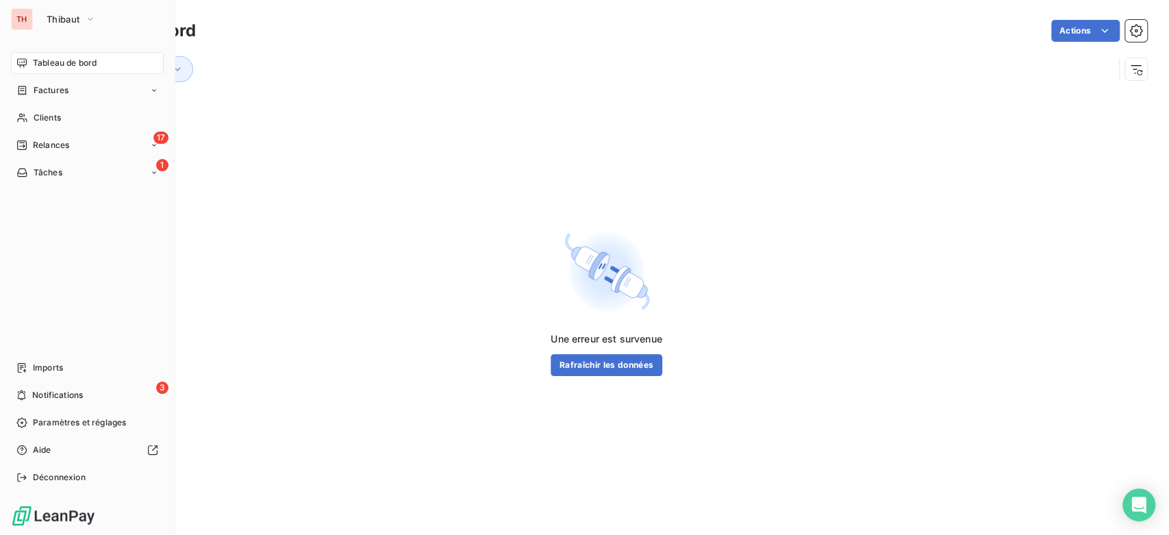
click at [477, 158] on div "Une erreur est survenue Rafraîchir les données" at bounding box center [606, 301] width 1125 height 422
click at [68, 69] on div "Tableau de bord" at bounding box center [87, 63] width 153 height 22
click at [91, 140] on div "17 Relances" at bounding box center [87, 145] width 153 height 22
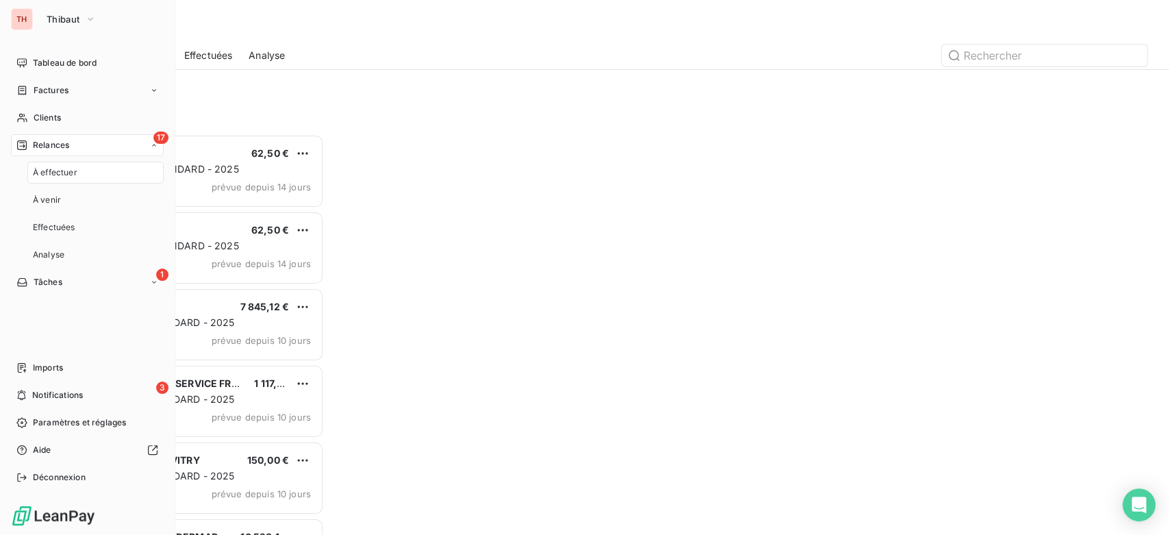
scroll to position [389, 246]
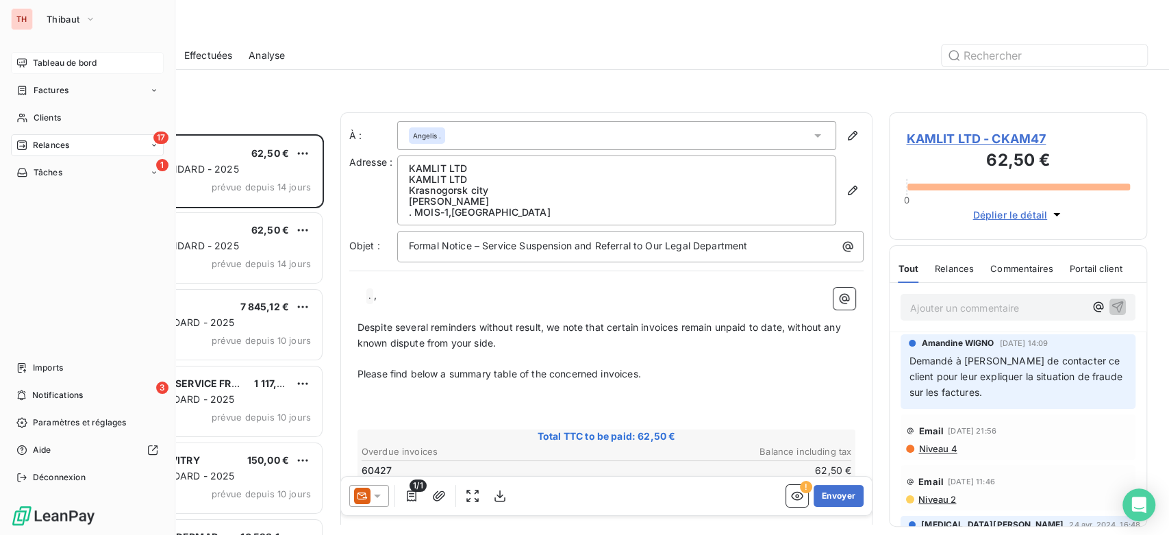
click at [47, 60] on span "Tableau de bord" at bounding box center [65, 63] width 64 height 12
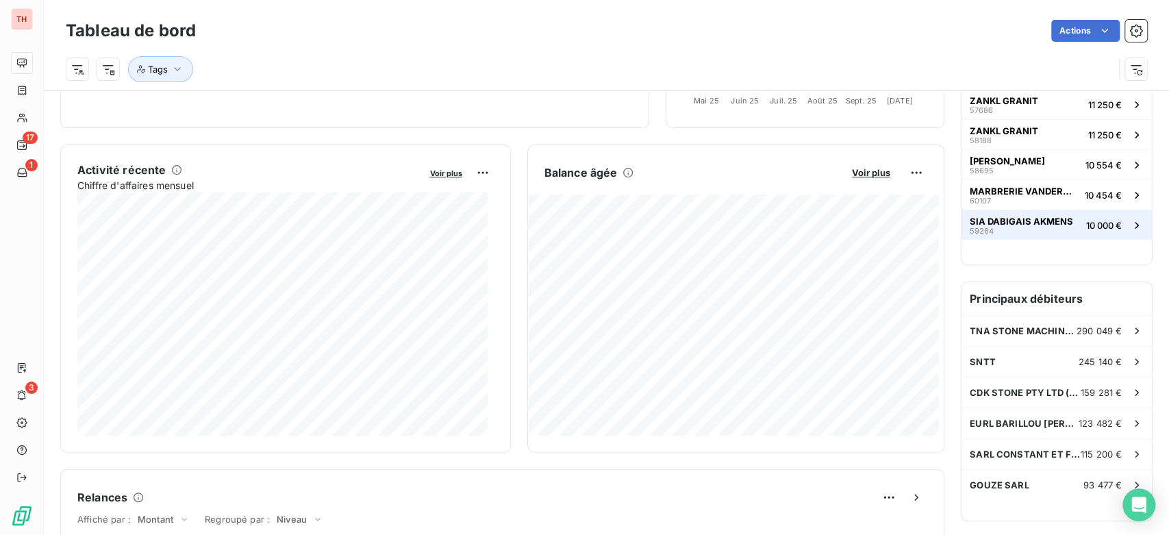
scroll to position [305, 0]
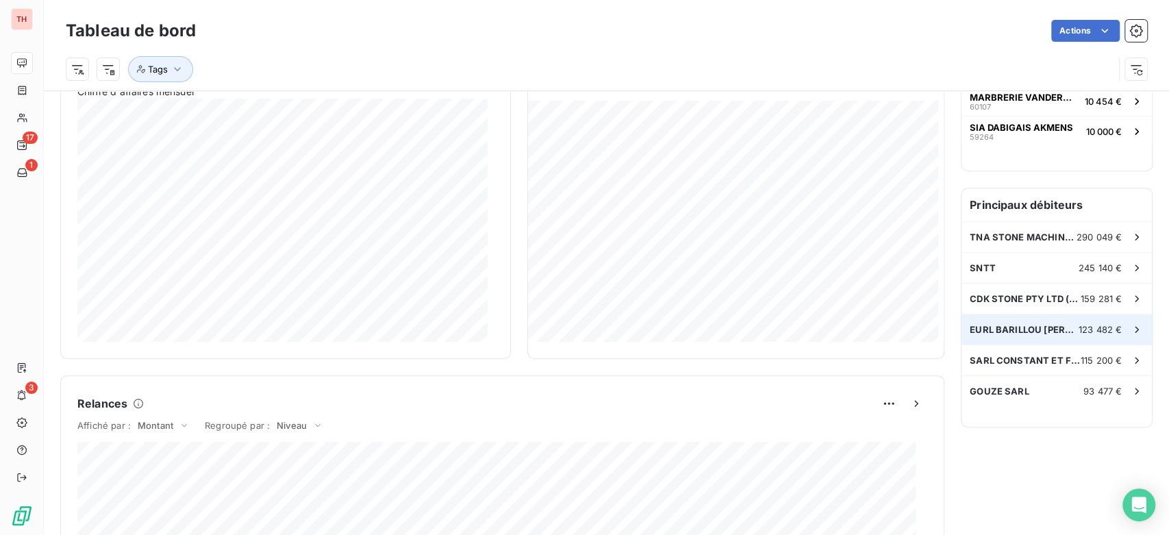
click at [1012, 327] on span "EURL BARILLOU [PERSON_NAME]" at bounding box center [1023, 329] width 109 height 11
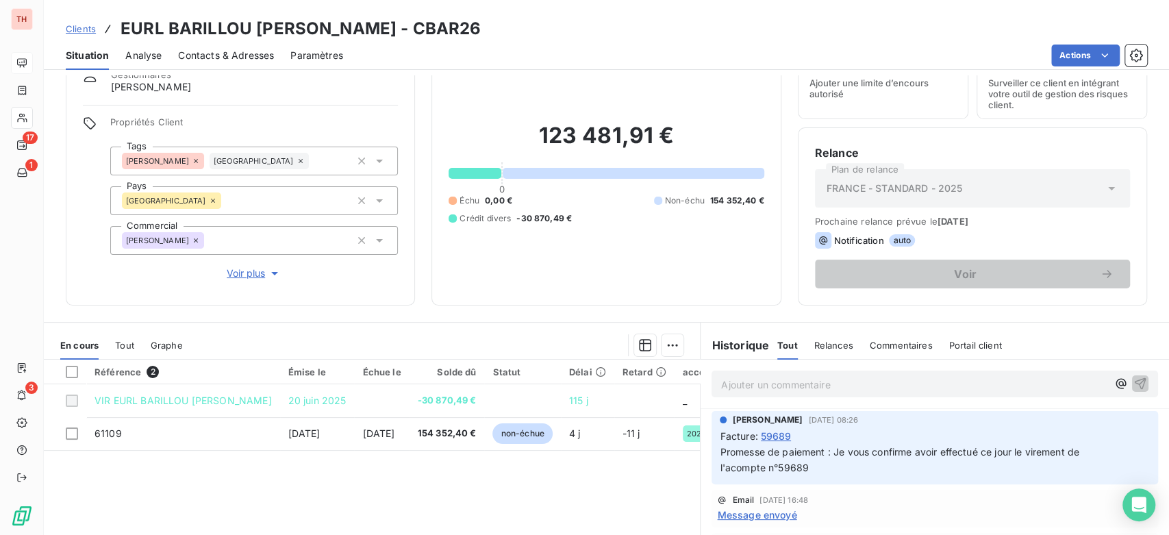
scroll to position [152, 0]
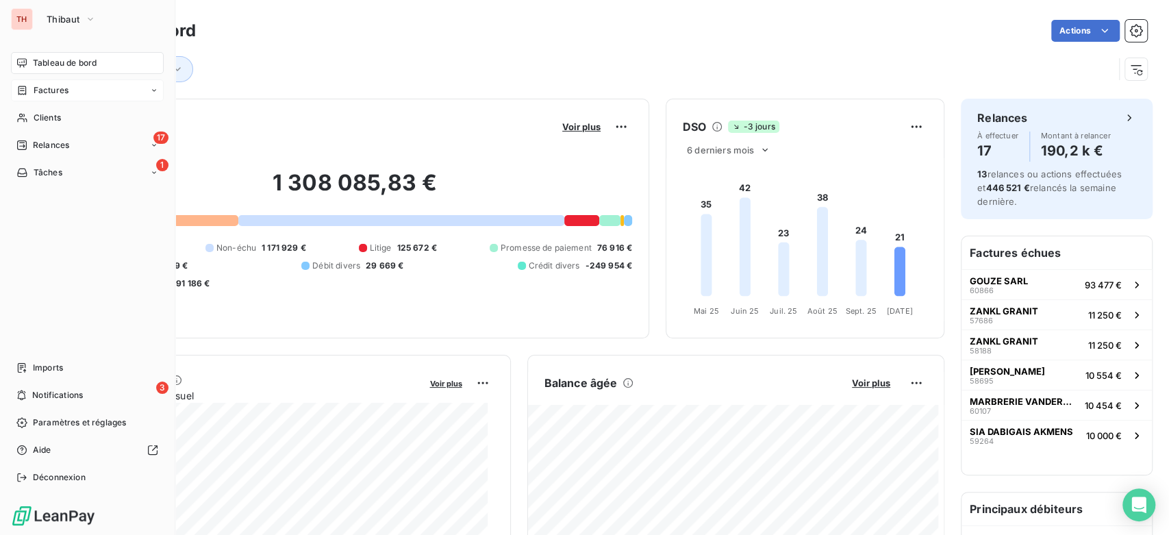
click at [75, 96] on div "Factures" at bounding box center [87, 90] width 153 height 22
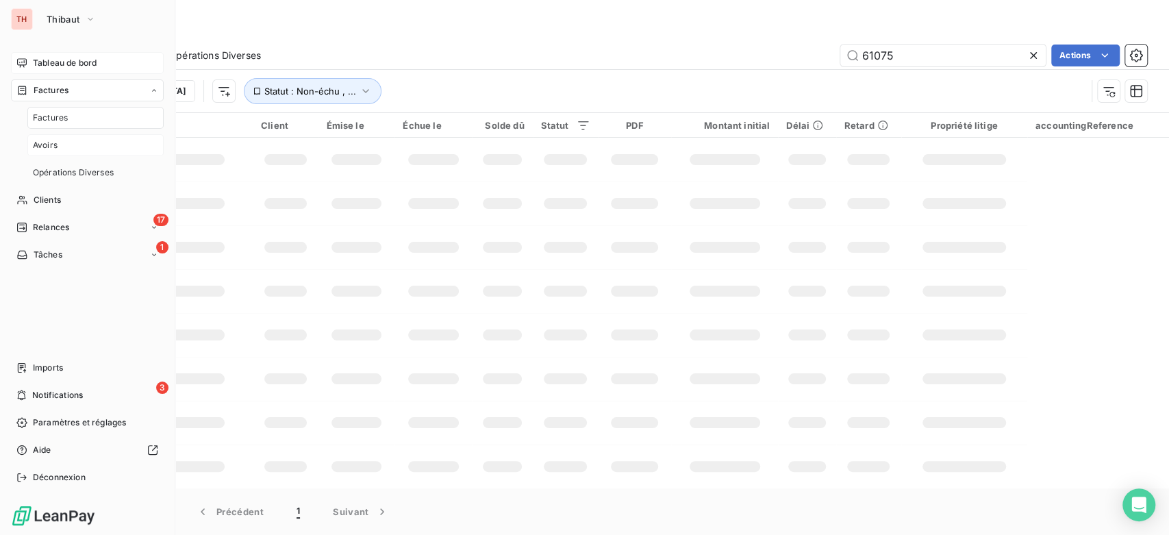
click at [72, 140] on div "Avoirs" at bounding box center [95, 145] width 136 height 22
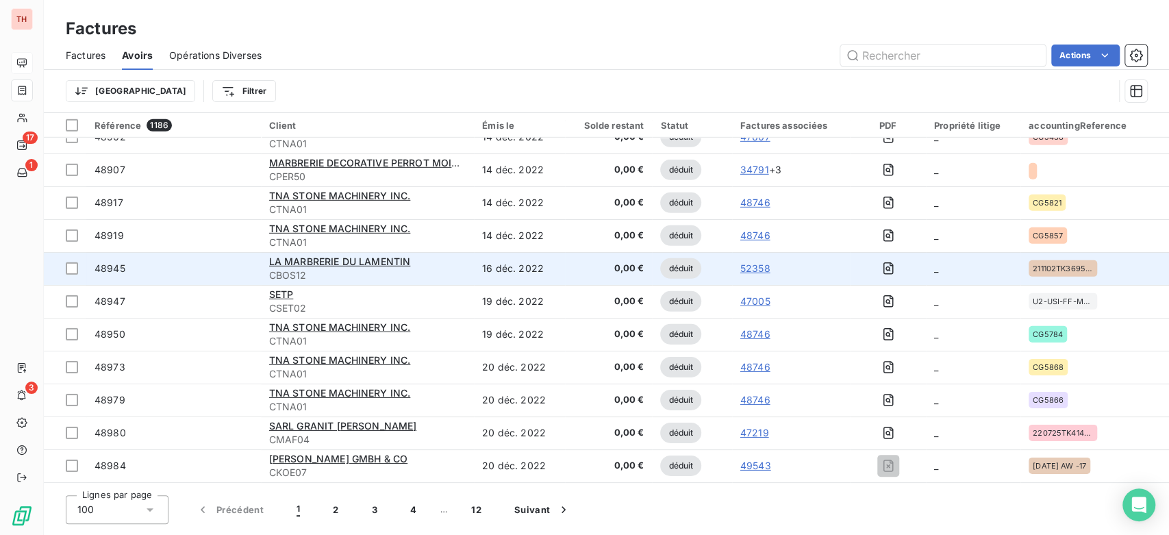
scroll to position [2940, 0]
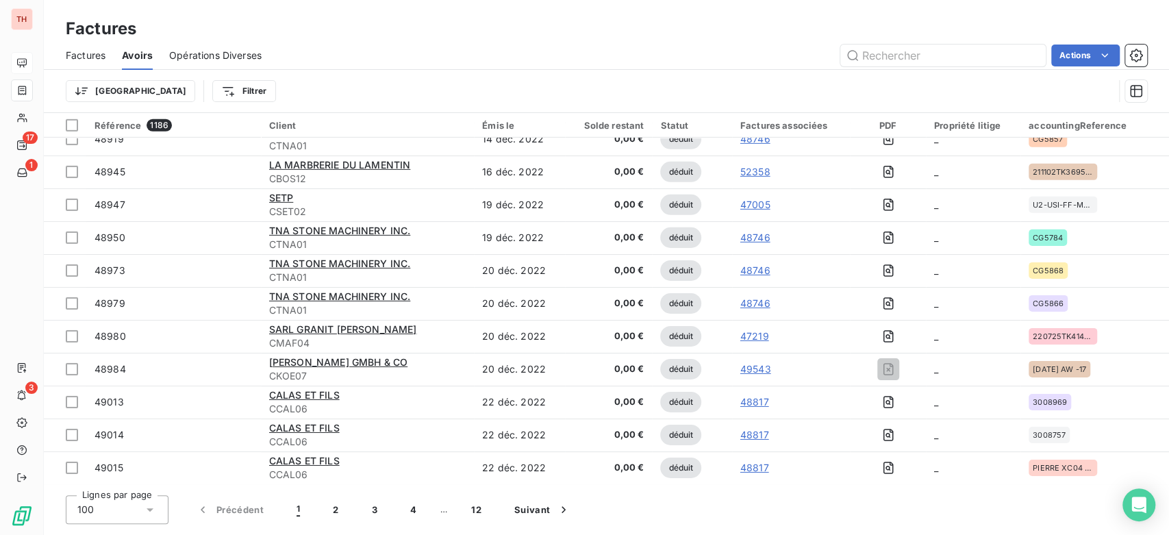
click at [86, 515] on span "100" at bounding box center [85, 509] width 16 height 14
click at [216, 50] on span "Opérations Diverses" at bounding box center [215, 56] width 92 height 14
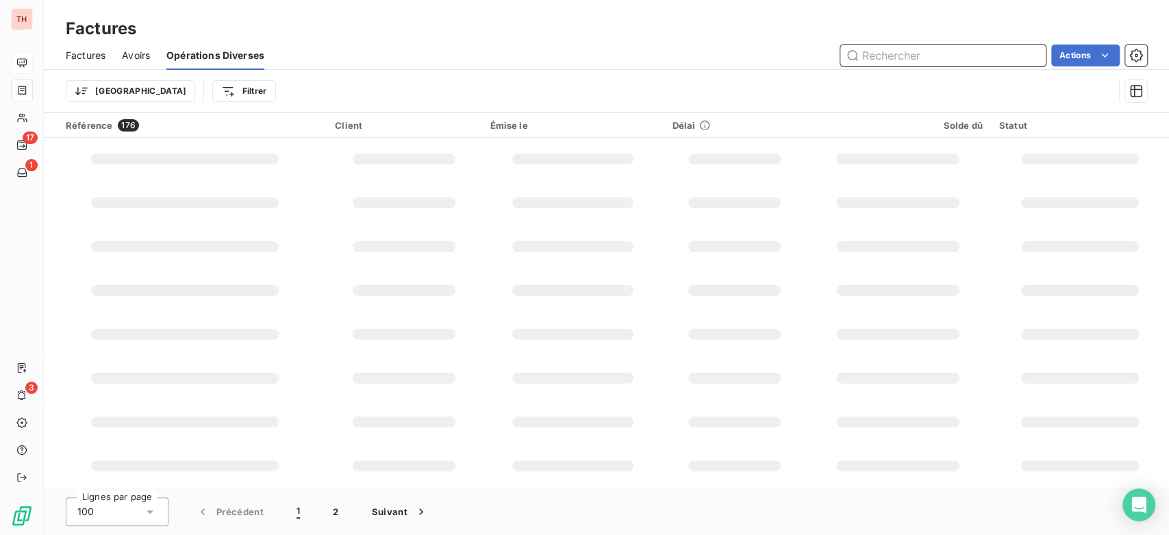
scroll to position [1490, 0]
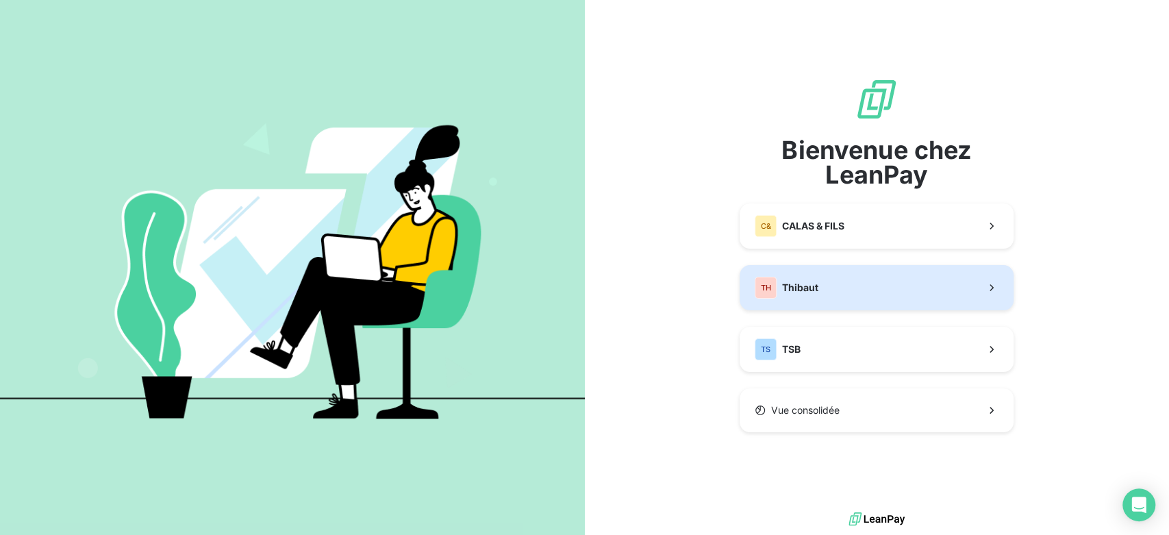
click at [890, 283] on button "TH Thibaut" at bounding box center [876, 287] width 274 height 45
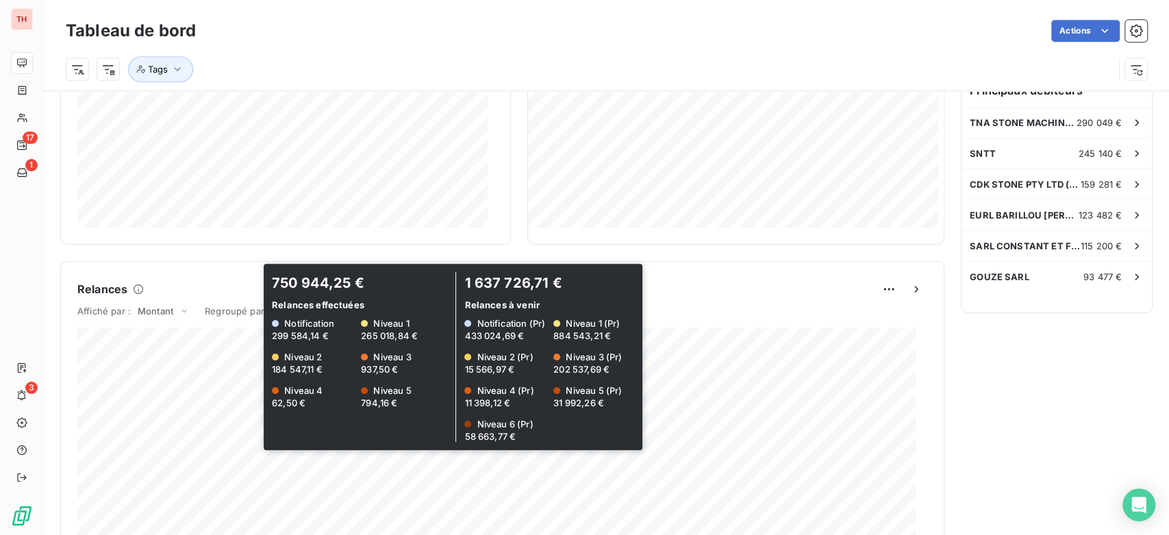
scroll to position [191, 0]
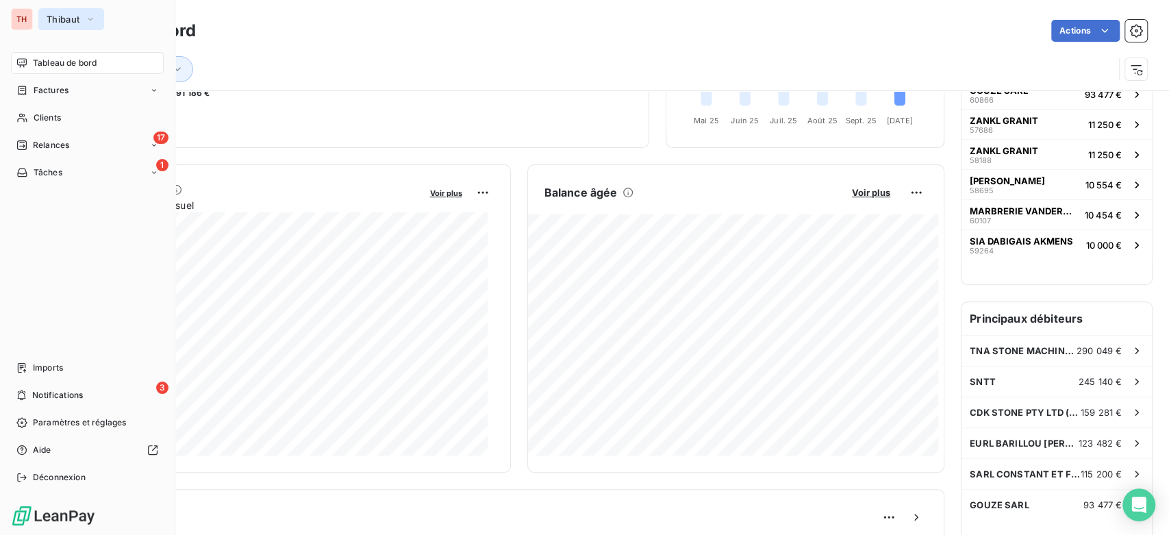
click at [51, 12] on button "Thibaut" at bounding box center [71, 19] width 66 height 22
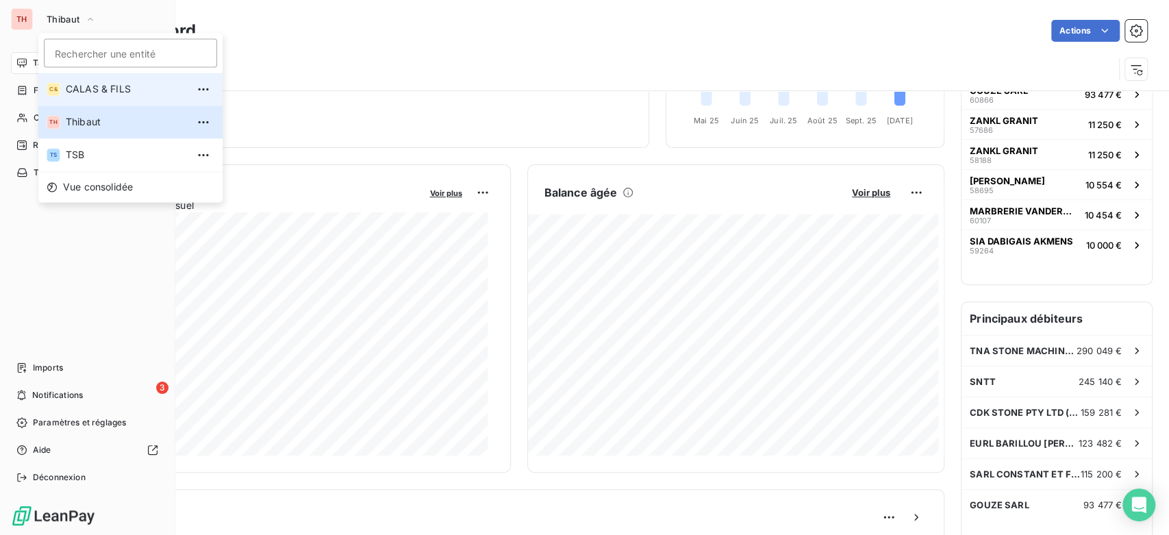
click at [92, 101] on li "C& CALAS & [PERSON_NAME]" at bounding box center [130, 89] width 184 height 33
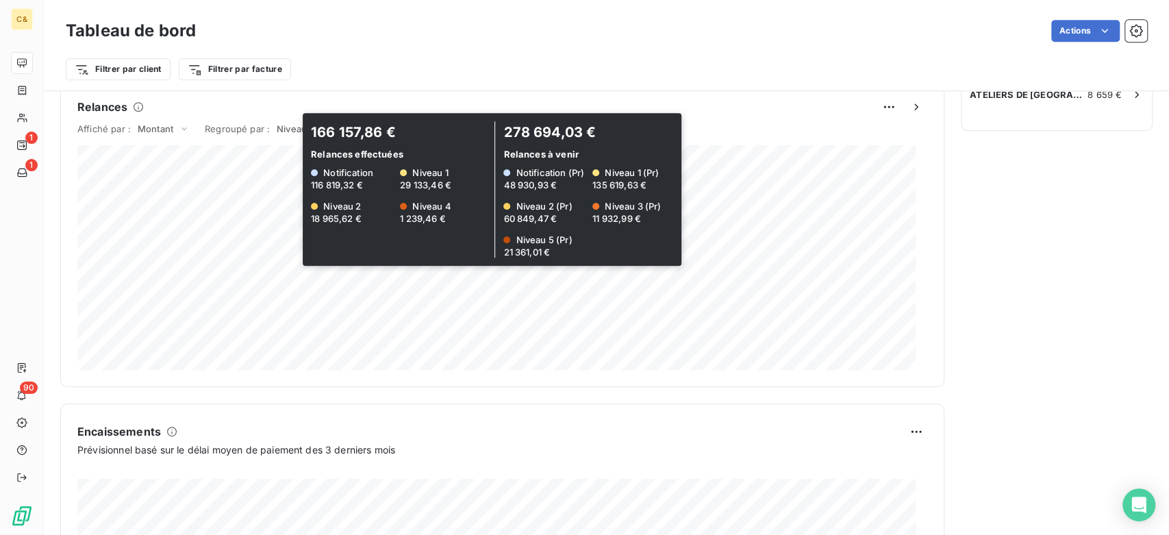
scroll to position [343, 0]
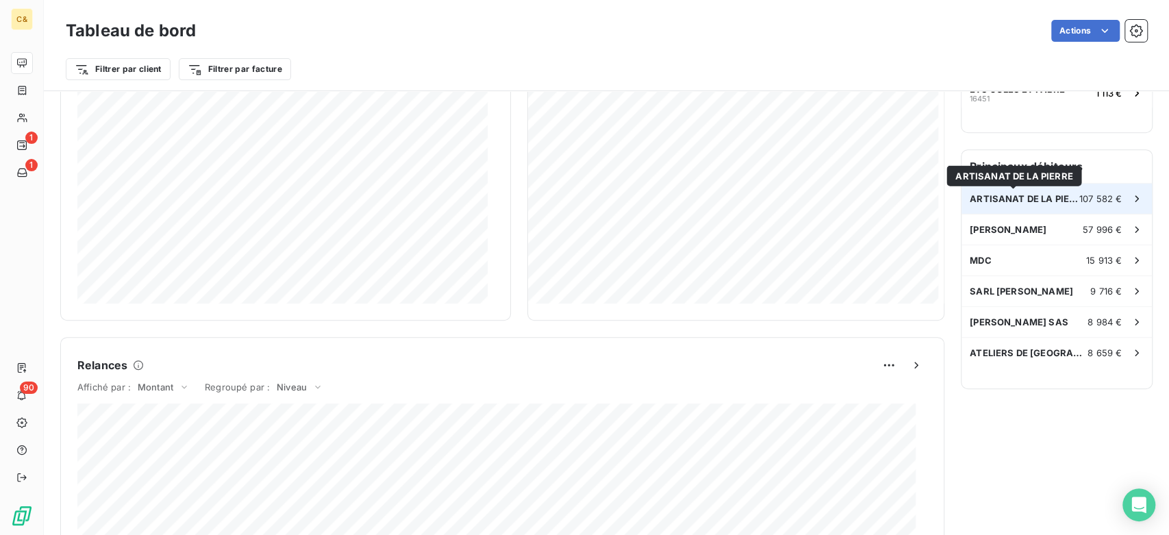
click at [1051, 199] on span "ARTISANAT DE LA PIERRE" at bounding box center [1024, 198] width 110 height 11
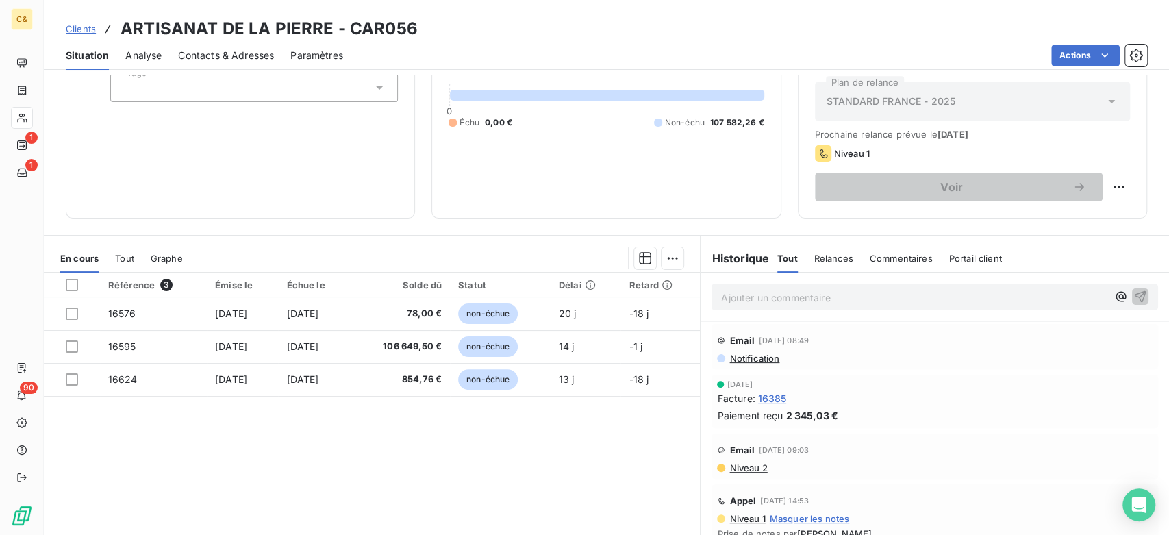
scroll to position [152, 0]
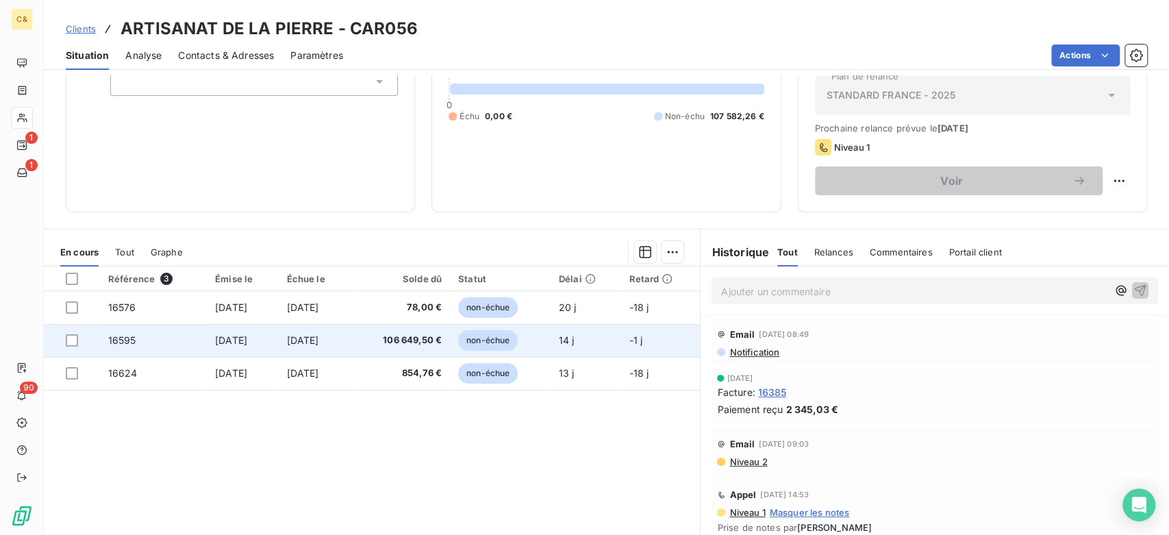
click at [274, 327] on td "29 sept. 2025" at bounding box center [242, 340] width 71 height 33
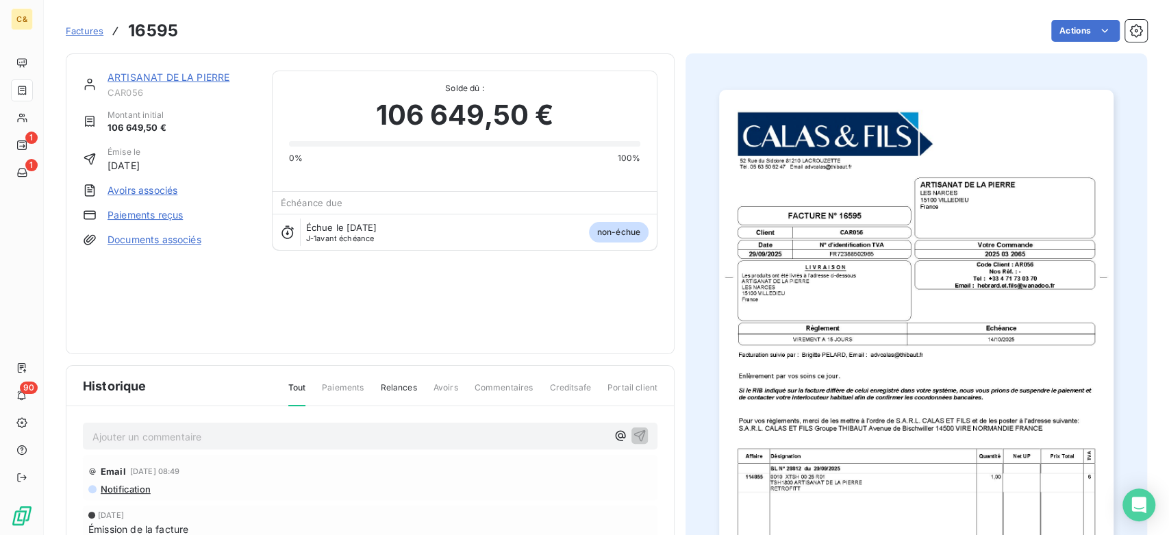
click at [1009, 422] on img "button" at bounding box center [916, 368] width 394 height 557
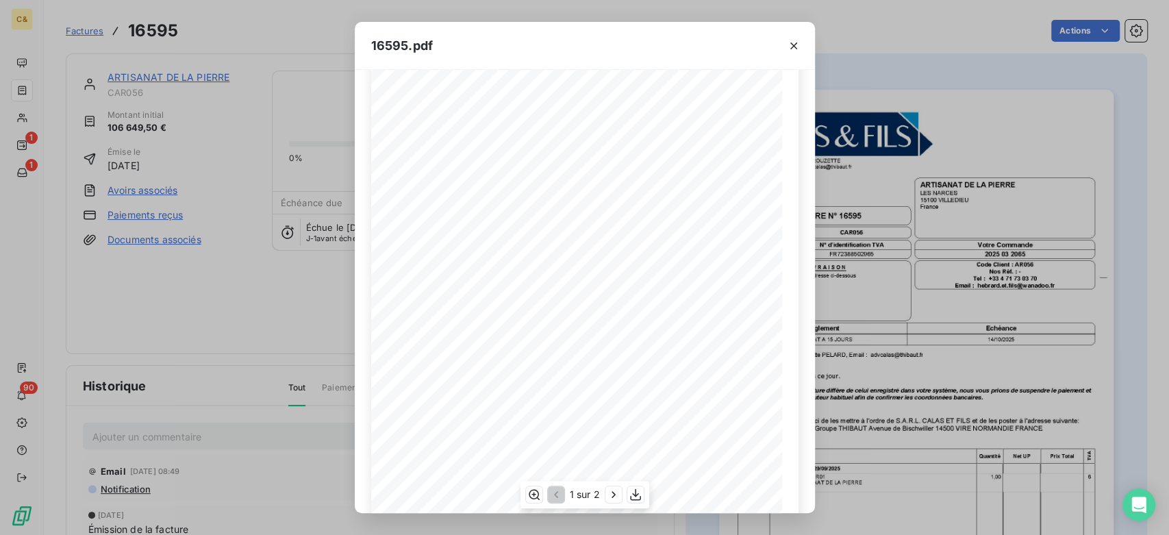
scroll to position [170, 0]
click at [620, 492] on button "button" at bounding box center [613, 494] width 16 height 16
click at [894, 329] on div "16595.pdf 52 Rue du Sidobre 81210 LACROUZETTE TÈl. 05 63 50 62 47 Email: advcal…" at bounding box center [584, 267] width 1169 height 535
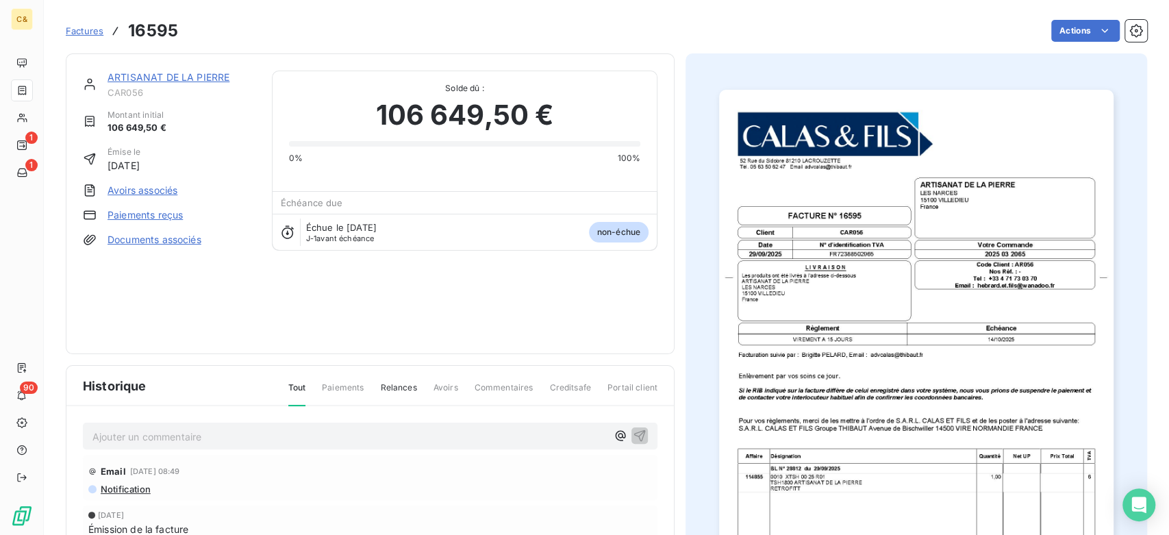
click at [149, 75] on link "ARTISANAT DE LA PIERRE" at bounding box center [168, 77] width 122 height 12
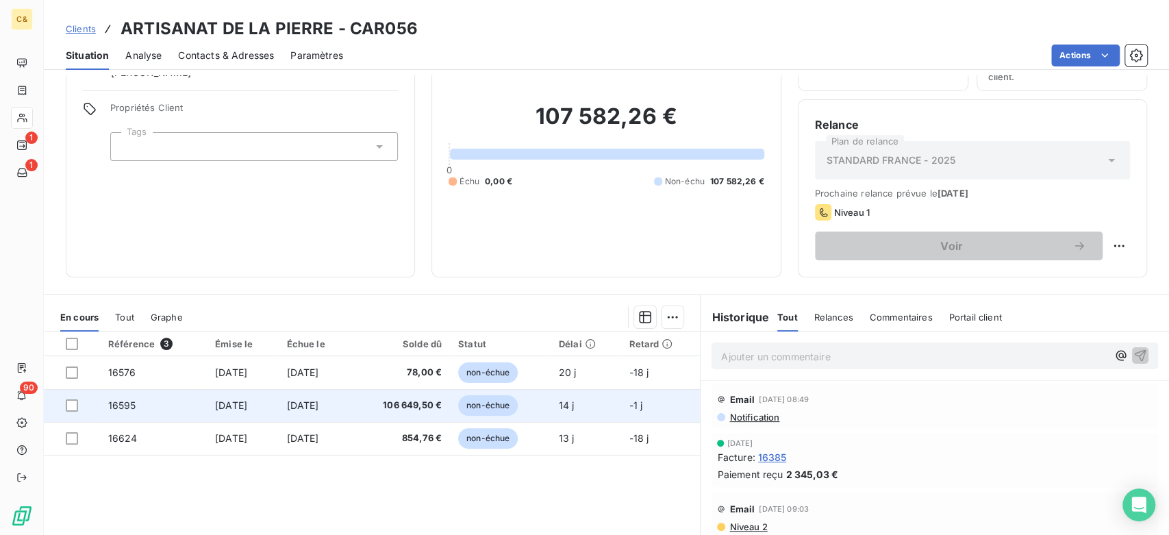
scroll to position [152, 0]
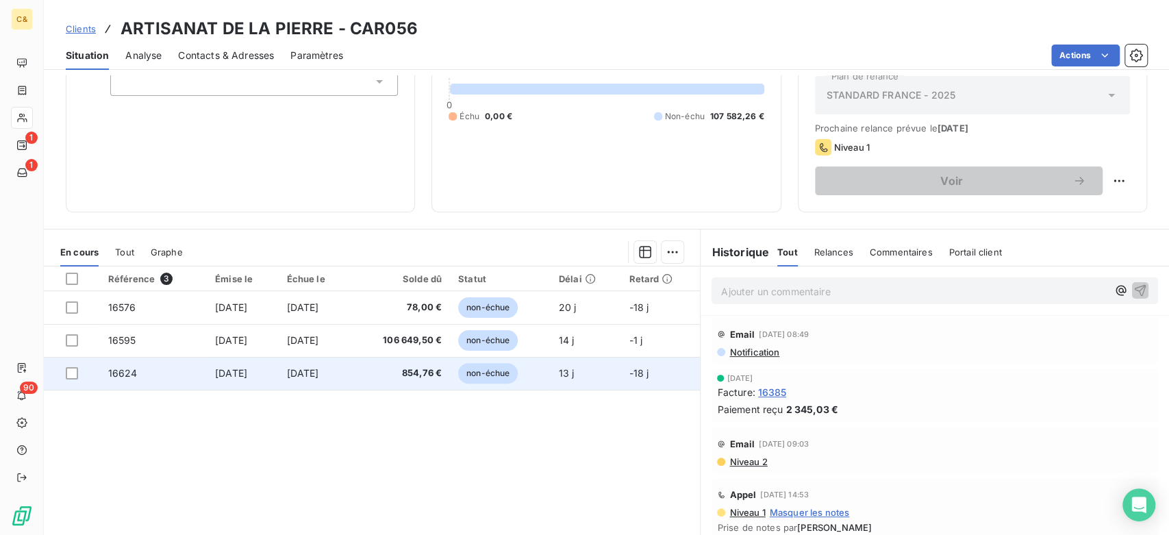
click at [425, 372] on span "854,76 €" at bounding box center [400, 373] width 83 height 14
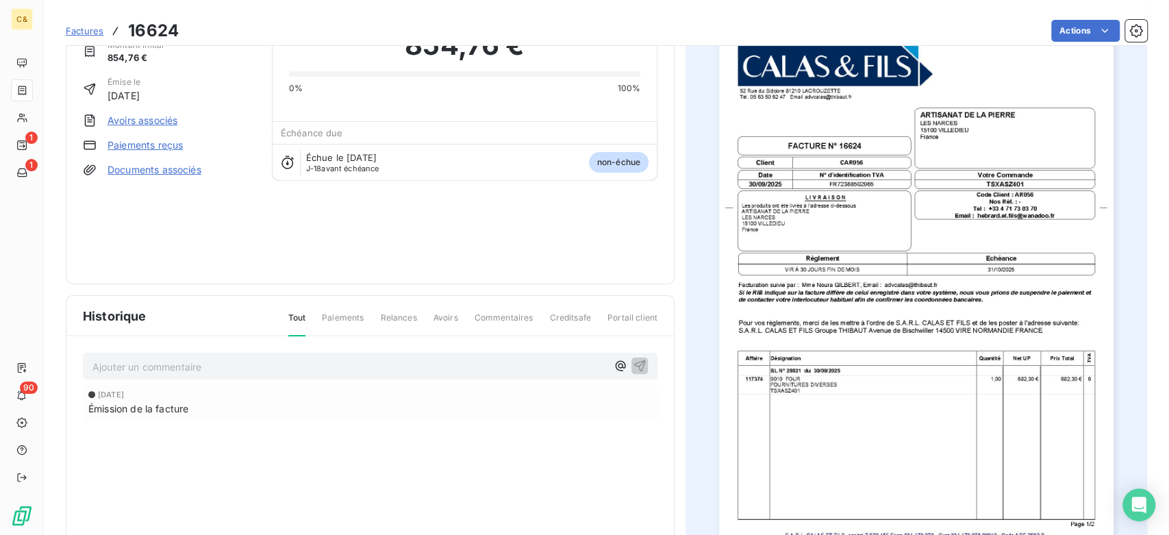
scroll to position [77, 0]
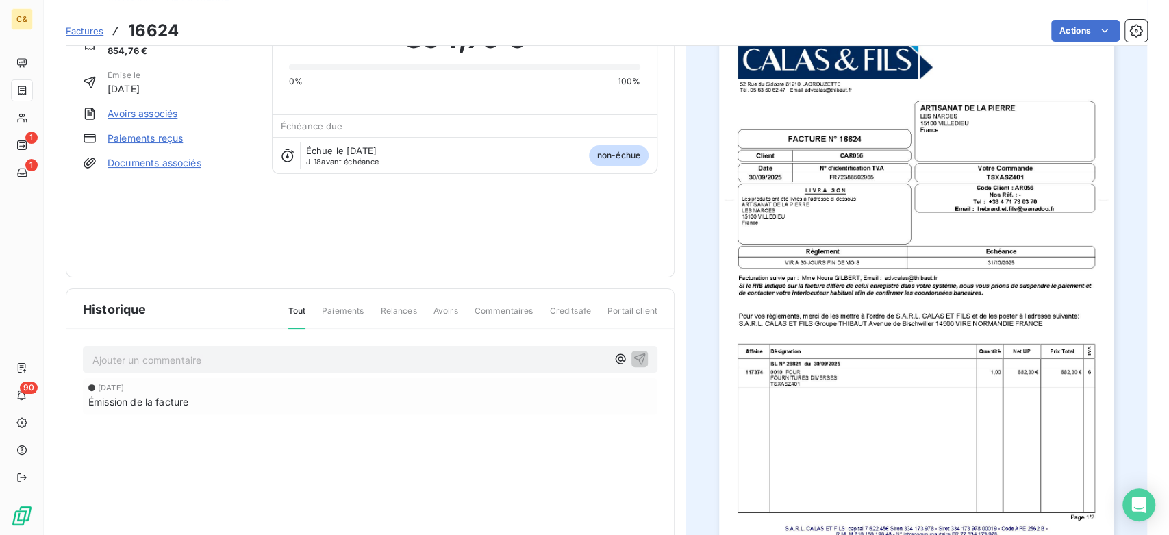
click at [808, 389] on img "button" at bounding box center [916, 291] width 394 height 557
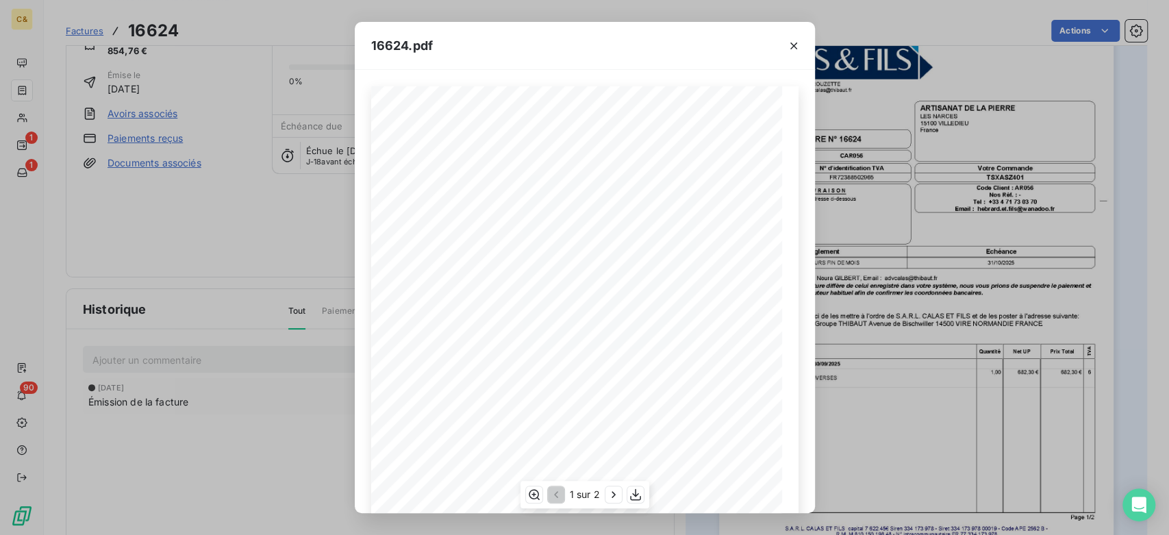
scroll to position [76, 0]
click at [525, 487] on div "1 sur 2" at bounding box center [584, 494] width 129 height 27
click at [532, 495] on icon "button" at bounding box center [533, 494] width 14 height 14
click at [612, 497] on icon "button" at bounding box center [612, 494] width 3 height 6
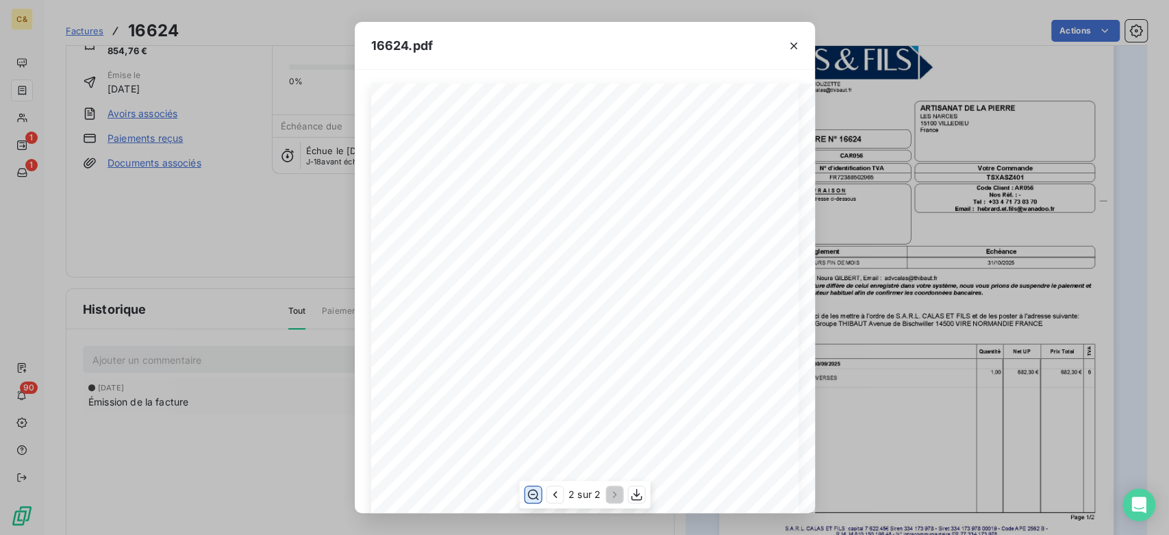
scroll to position [0, 0]
drag, startPoint x: 506, startPoint y: 366, endPoint x: 424, endPoint y: 318, distance: 95.1
click at [556, 493] on icon "button" at bounding box center [555, 494] width 14 height 14
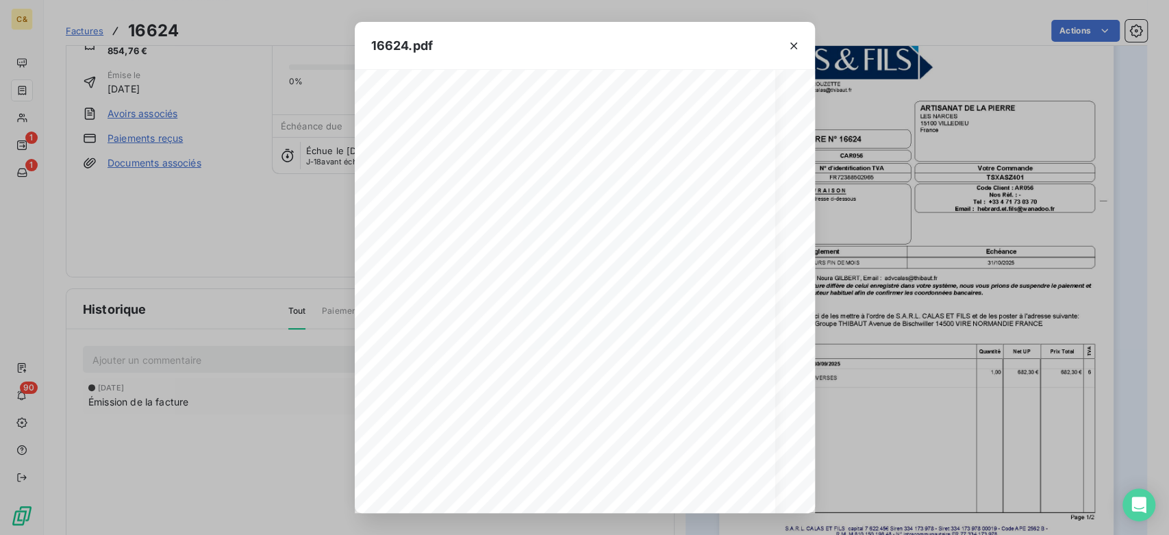
click at [241, 259] on div "16624.pdf FACTURE N∞†16624 52 Rue du Sidobre 81210 LACROUZETTE TÈl. 05 63 50 62…" at bounding box center [584, 267] width 1169 height 535
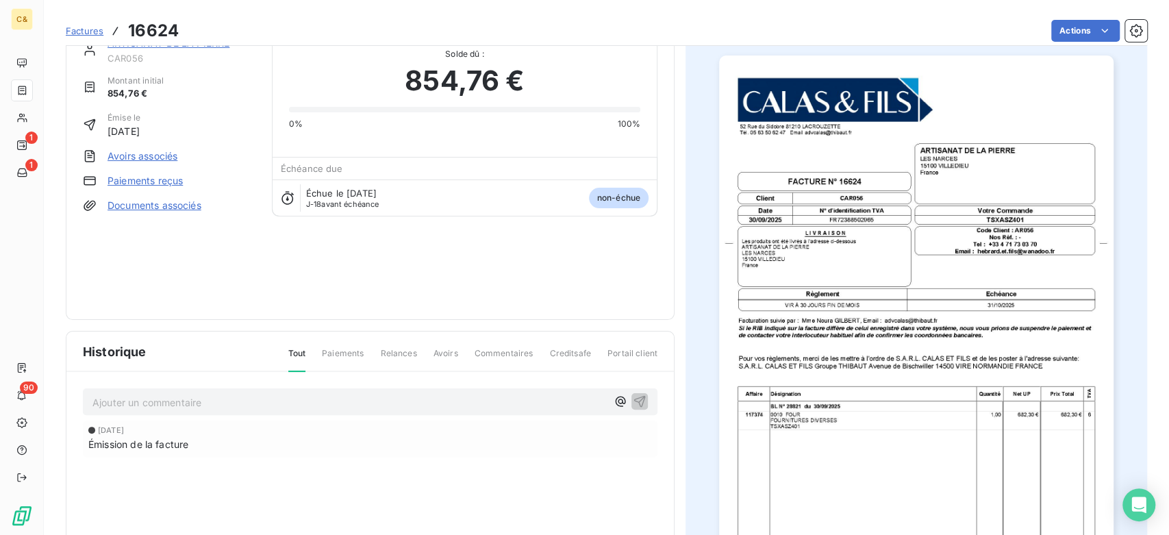
scroll to position [0, 0]
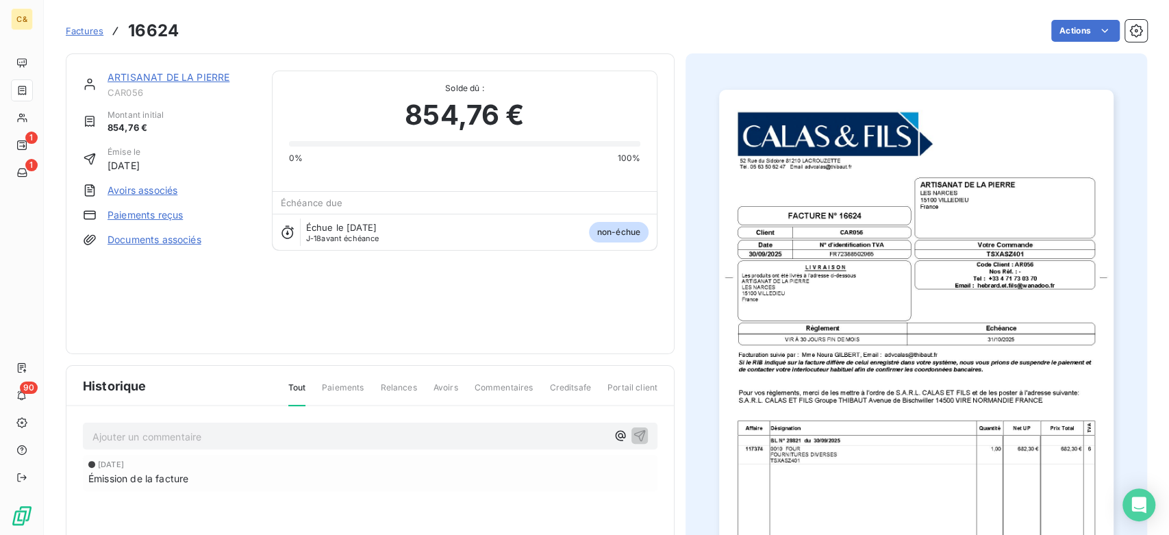
click at [180, 70] on div "ARTISANAT DE LA PIERRE CAR056 Montant initial 854,76 € Émise le 30 sept. 2025 A…" at bounding box center [370, 203] width 609 height 301
click at [216, 71] on div "ARTISANAT DE LA PIERRE" at bounding box center [181, 78] width 148 height 14
click at [212, 67] on div "ARTISANAT DE LA PIERRE CAR056 Montant initial 854,76 € Émise le 30 sept. 2025 A…" at bounding box center [370, 203] width 609 height 301
click at [211, 75] on link "ARTISANAT DE LA PIERRE" at bounding box center [168, 77] width 122 height 12
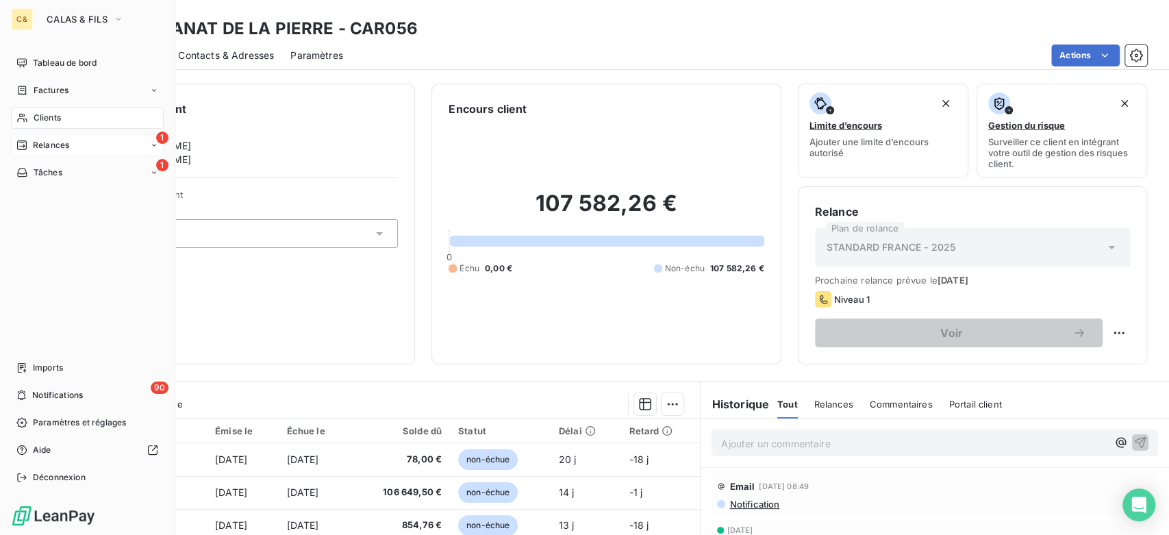
click at [88, 143] on div "1 Relances" at bounding box center [87, 145] width 153 height 22
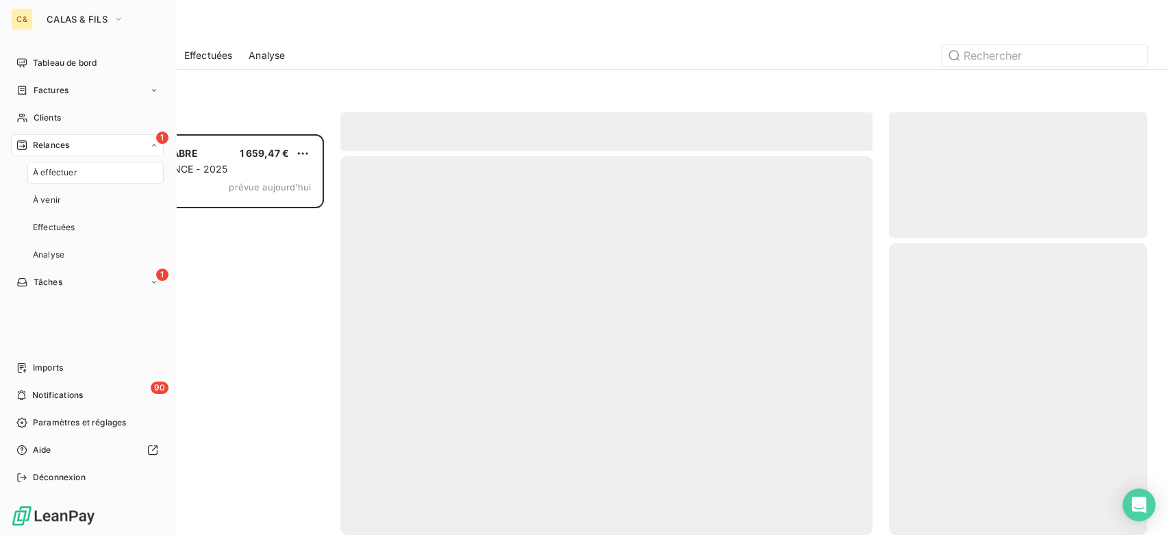
scroll to position [389, 246]
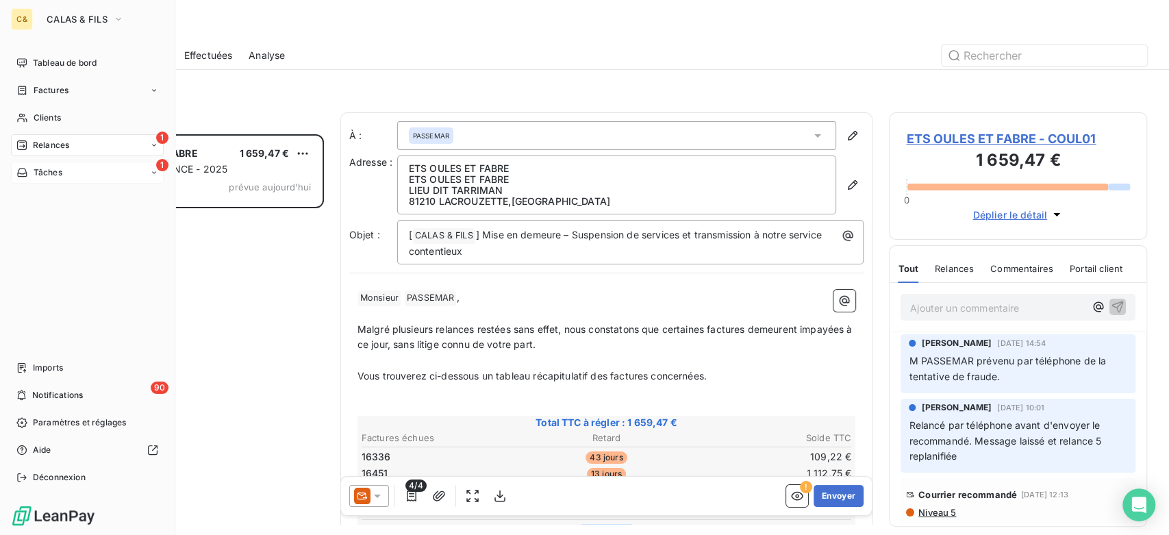
click at [46, 171] on span "Tâches" at bounding box center [48, 172] width 29 height 12
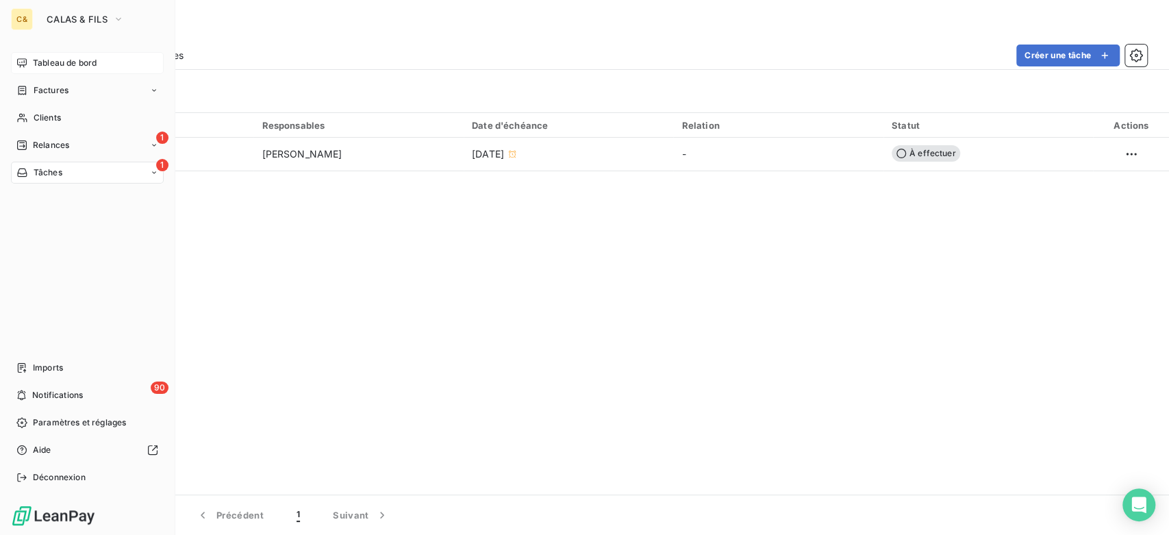
click at [41, 66] on span "Tableau de bord" at bounding box center [65, 63] width 64 height 12
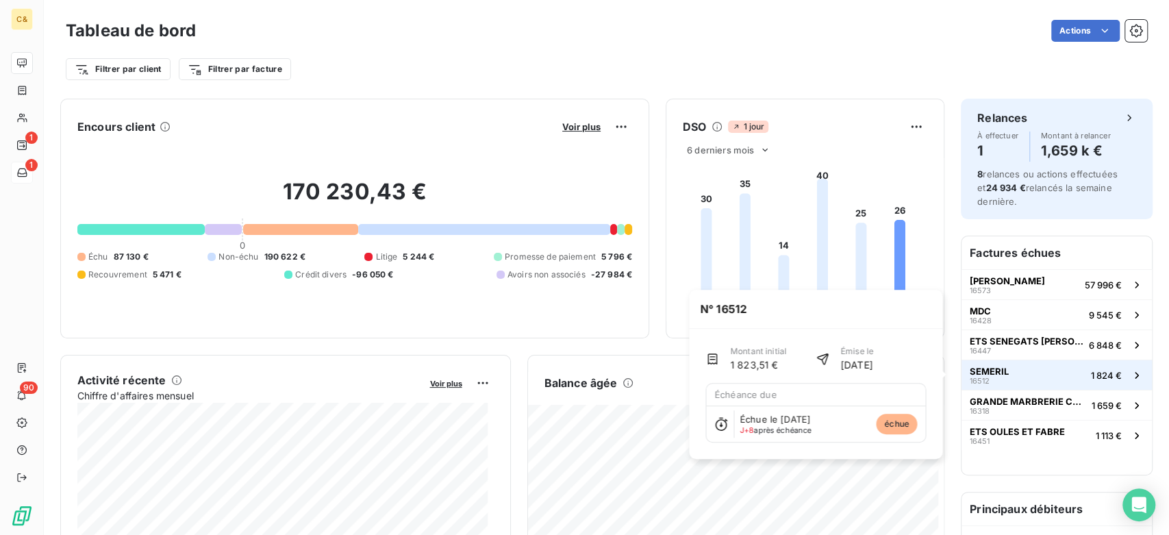
click at [1039, 379] on button "SEMERIL 16512 1 824 €" at bounding box center [1056, 374] width 190 height 30
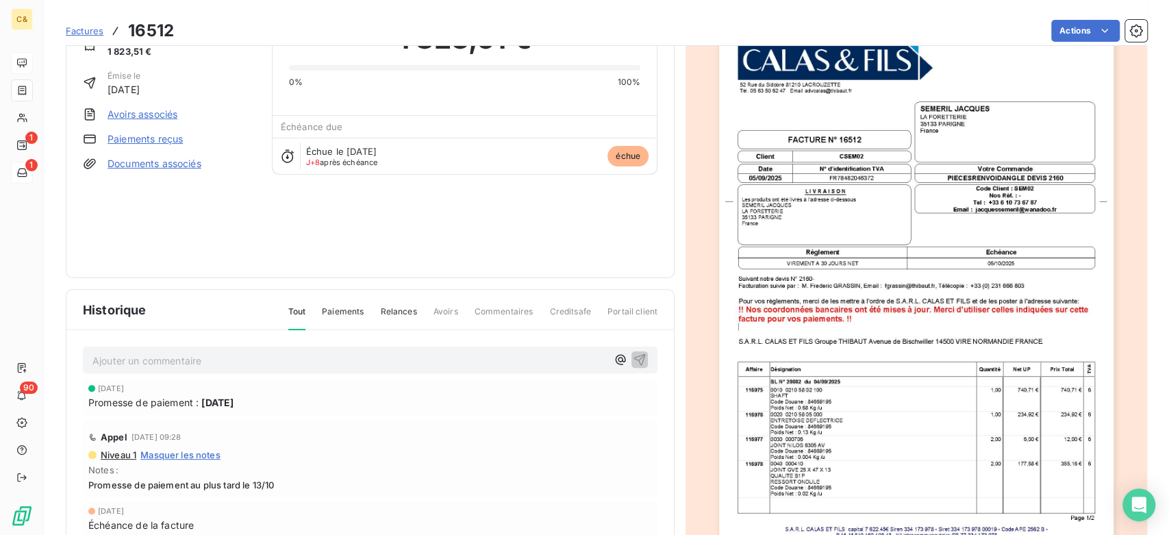
scroll to position [77, 0]
click at [908, 355] on img "button" at bounding box center [916, 291] width 394 height 557
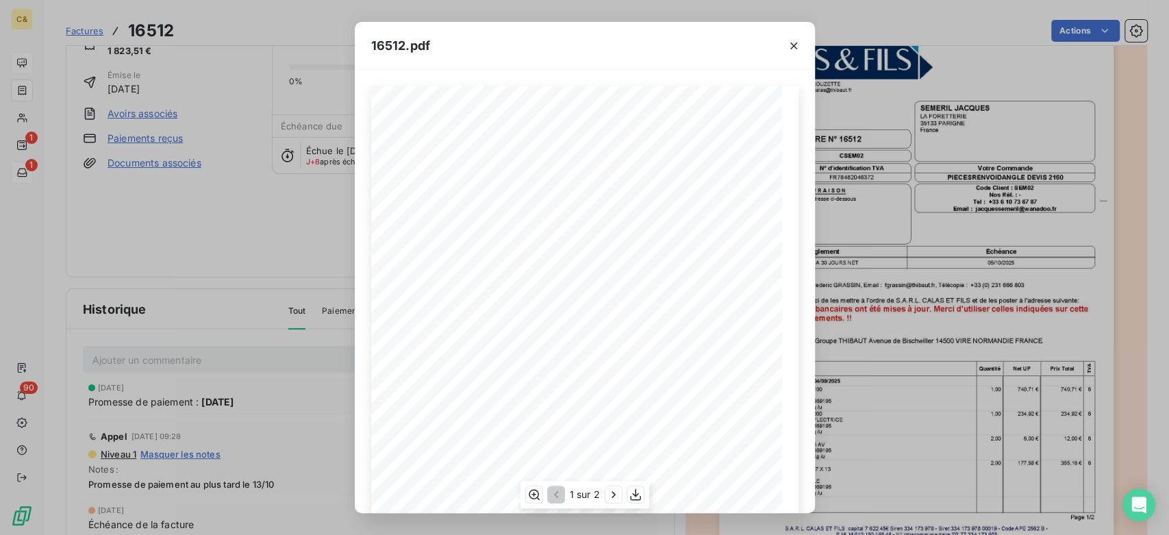
scroll to position [170, 0]
click at [527, 497] on icon "button" at bounding box center [533, 494] width 14 height 14
click at [230, 238] on div "16512.pdf FACTURE N∞†16512 52 Rue du Sidobre 81210 LACROUZETTE TÈl. 05 63 50 62…" at bounding box center [584, 267] width 1169 height 535
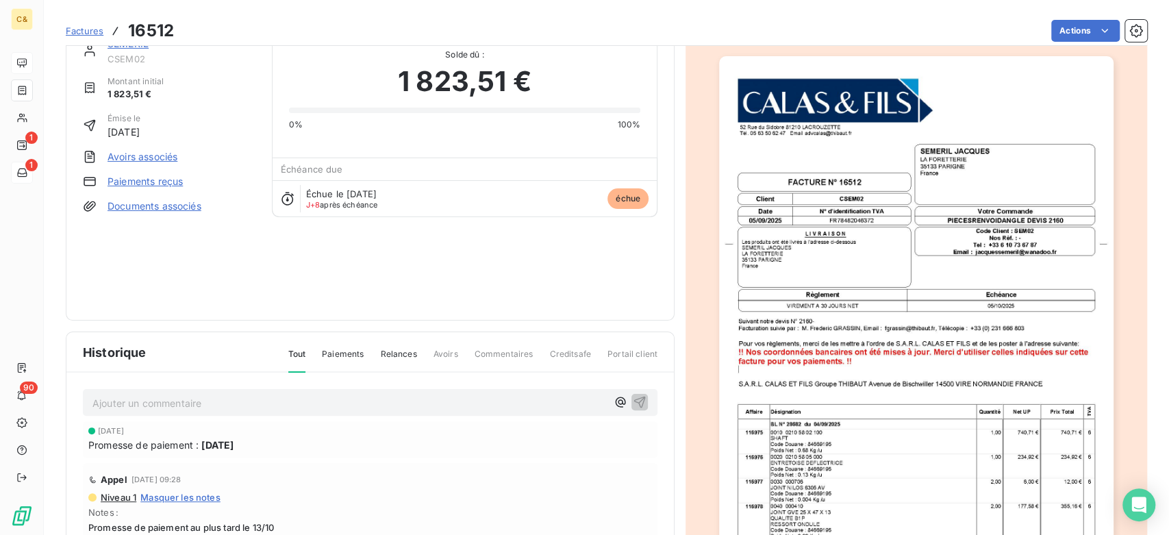
scroll to position [0, 0]
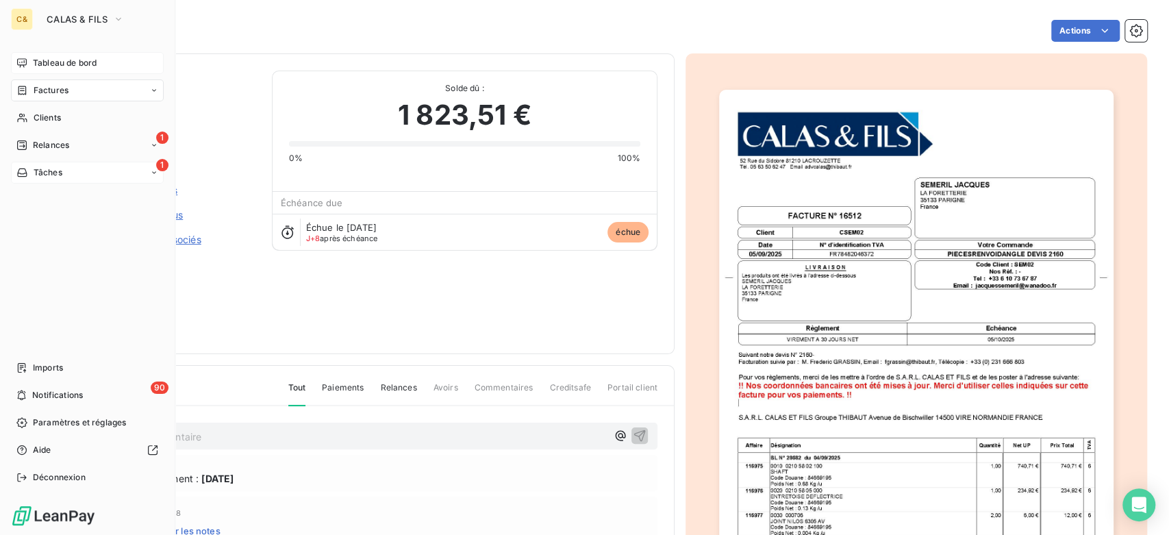
click at [37, 55] on div "Tableau de bord" at bounding box center [87, 63] width 153 height 22
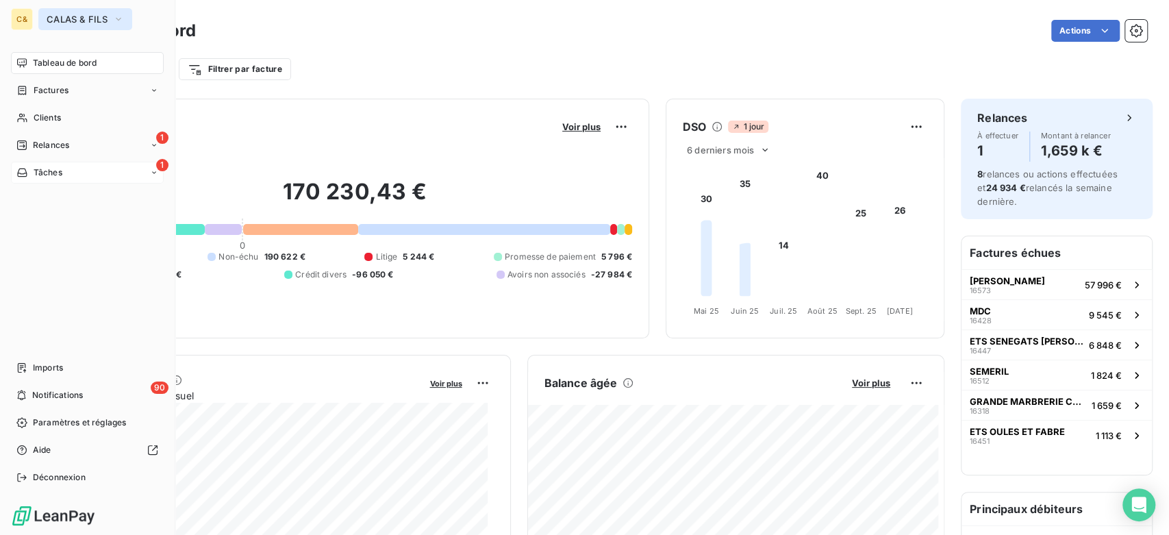
click at [85, 21] on span "CALAS & FILS" at bounding box center [77, 19] width 61 height 11
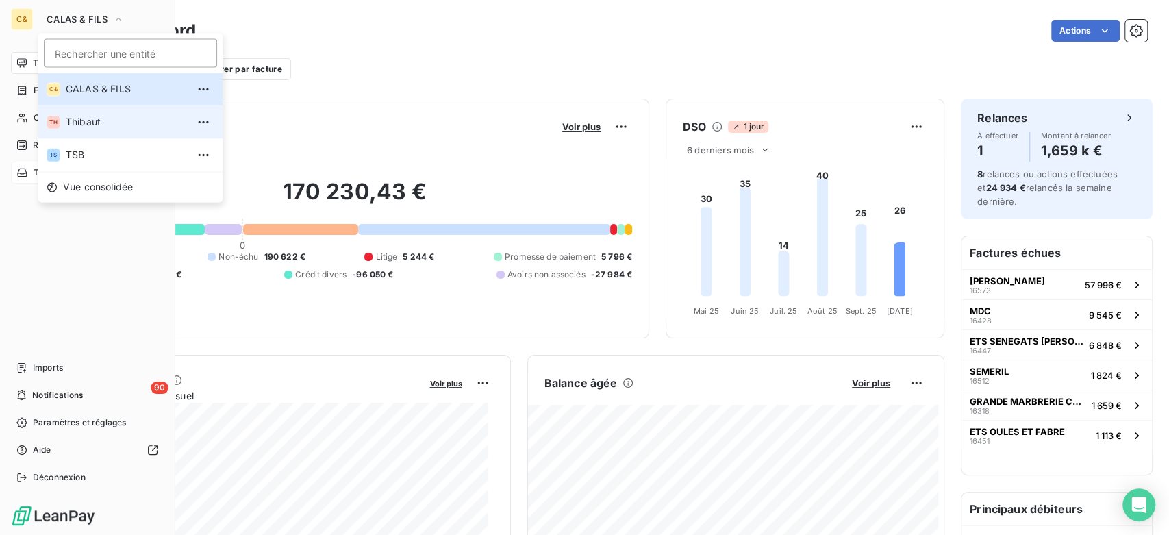
click at [80, 114] on li "TH Thibaut" at bounding box center [130, 121] width 184 height 33
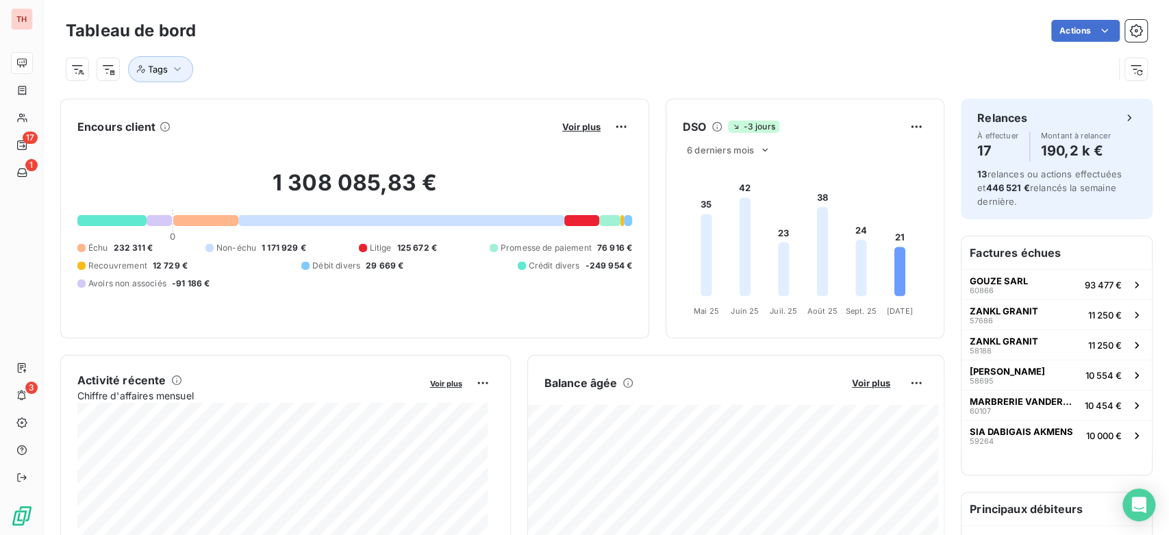
click at [576, 119] on div "Voir plus" at bounding box center [595, 127] width 74 height 22
click at [577, 124] on span "Voir plus" at bounding box center [581, 126] width 38 height 11
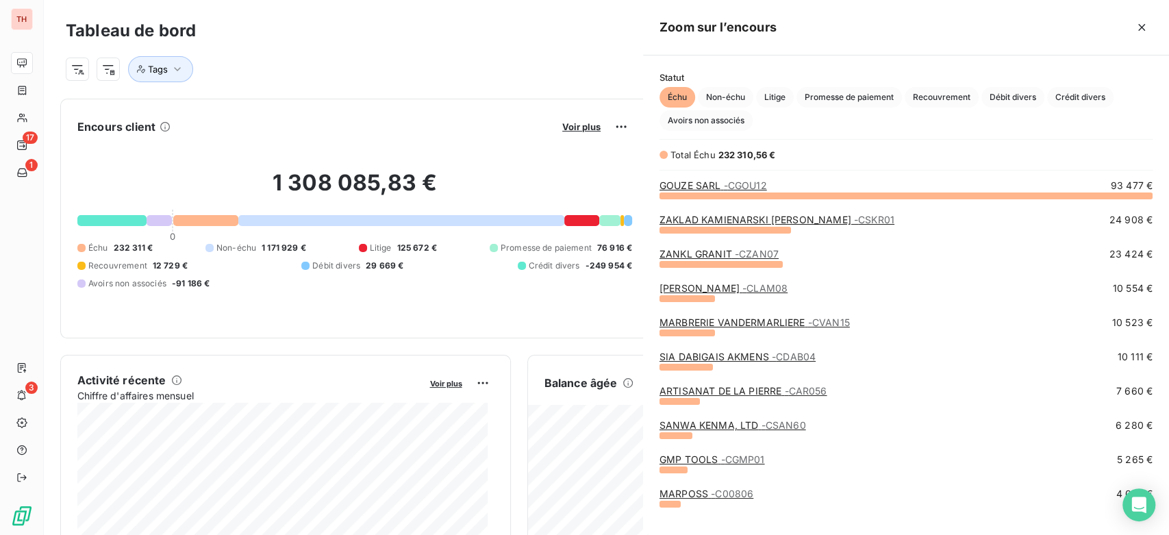
scroll to position [328, 514]
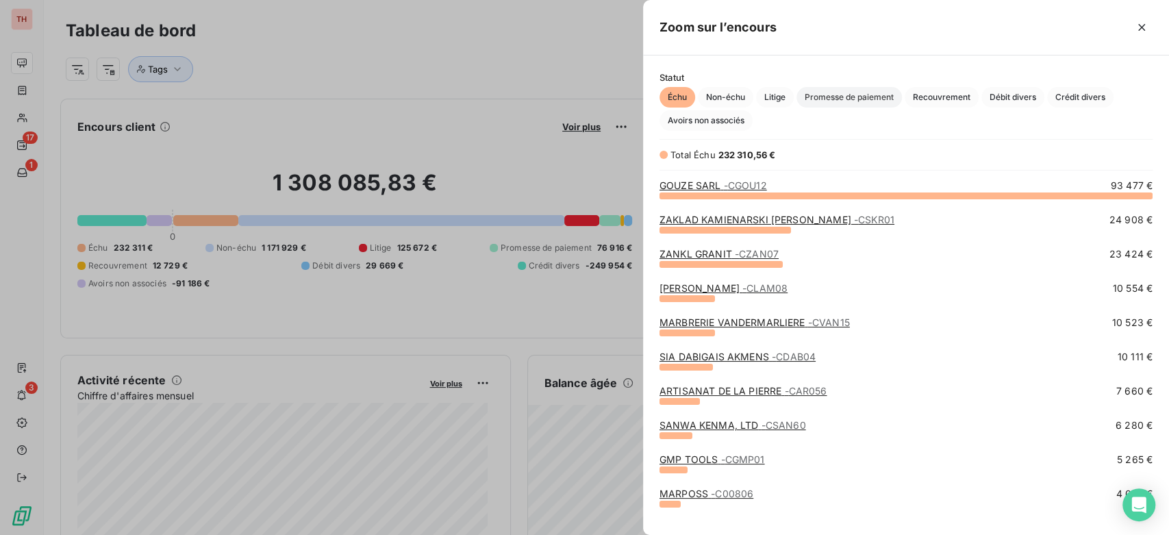
click at [854, 97] on span "Promesse de paiement" at bounding box center [848, 97] width 105 height 21
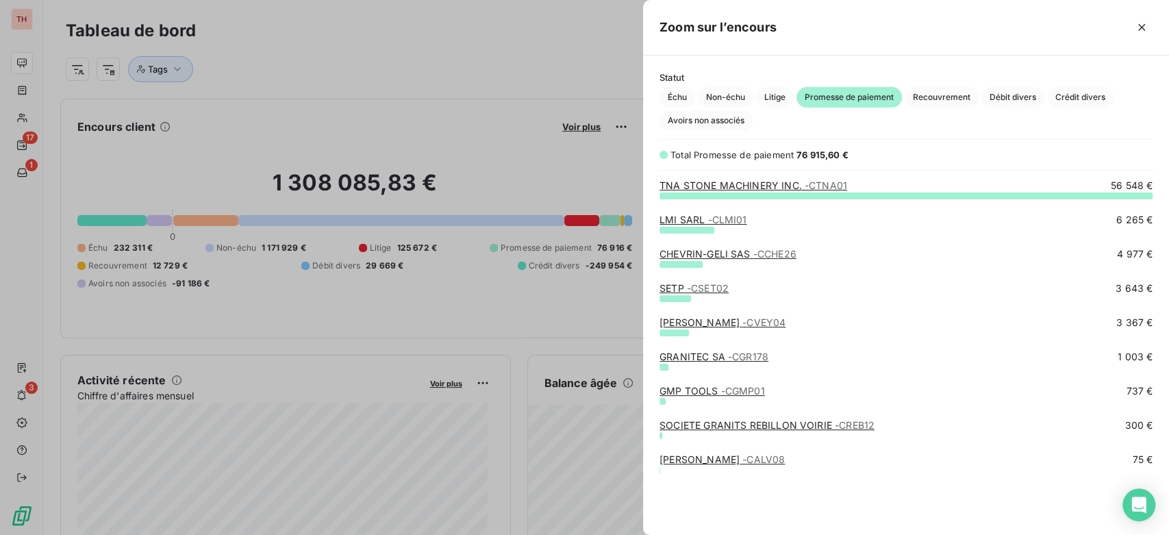
click at [691, 290] on span "- CSET02" at bounding box center [708, 288] width 42 height 12
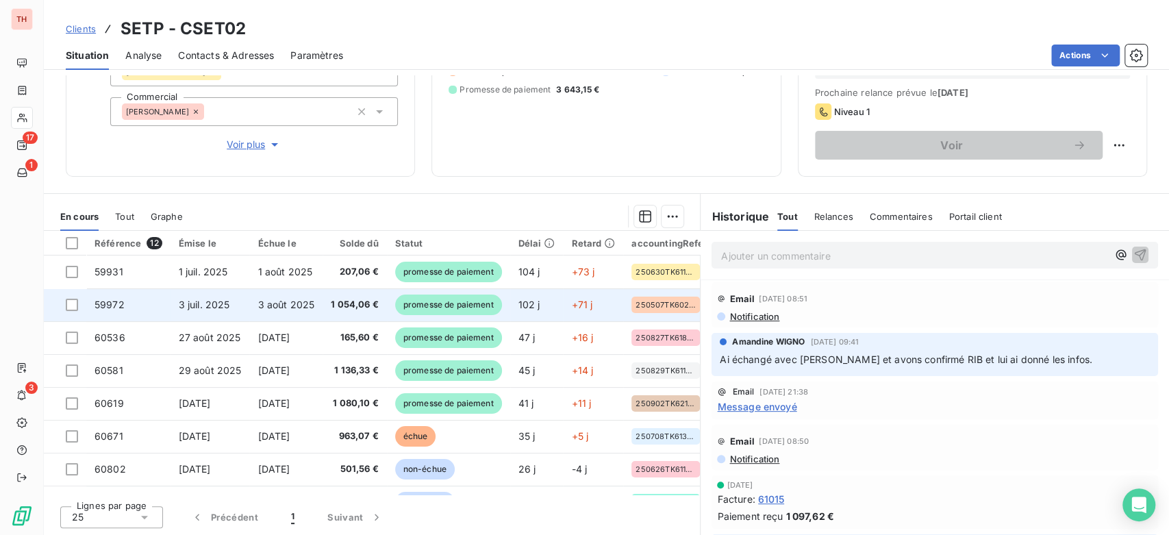
click at [312, 295] on td "3 août 2025" at bounding box center [285, 304] width 73 height 33
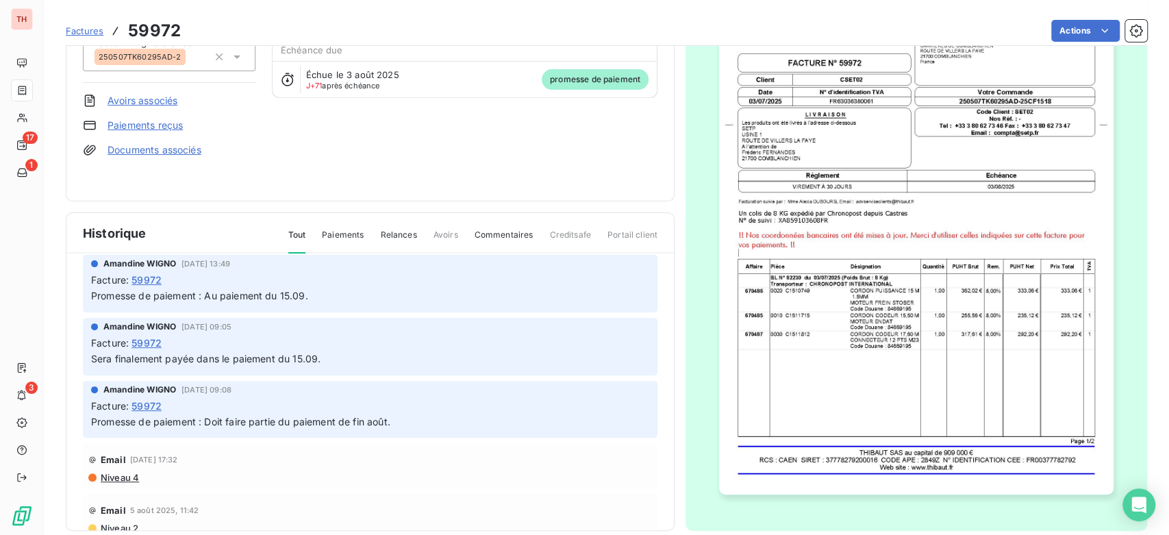
scroll to position [228, 0]
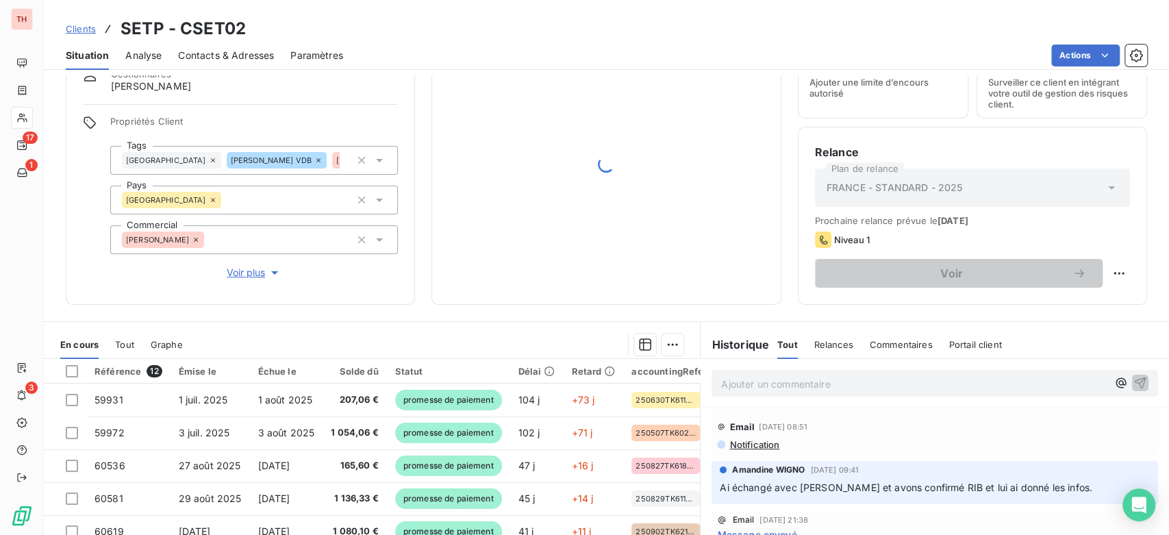
scroll to position [152, 0]
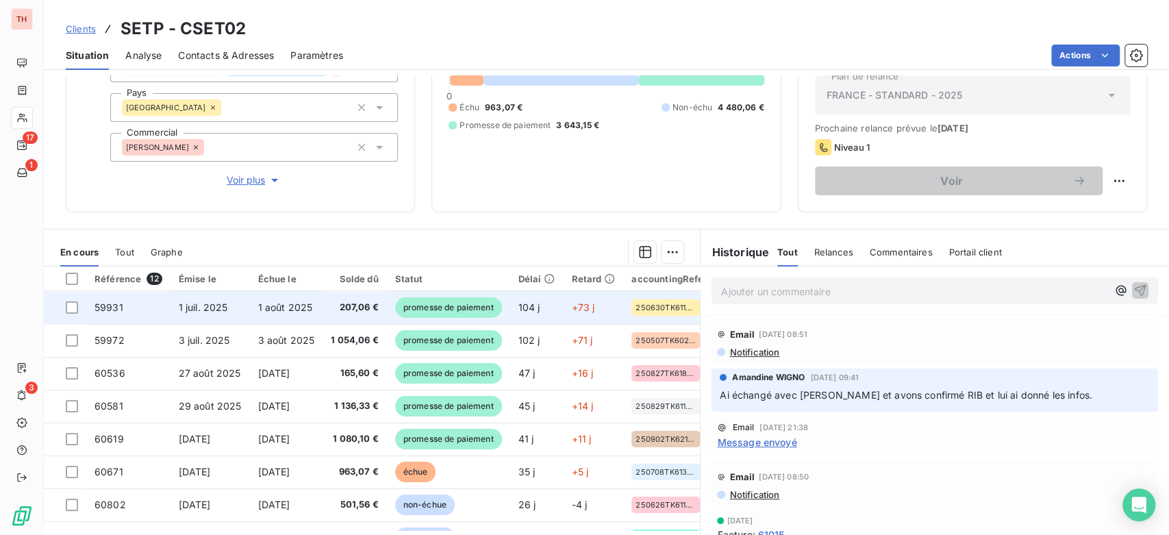
click at [252, 306] on td "1 août 2025" at bounding box center [285, 307] width 73 height 33
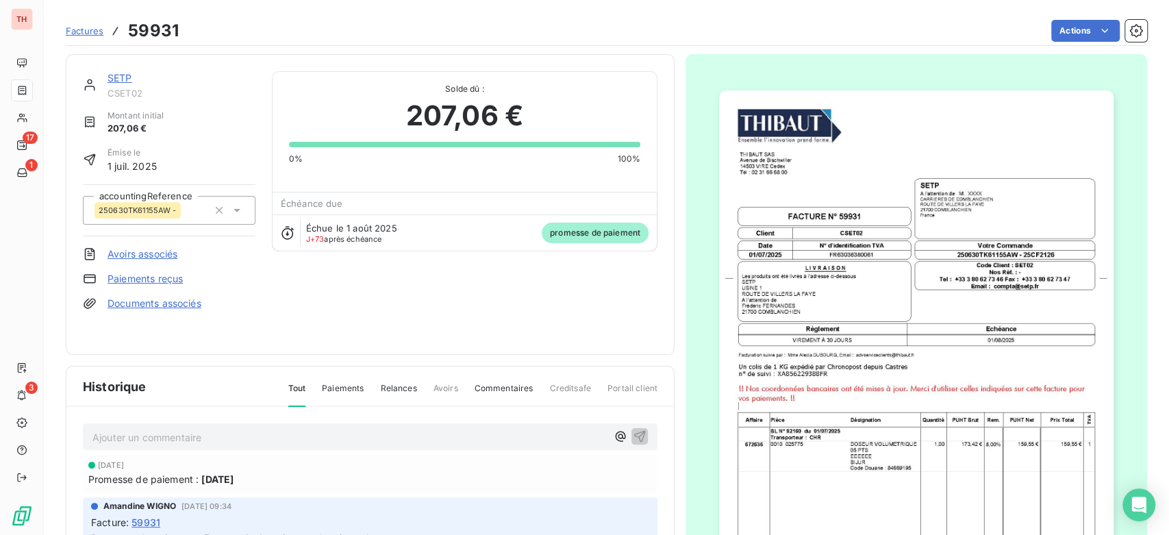
scroll to position [153, 0]
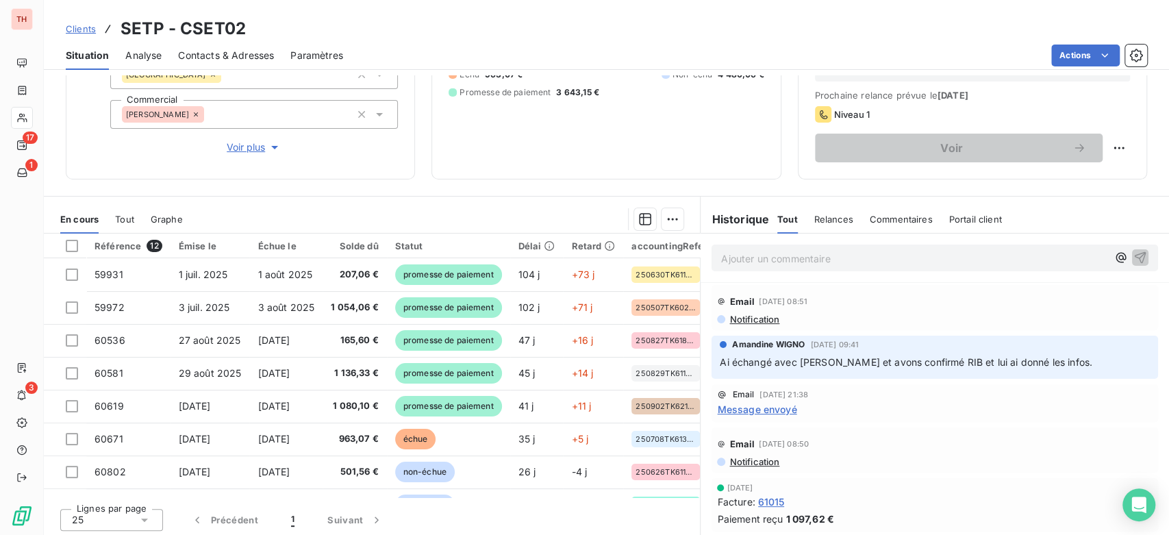
scroll to position [188, 0]
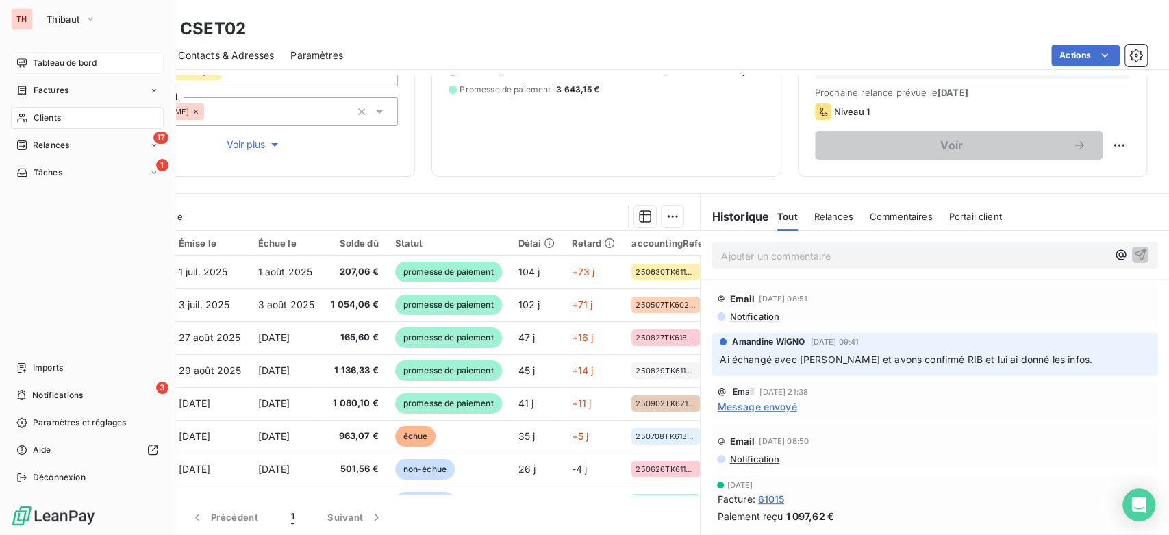
click at [15, 53] on div "Tableau de bord" at bounding box center [87, 63] width 153 height 22
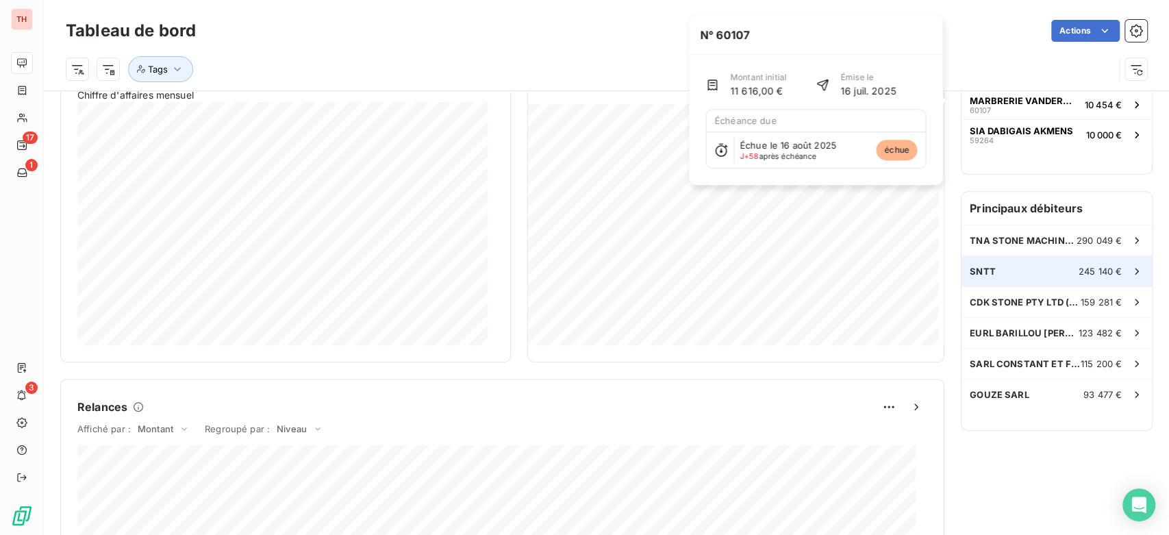
scroll to position [305, 0]
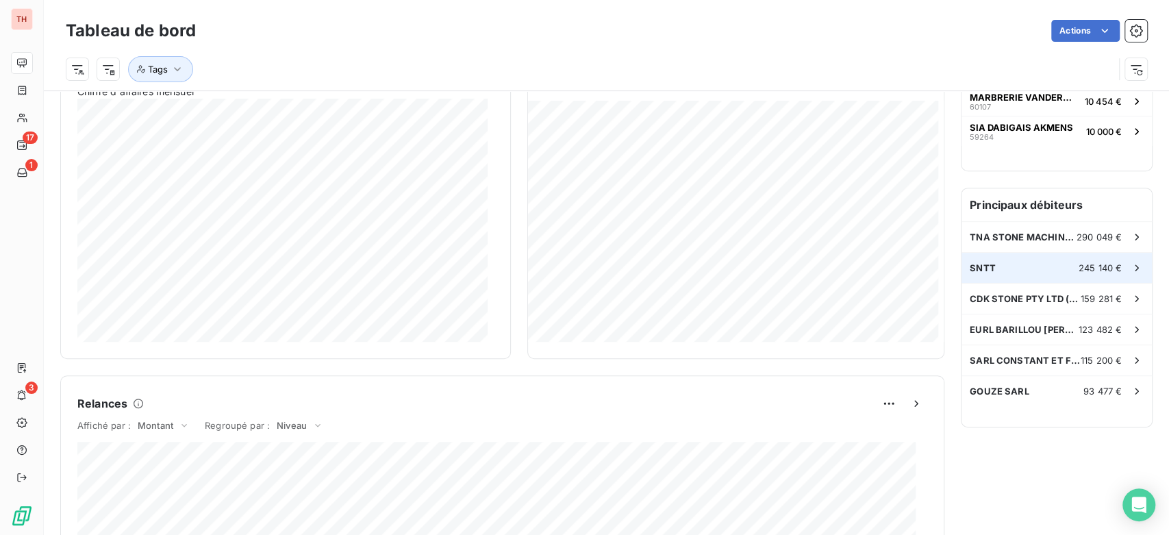
click at [1006, 267] on div "SNTT 245 140 €" at bounding box center [1056, 268] width 190 height 30
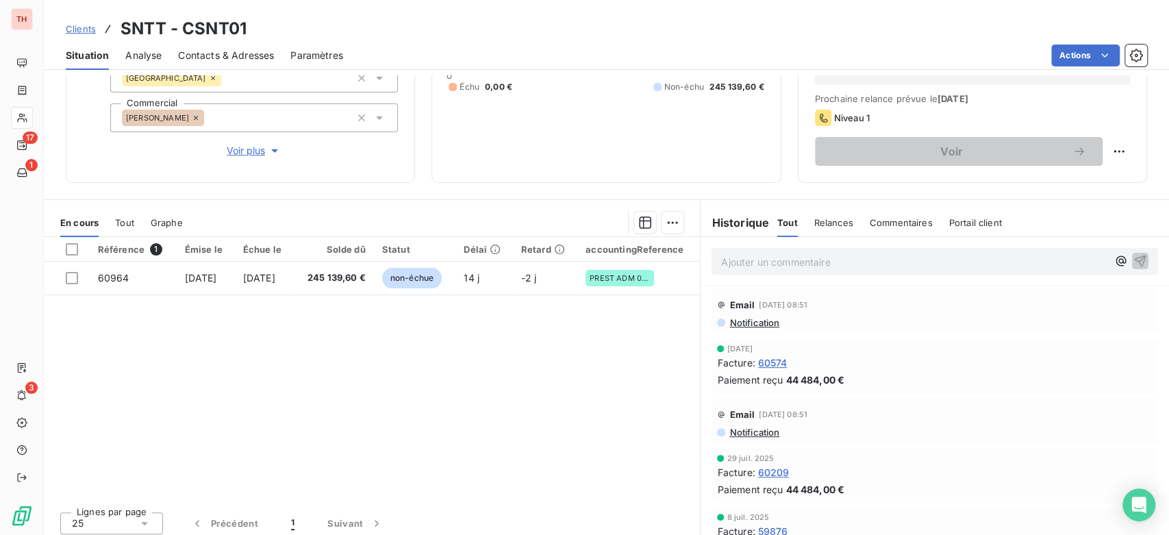
scroll to position [188, 0]
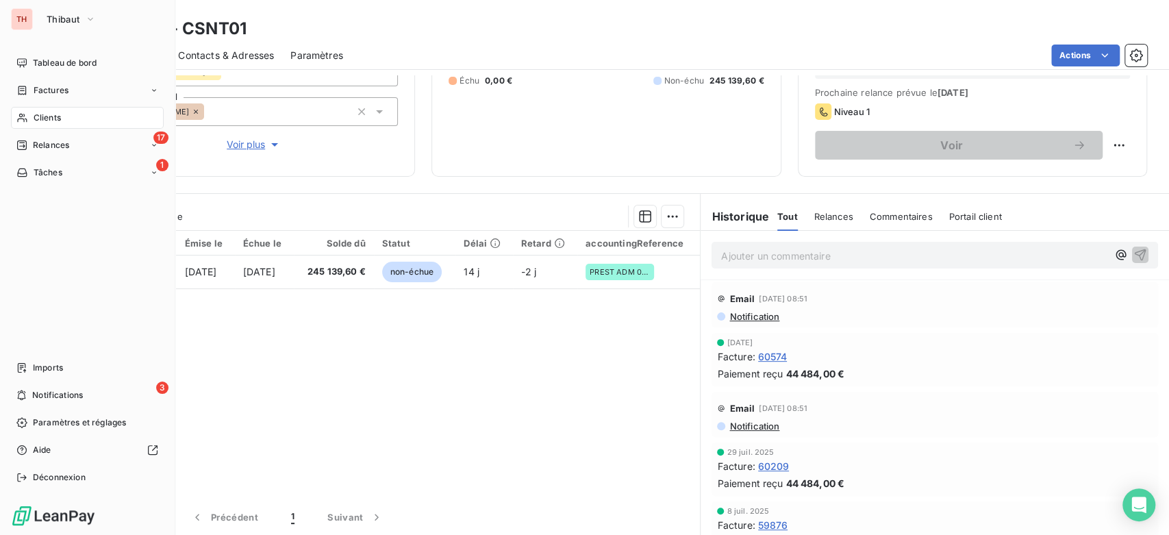
click at [43, 164] on div "1 Tâches" at bounding box center [87, 173] width 153 height 22
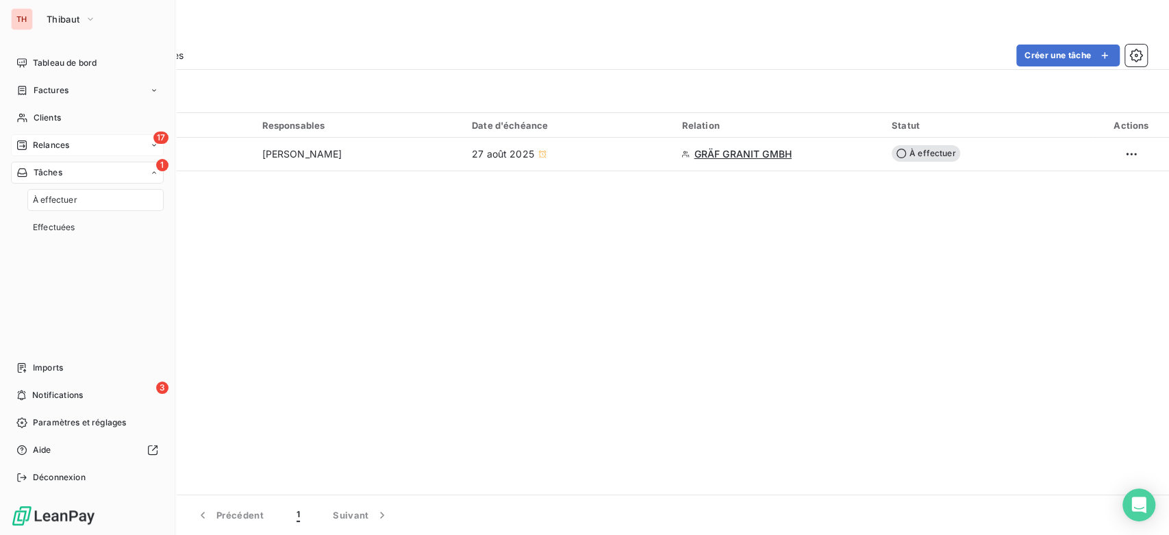
click at [60, 148] on span "Relances" at bounding box center [51, 145] width 36 height 12
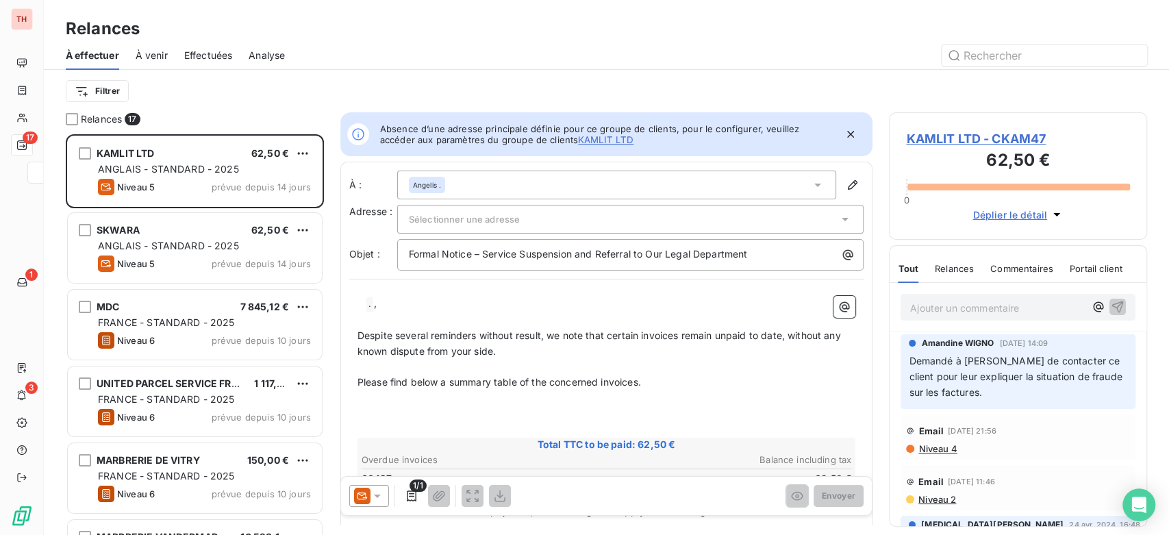
scroll to position [11, 12]
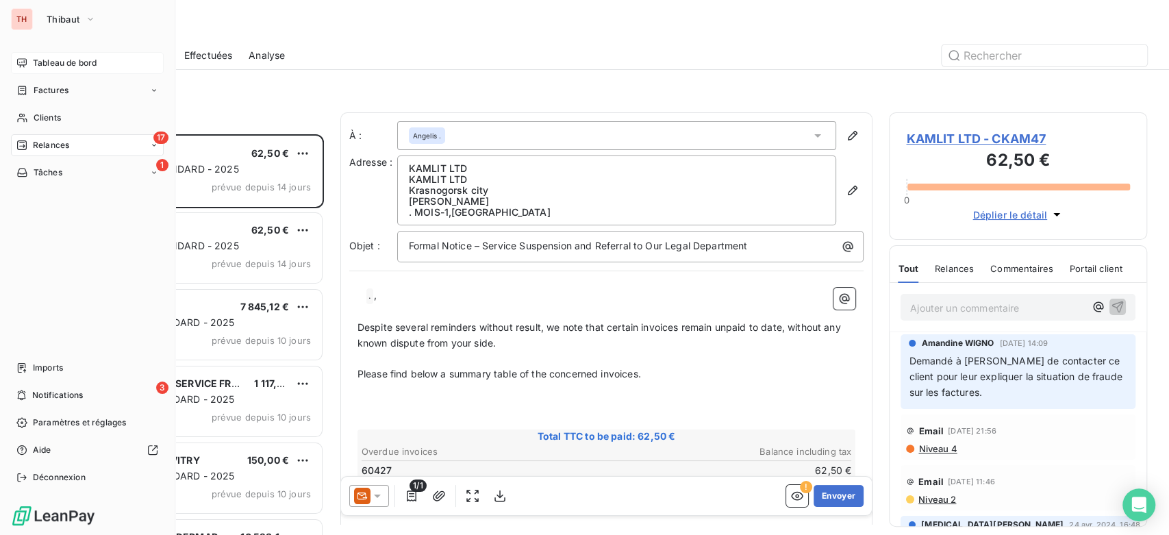
click at [17, 58] on icon at bounding box center [21, 63] width 11 height 11
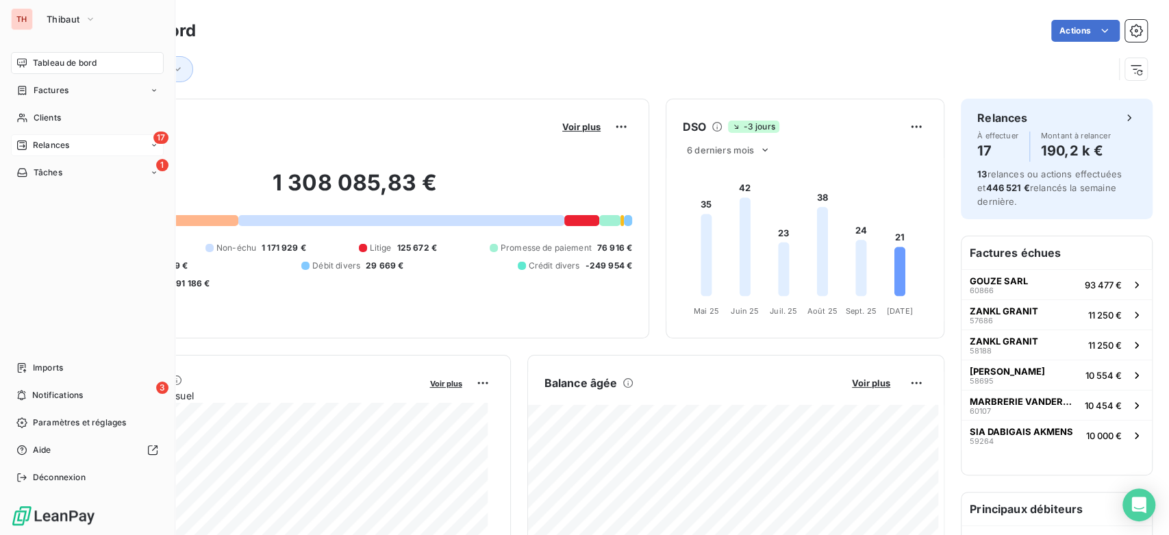
click at [79, 32] on div "TH Thibaut Tableau de bord Factures Clients 17 Relances 1 Tâches Imports 3 Noti…" at bounding box center [87, 267] width 175 height 535
click at [79, 25] on button "Thibaut" at bounding box center [71, 19] width 66 height 22
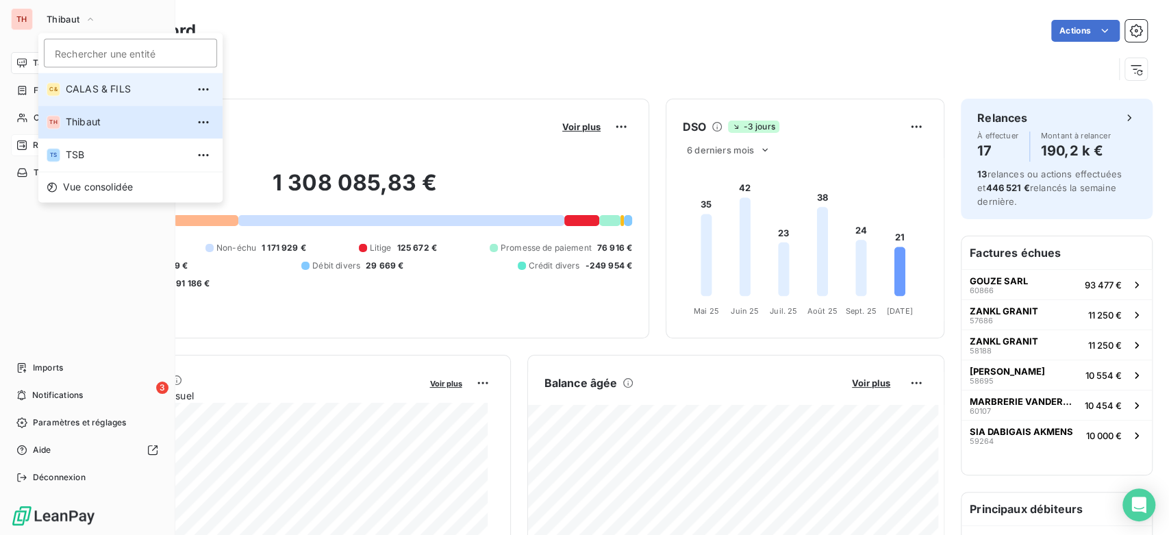
click at [106, 86] on span "CALAS & FILS" at bounding box center [126, 89] width 121 height 14
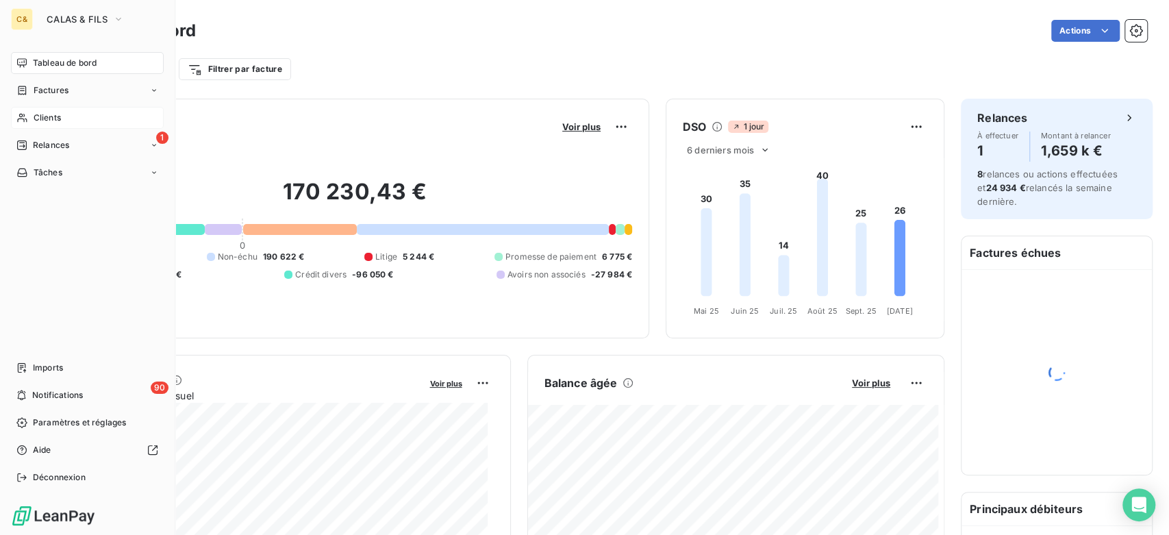
click at [77, 117] on div "Clients" at bounding box center [87, 118] width 153 height 22
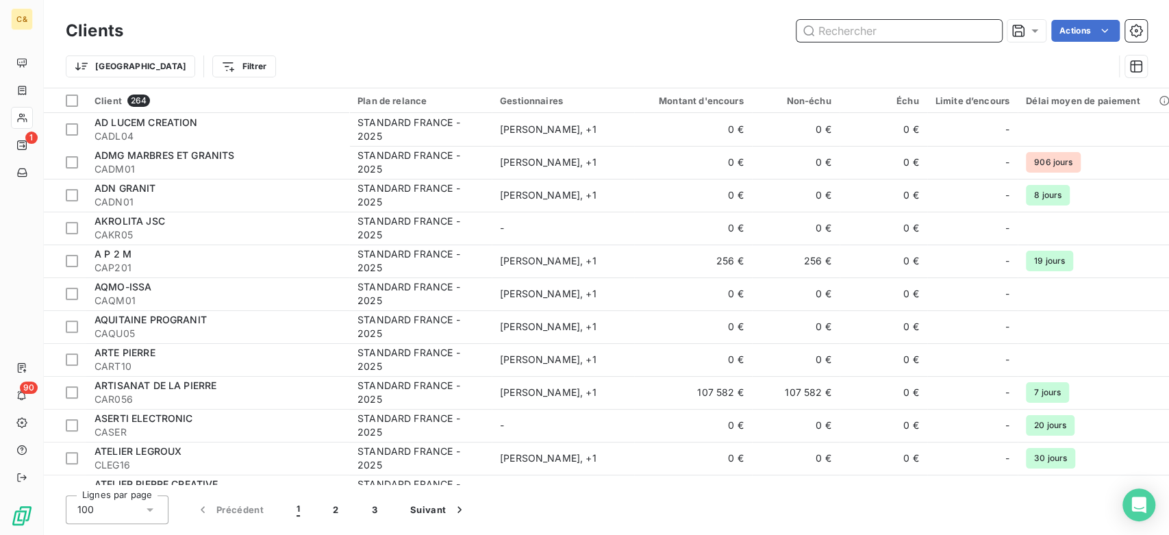
click at [934, 31] on input "text" at bounding box center [898, 31] width 205 height 22
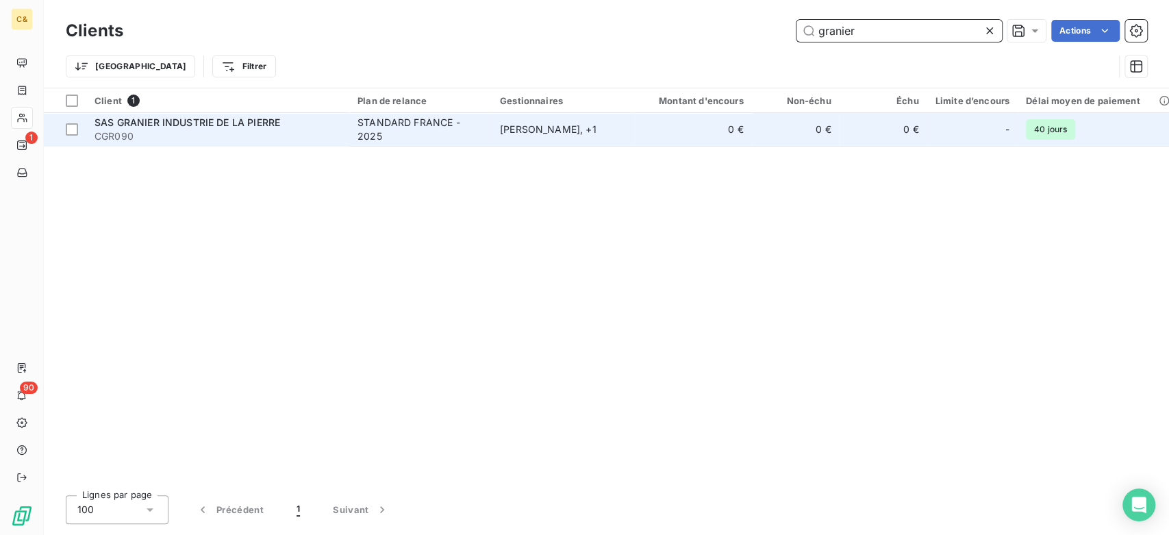
type input "granier"
click at [440, 119] on div "STANDARD FRANCE - 2025" at bounding box center [420, 129] width 126 height 27
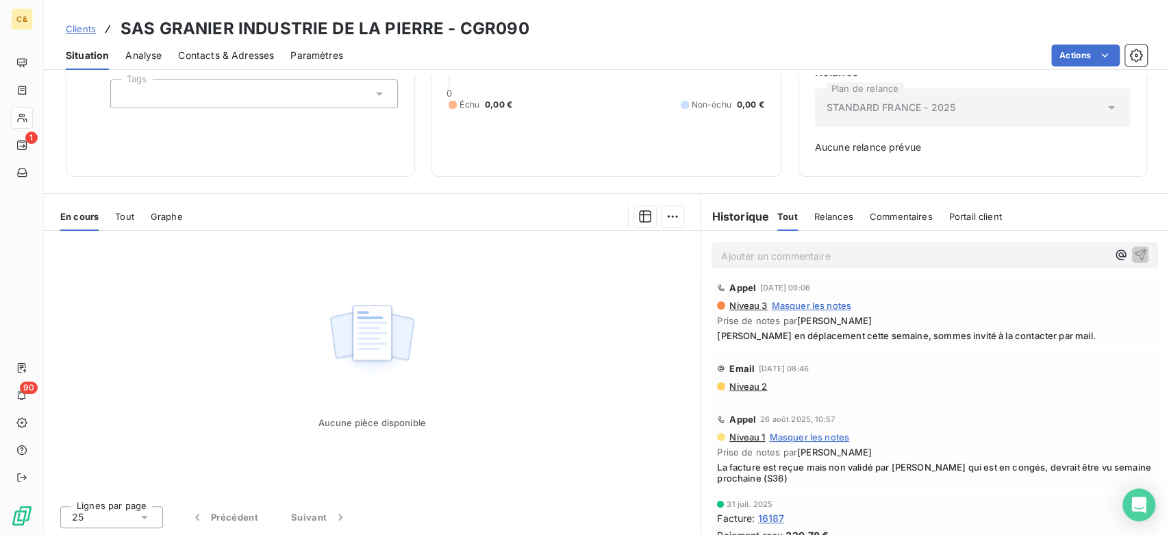
scroll to position [198, 0]
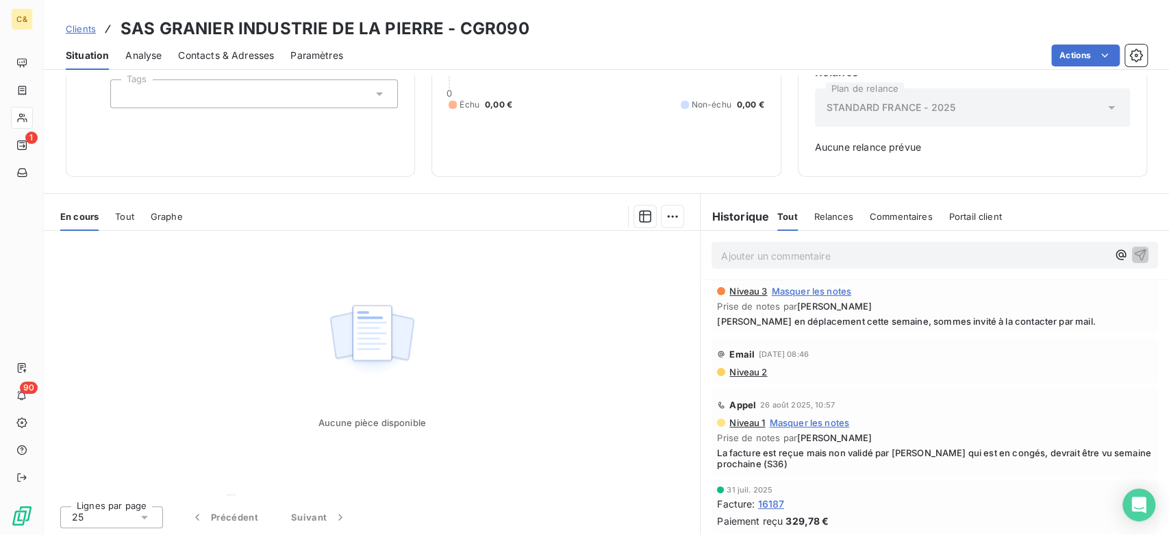
click at [827, 208] on div "Relances" at bounding box center [833, 216] width 39 height 29
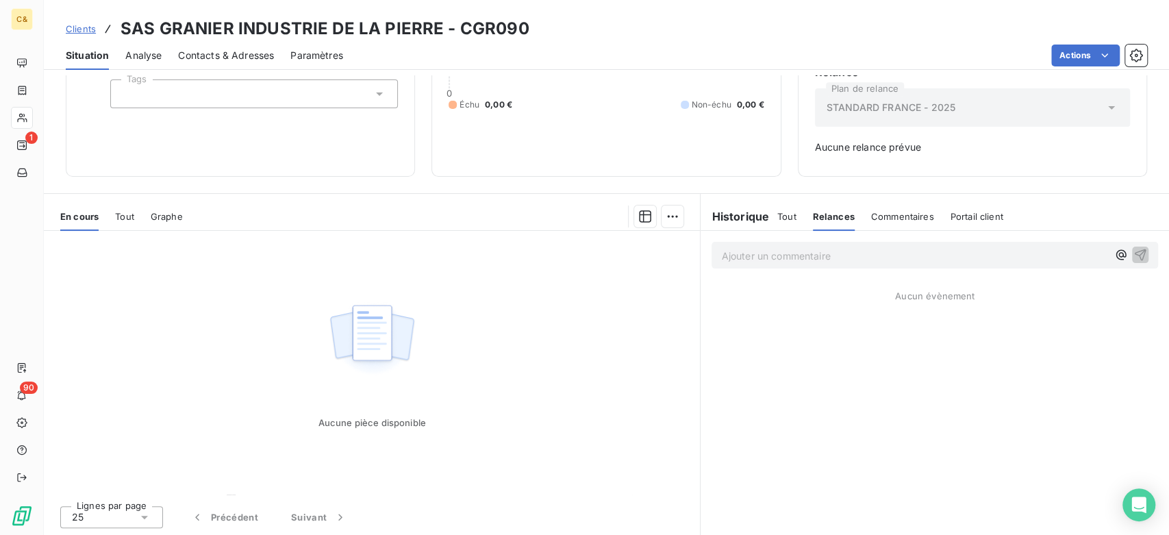
click at [785, 214] on span "Tout" at bounding box center [786, 216] width 19 height 11
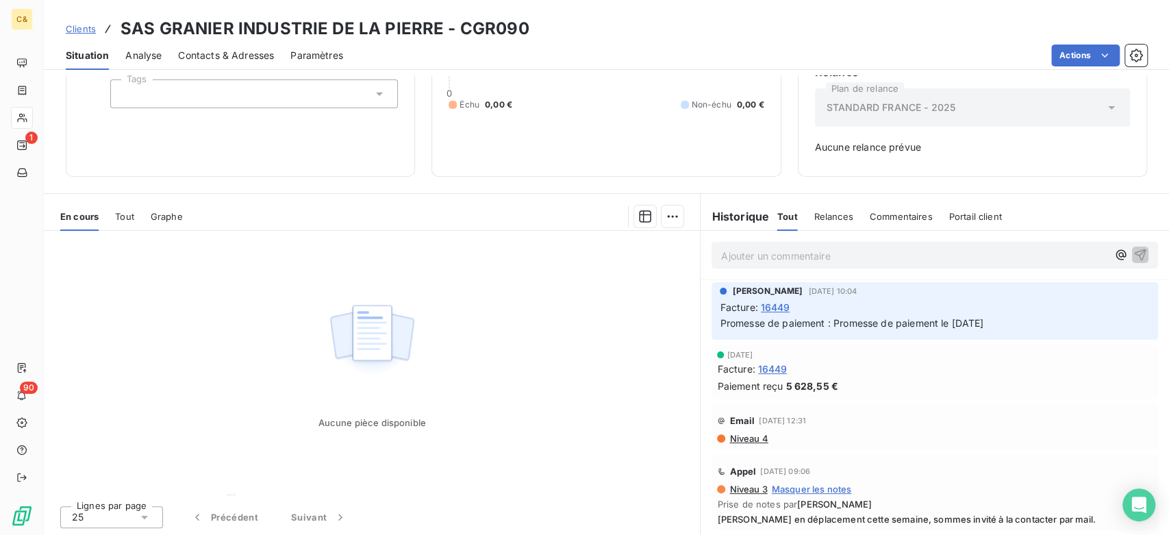
click at [887, 214] on span "Commentaires" at bounding box center [900, 216] width 63 height 11
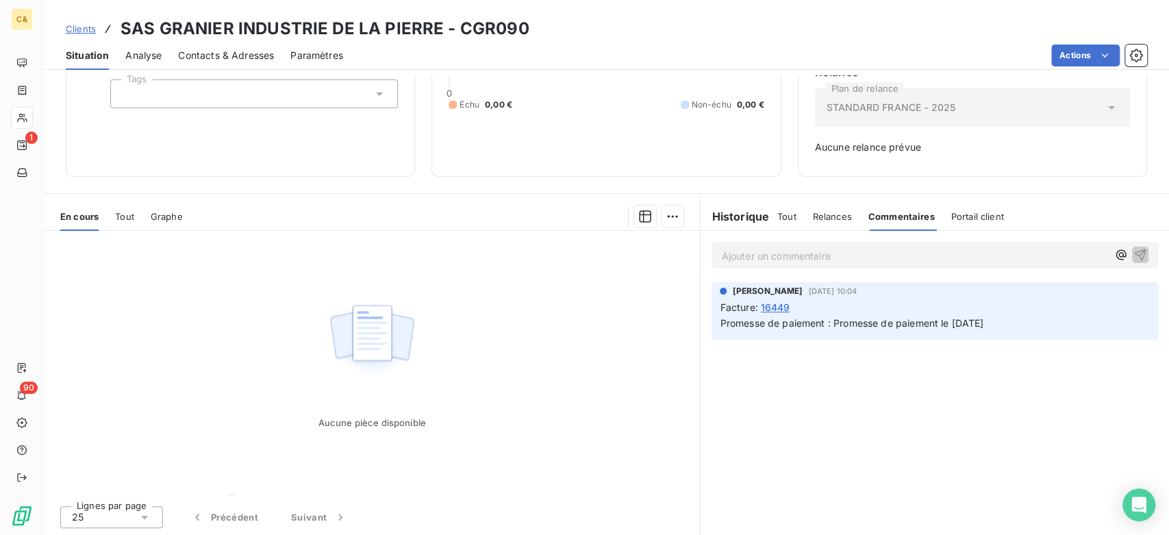
click at [937, 212] on div "Tout Relances Commentaires Portail client" at bounding box center [890, 216] width 227 height 29
click at [957, 212] on span "Portail client" at bounding box center [977, 216] width 53 height 11
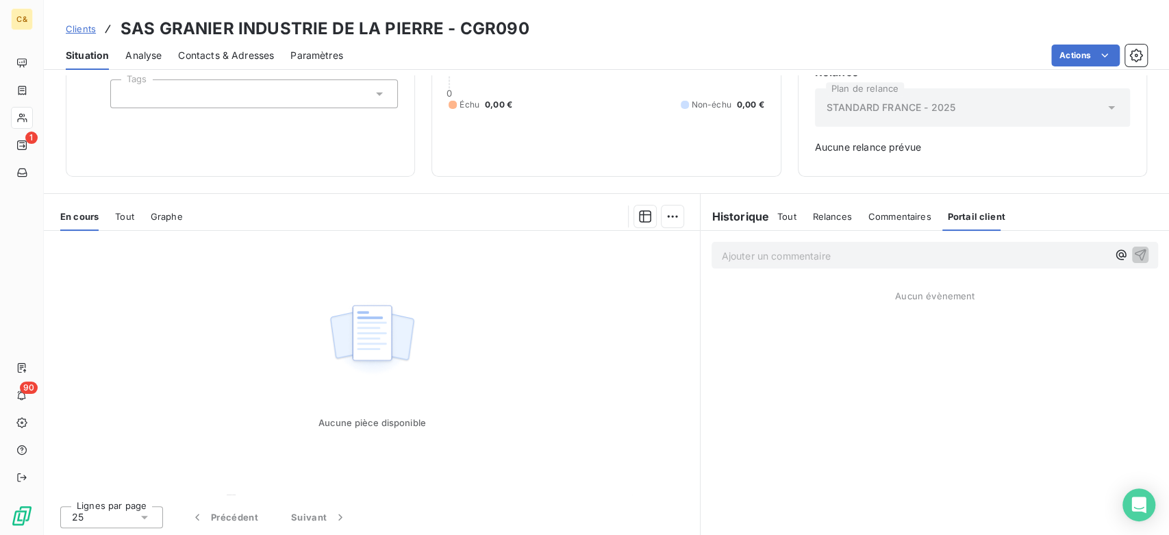
click at [813, 212] on span "Relances" at bounding box center [832, 216] width 39 height 11
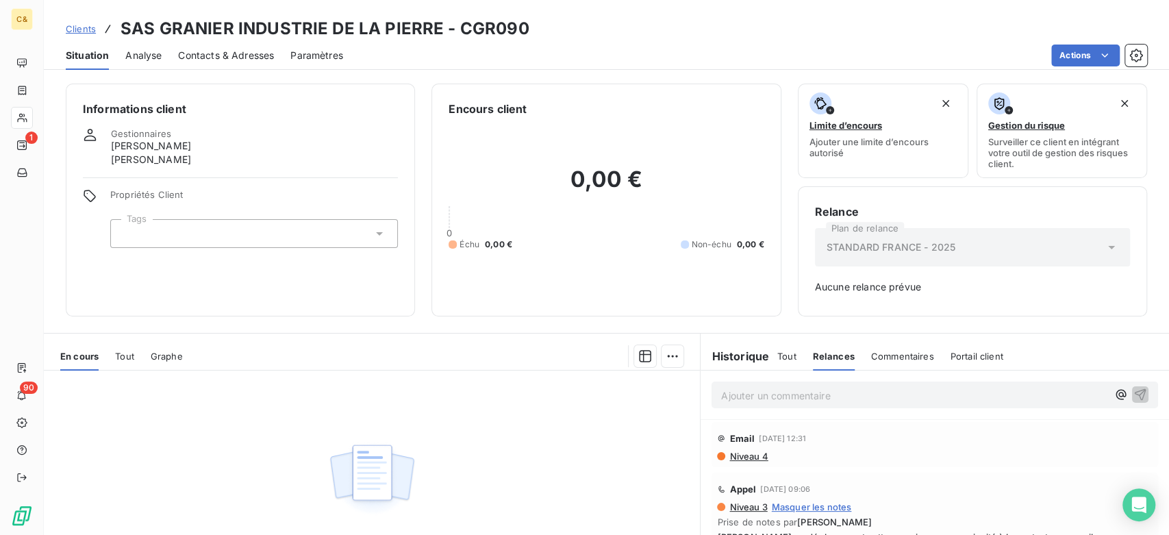
click at [730, 453] on span "Niveau 4" at bounding box center [748, 455] width 40 height 11
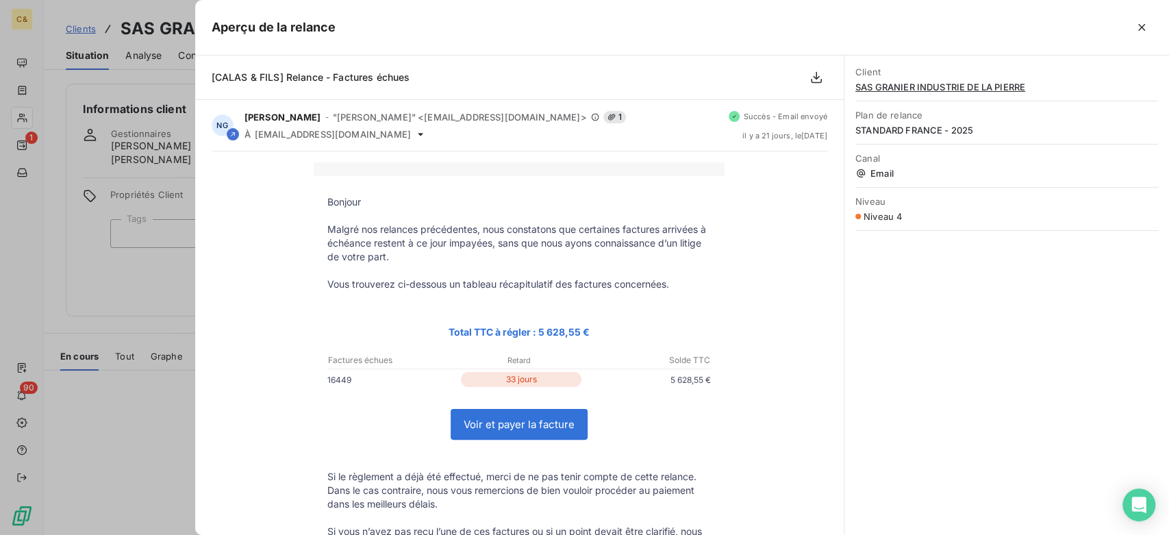
click at [900, 212] on span "Niveau 4" at bounding box center [882, 216] width 38 height 11
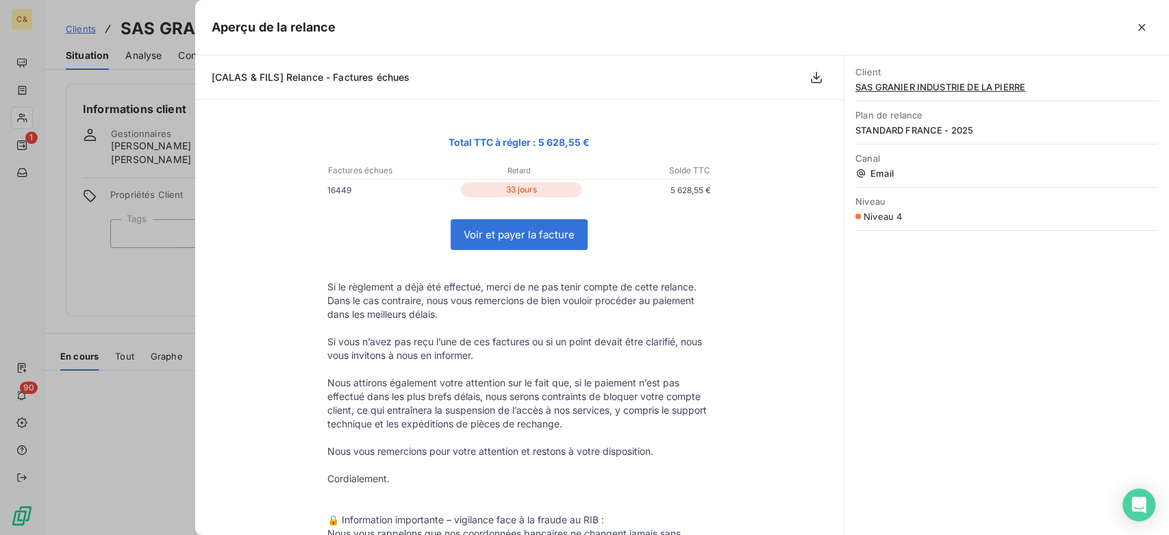
scroll to position [389, 0]
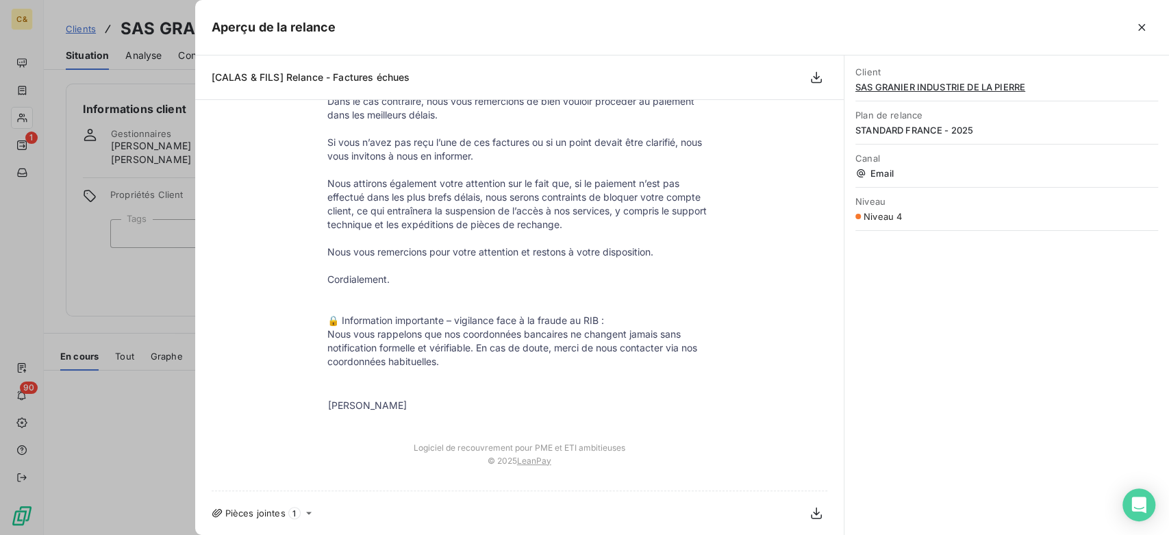
click at [1158, 32] on div "Aperçu de la relance" at bounding box center [682, 27] width 974 height 55
click at [1144, 31] on icon "button" at bounding box center [1141, 28] width 14 height 14
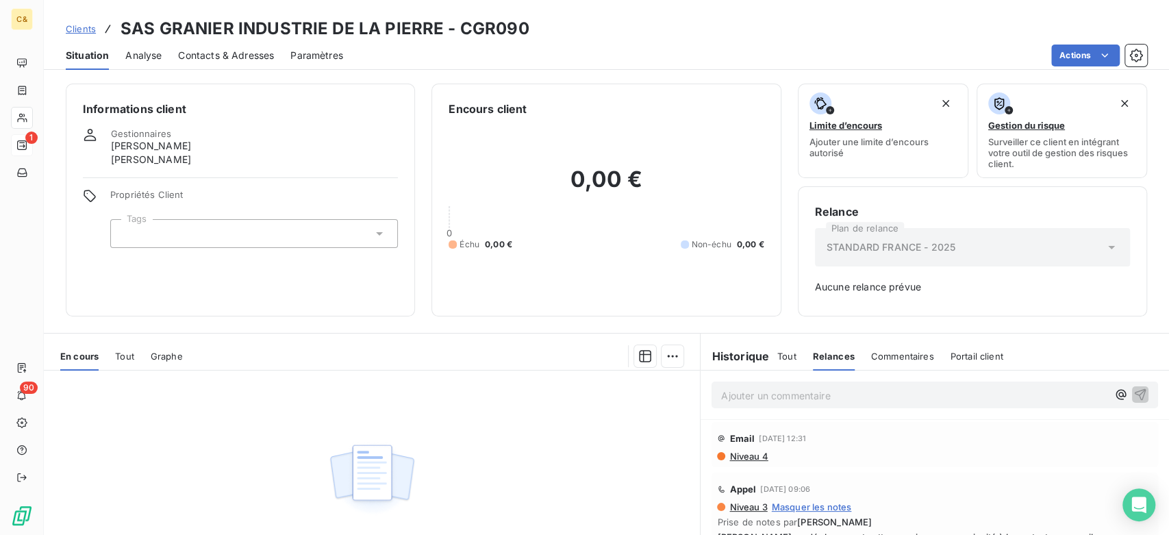
click at [25, 145] on icon at bounding box center [21, 145] width 11 height 11
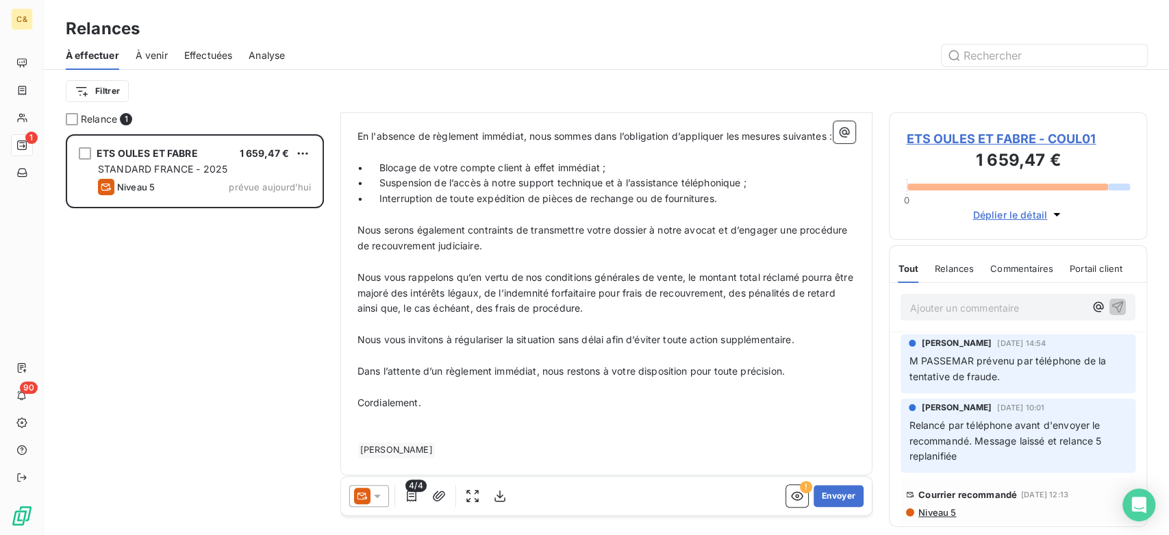
scroll to position [121, 0]
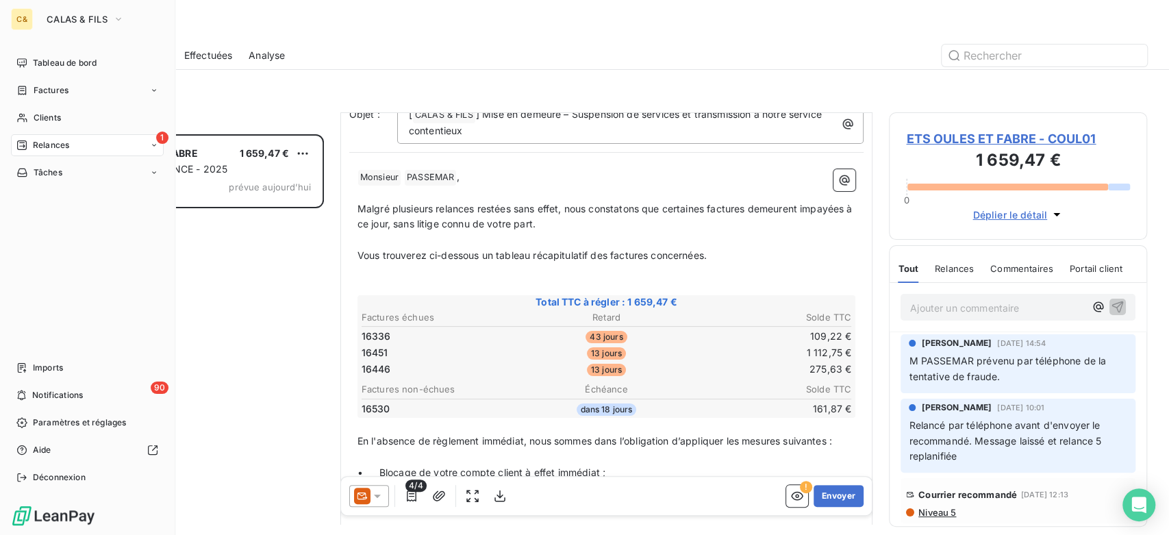
click at [10, 65] on div "C& CALAS & FILS Tableau de bord Factures Clients 1 Relances Tâches Imports 90 N…" at bounding box center [87, 267] width 175 height 535
click at [60, 64] on span "Tableau de bord" at bounding box center [65, 63] width 64 height 12
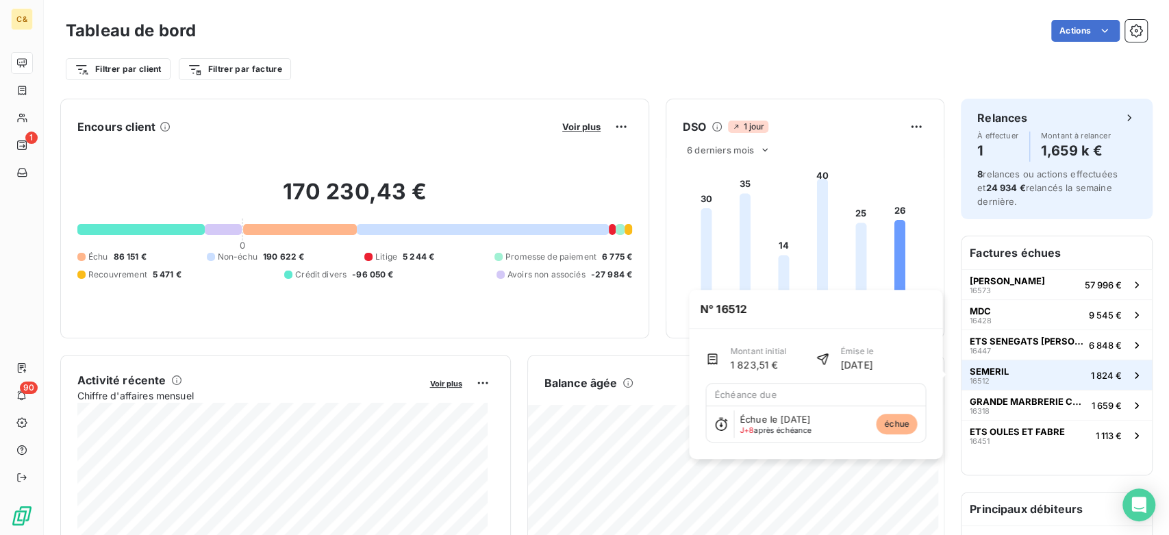
click at [1062, 384] on button "SEMERIL 16512 1 824 €" at bounding box center [1056, 374] width 190 height 30
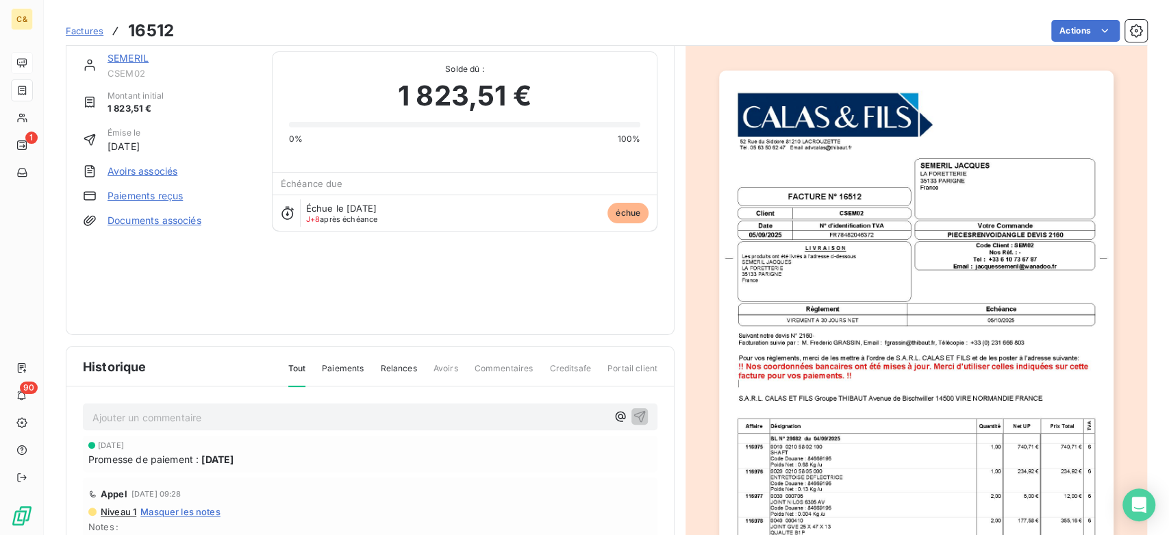
scroll to position [77, 0]
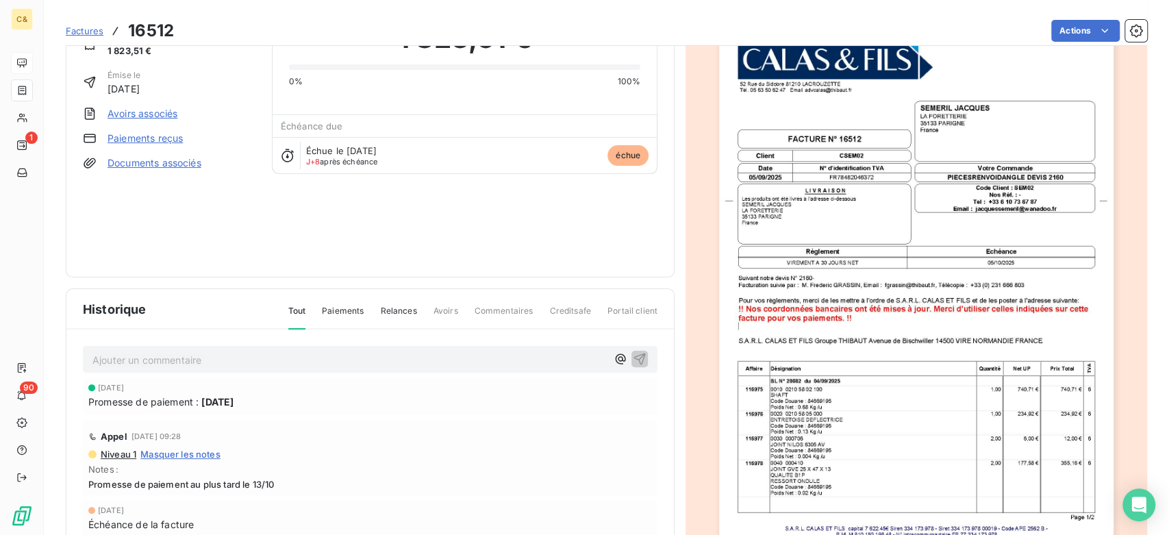
click at [351, 308] on span "Paiements" at bounding box center [343, 316] width 42 height 23
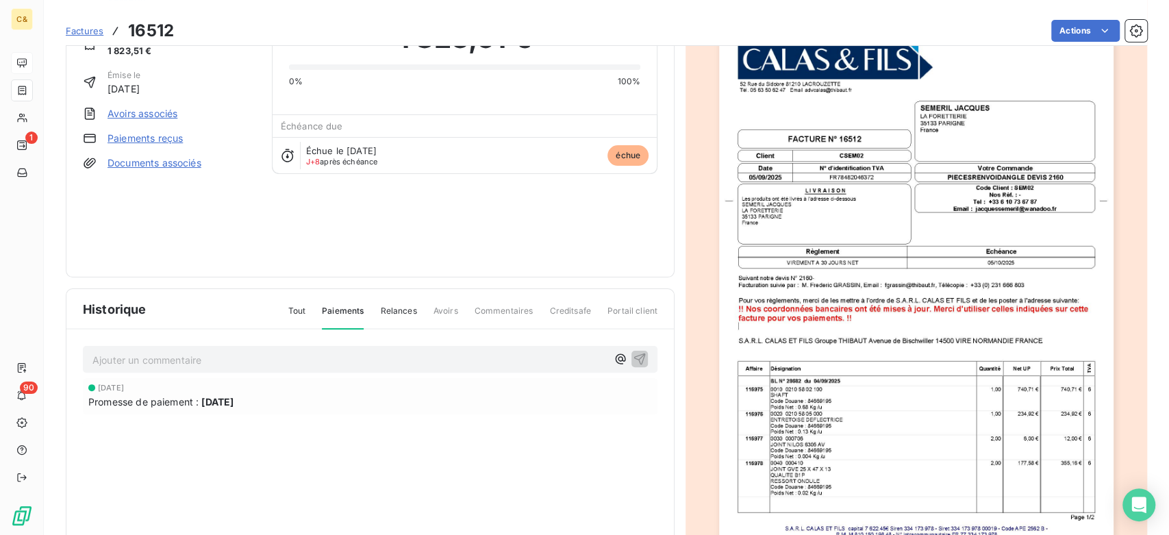
click at [397, 305] on span "Relances" at bounding box center [398, 316] width 36 height 23
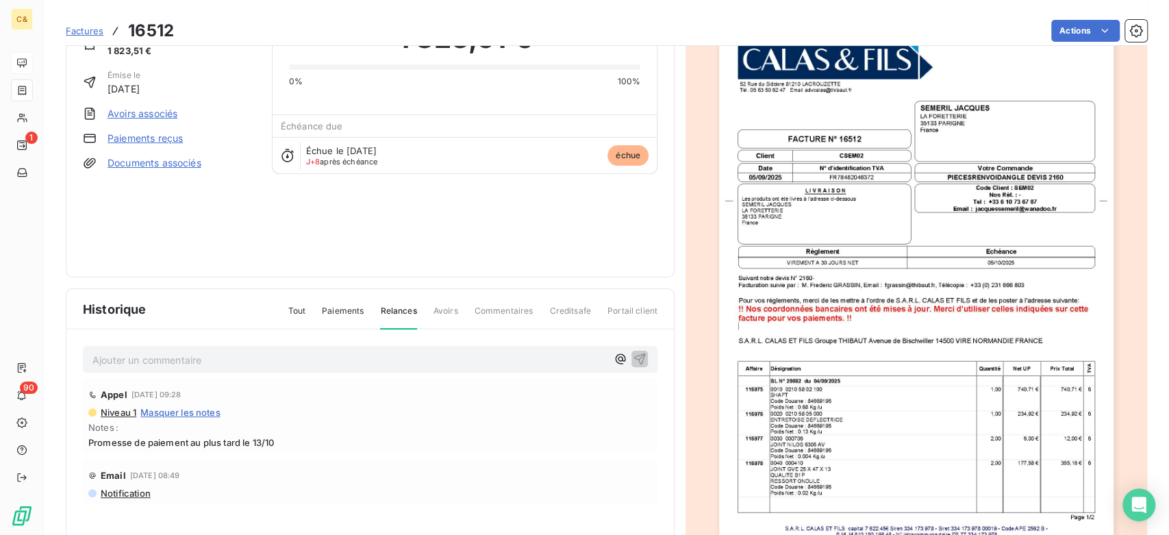
click at [302, 305] on div "Tout Paiements Relances Avoirs Commentaires Creditsafe Portail client" at bounding box center [465, 316] width 386 height 23
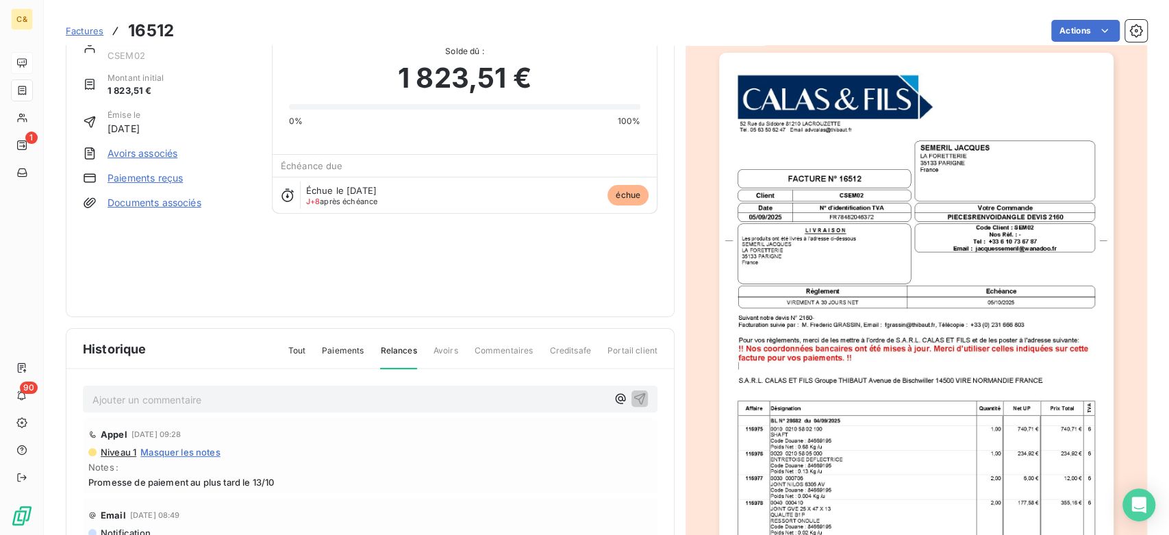
scroll to position [0, 0]
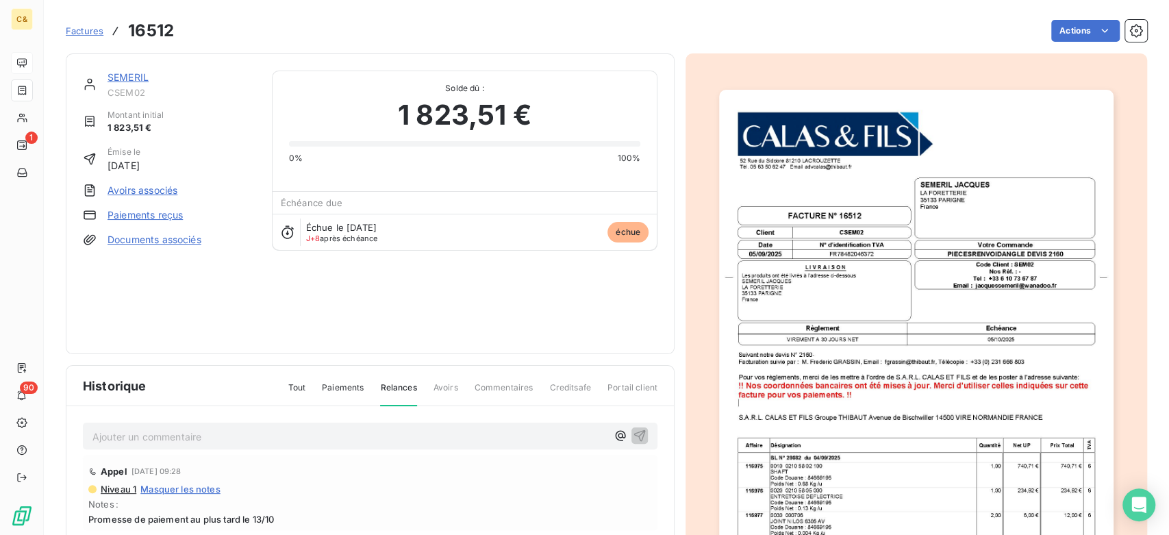
click at [140, 81] on link "SEMERIL" at bounding box center [127, 77] width 41 height 12
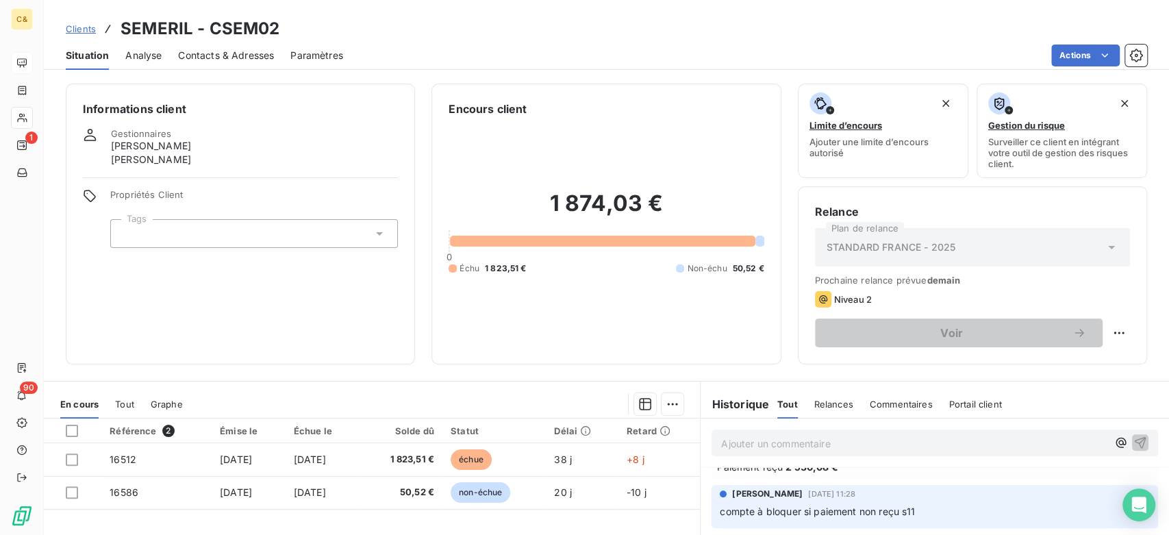
click at [232, 60] on span "Contacts & Adresses" at bounding box center [226, 56] width 96 height 14
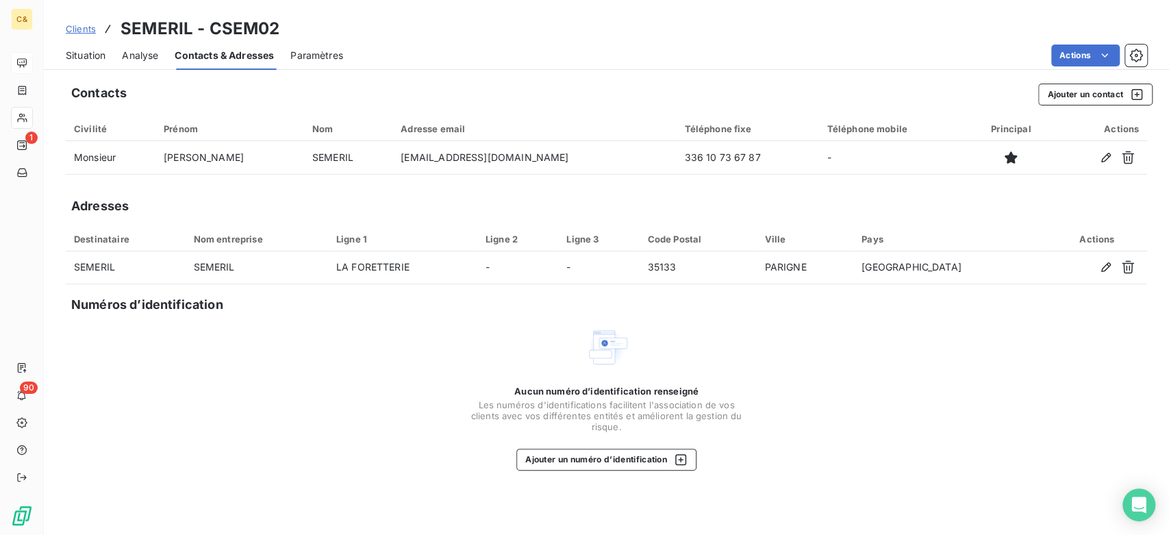
click at [148, 56] on span "Analyse" at bounding box center [140, 56] width 36 height 14
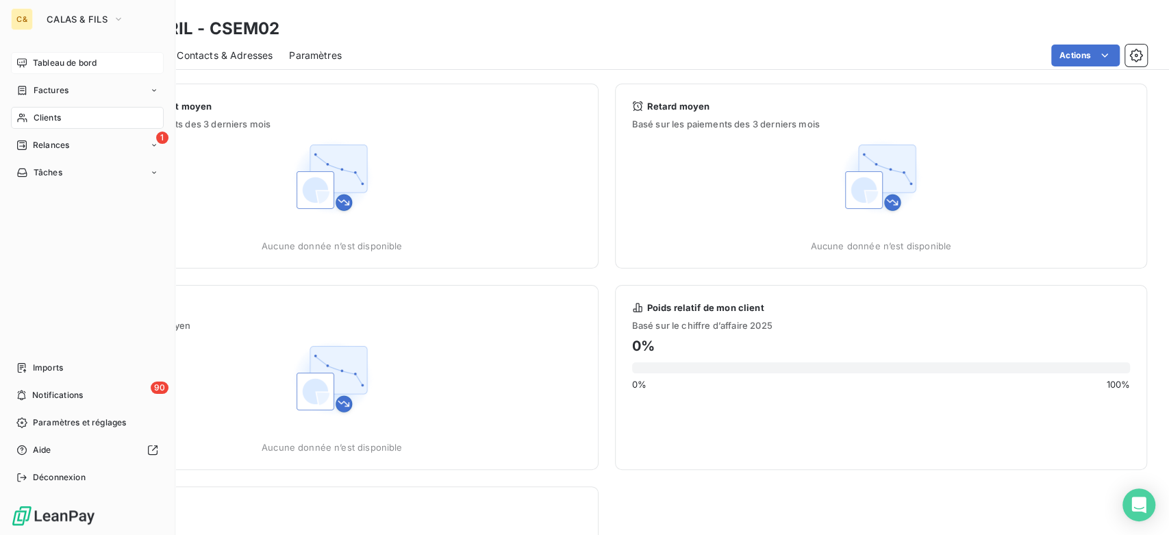
click at [29, 54] on div "Tableau de bord" at bounding box center [87, 63] width 153 height 22
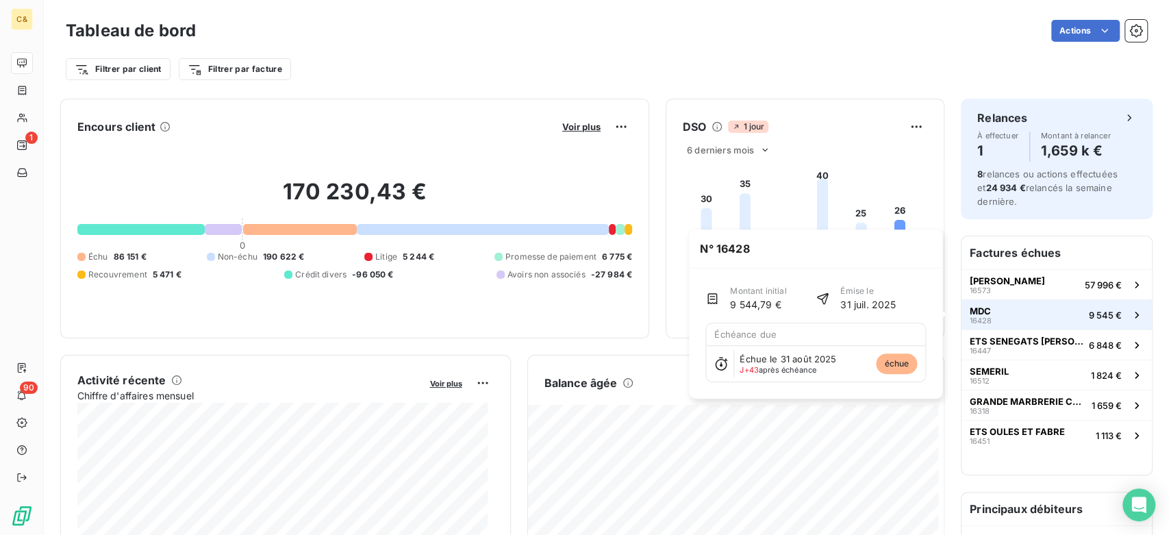
click at [1036, 318] on button "MDC 16428 9 545 €" at bounding box center [1056, 314] width 190 height 30
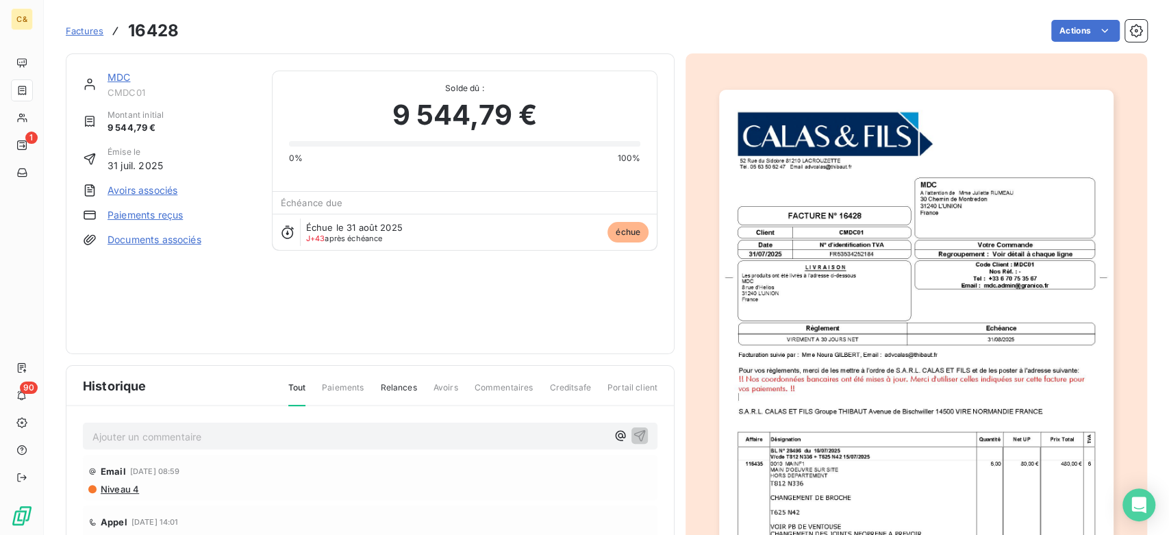
click at [125, 79] on link "MDC" at bounding box center [118, 77] width 23 height 12
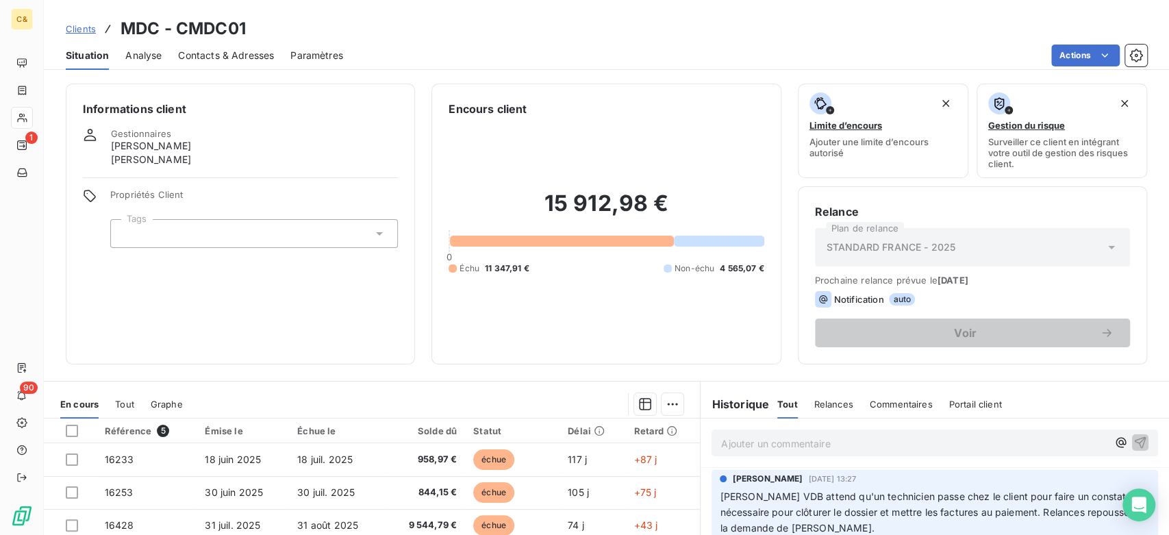
click at [160, 57] on span "Analyse" at bounding box center [143, 56] width 36 height 14
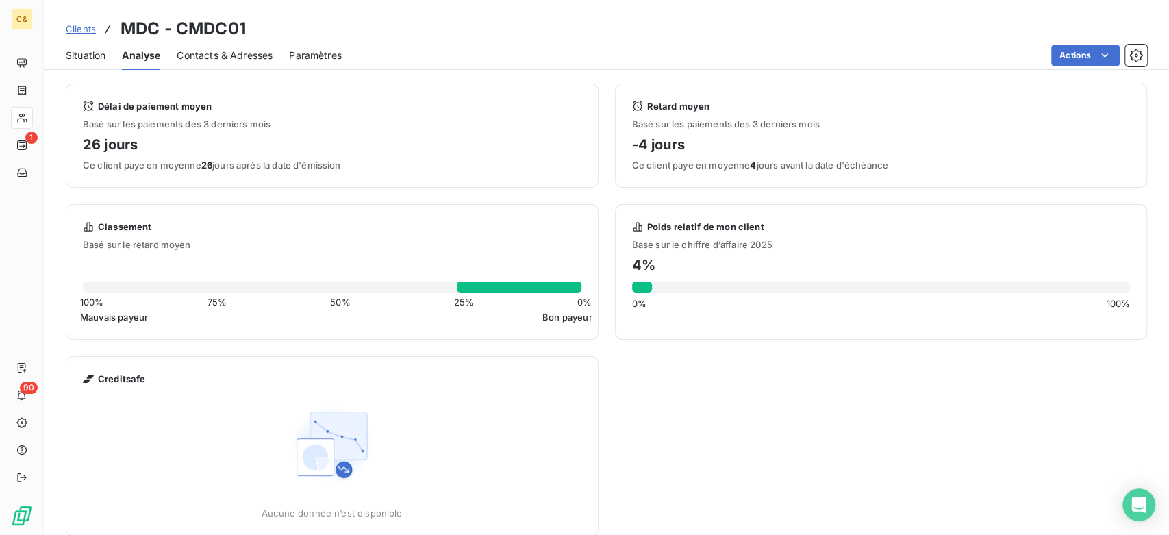
click at [266, 50] on span "Contacts & Adresses" at bounding box center [225, 56] width 96 height 14
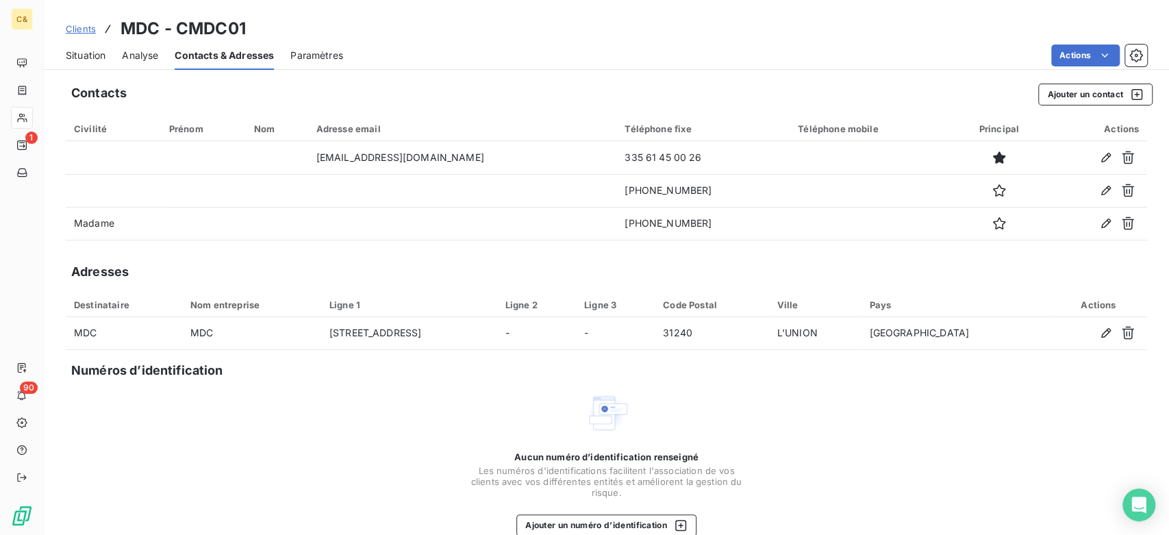
click at [81, 53] on span "Situation" at bounding box center [86, 56] width 40 height 14
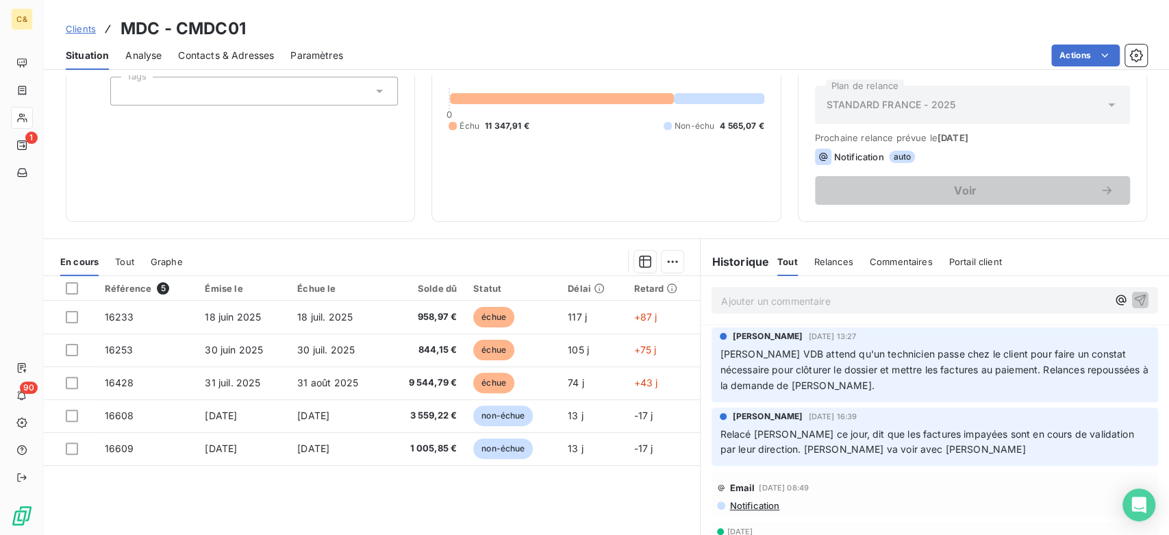
scroll to position [152, 0]
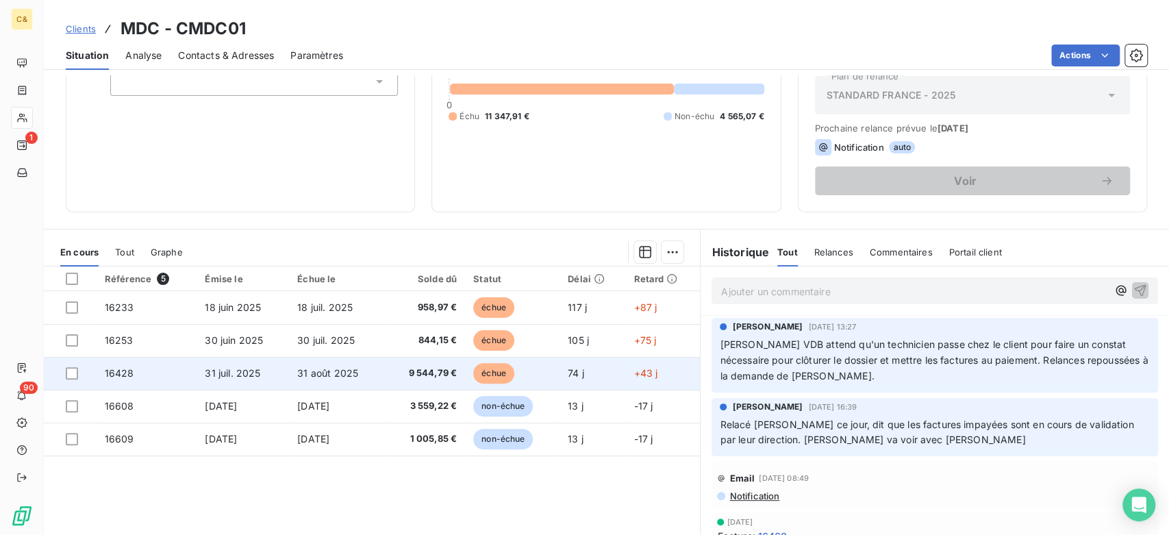
click at [332, 368] on span "31 août 2025" at bounding box center [327, 373] width 61 height 12
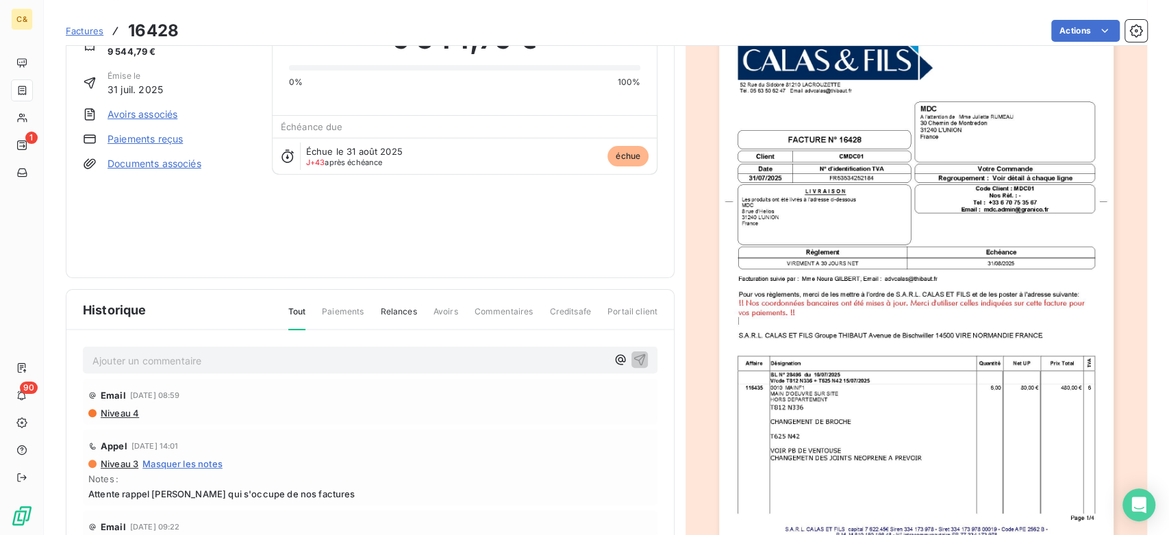
scroll to position [77, 0]
click at [112, 407] on span "Niveau 4" at bounding box center [119, 412] width 40 height 11
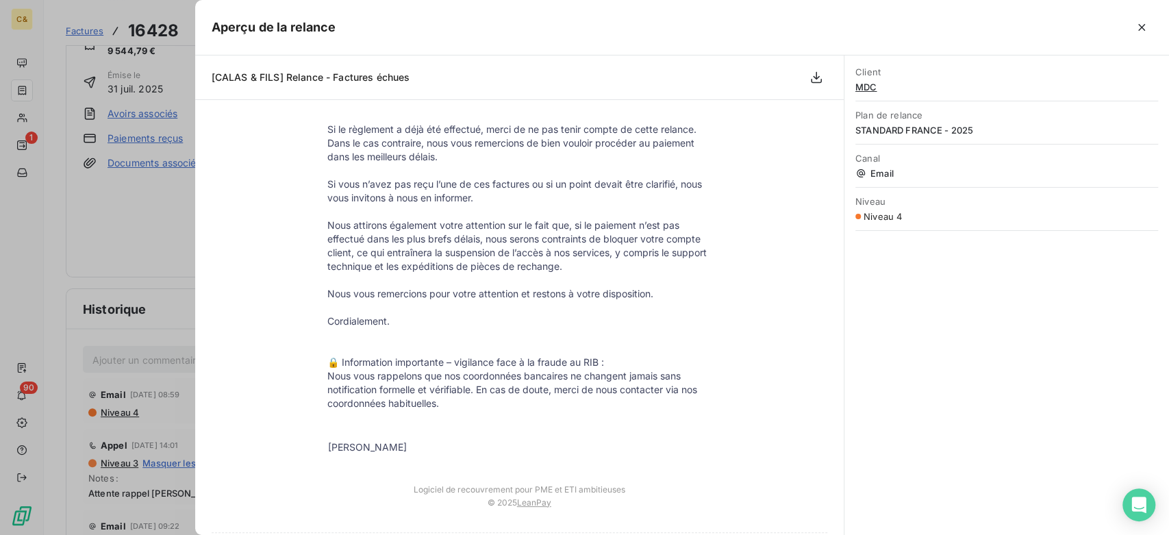
scroll to position [498, 0]
